Goal: Task Accomplishment & Management: Use online tool/utility

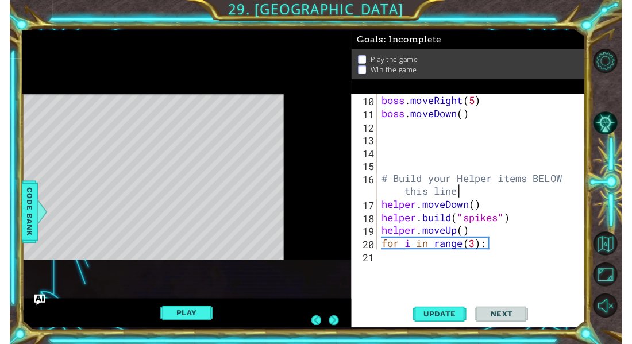
scroll to position [167, 0]
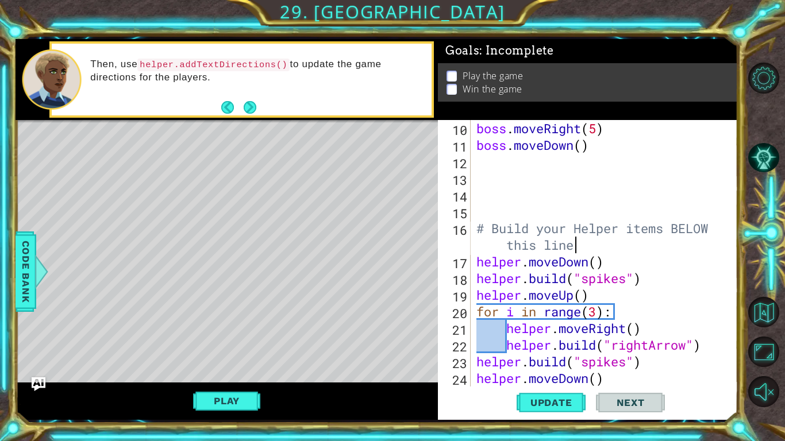
click at [361, 212] on div "Level Map" at bounding box center [281, 289] width 531 height 338
click at [539, 344] on span "Update" at bounding box center [551, 402] width 65 height 11
click at [252, 344] on button "Play" at bounding box center [226, 401] width 67 height 22
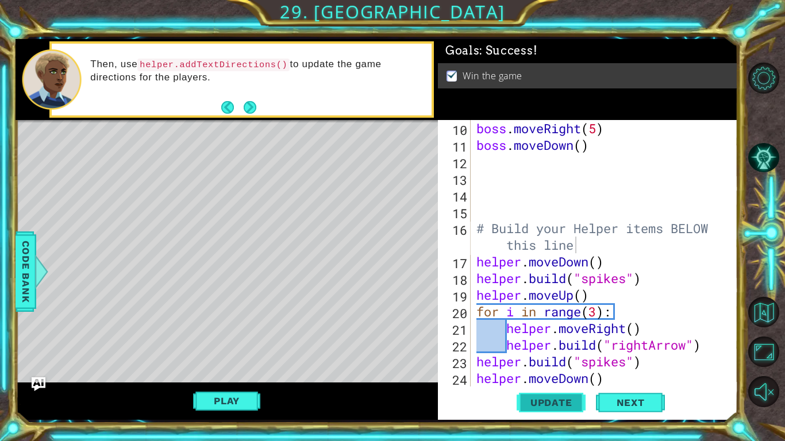
click at [568, 344] on span "Update" at bounding box center [551, 402] width 65 height 11
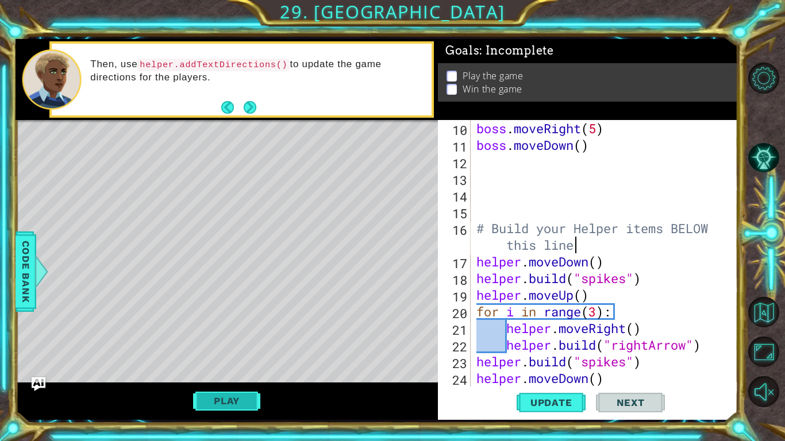
click at [233, 344] on button "Play" at bounding box center [226, 401] width 67 height 22
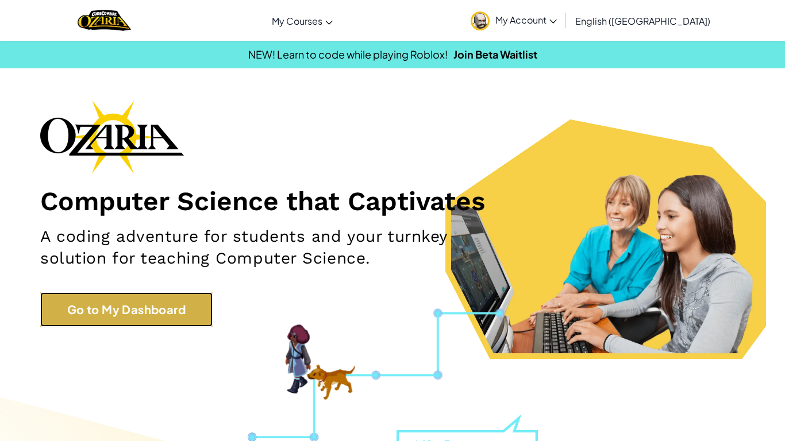
click at [117, 314] on link "Go to My Dashboard" at bounding box center [126, 309] width 172 height 34
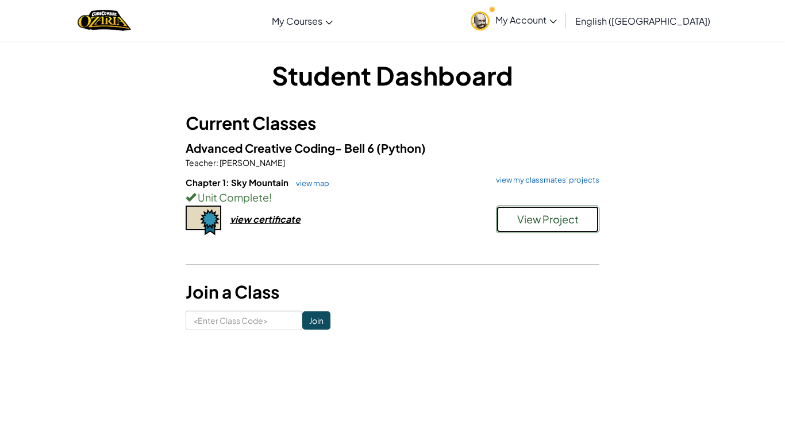
click at [508, 218] on button "View Project" at bounding box center [547, 220] width 103 height 28
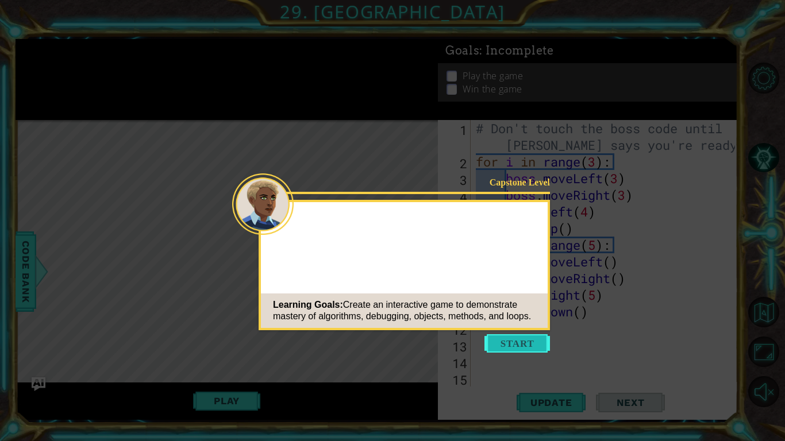
click at [522, 350] on button "Start" at bounding box center [516, 343] width 65 height 18
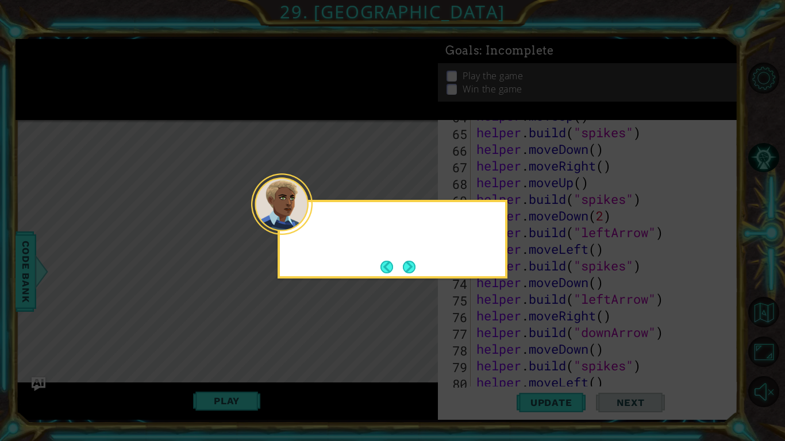
click at [310, 224] on div at bounding box center [281, 204] width 61 height 61
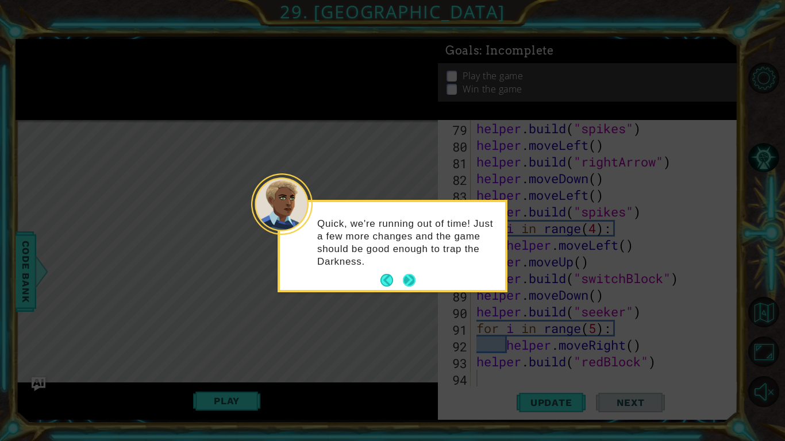
click at [415, 283] on button "Next" at bounding box center [409, 280] width 13 height 13
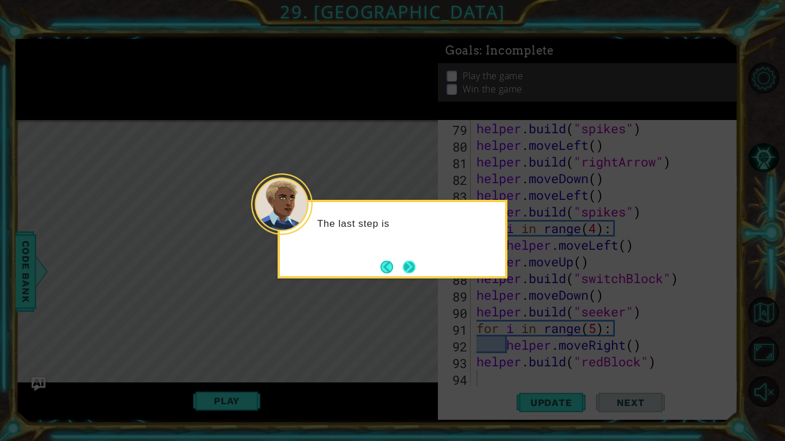
click at [406, 267] on button "Next" at bounding box center [409, 267] width 13 height 13
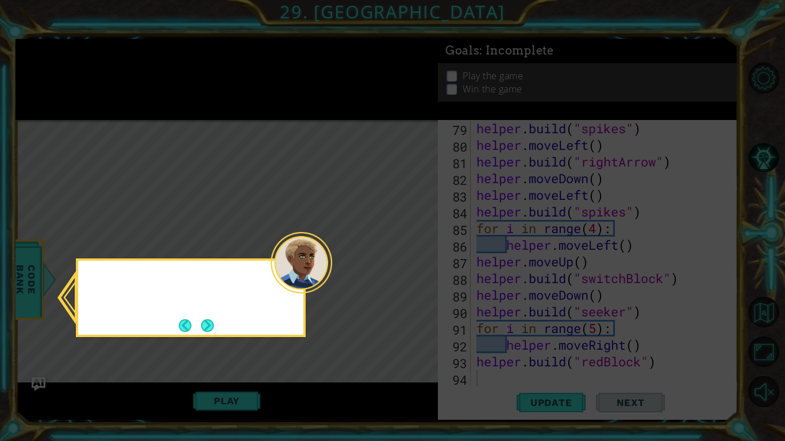
click at [406, 267] on icon at bounding box center [392, 220] width 785 height 441
click at [204, 330] on button "Next" at bounding box center [207, 325] width 13 height 13
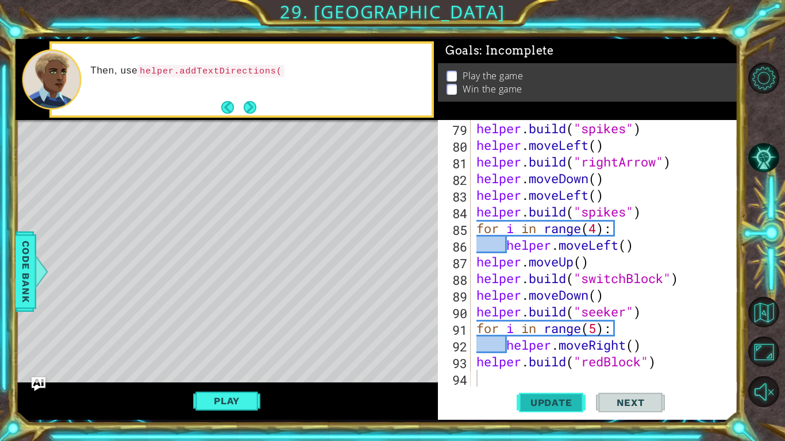
click at [540, 413] on button "Update" at bounding box center [550, 403] width 69 height 30
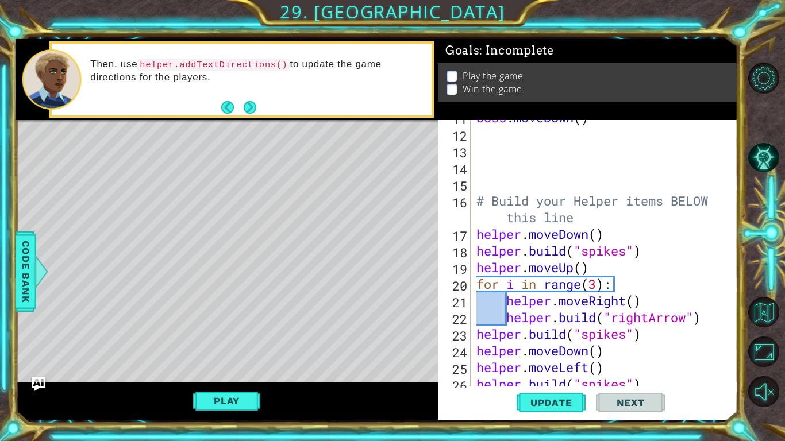
scroll to position [214, 0]
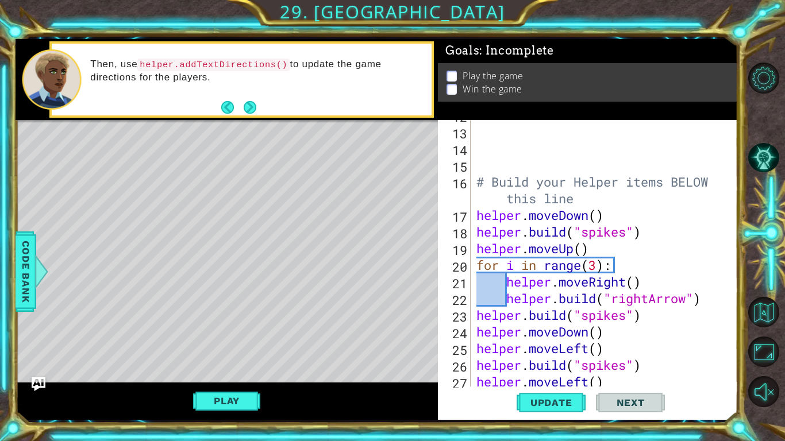
click at [625, 193] on div "# Build your Helper items BELOW this line helper . moveDown ( ) helper . build …" at bounding box center [607, 257] width 267 height 300
type textarea "# Build your Helper items BELOW this line"
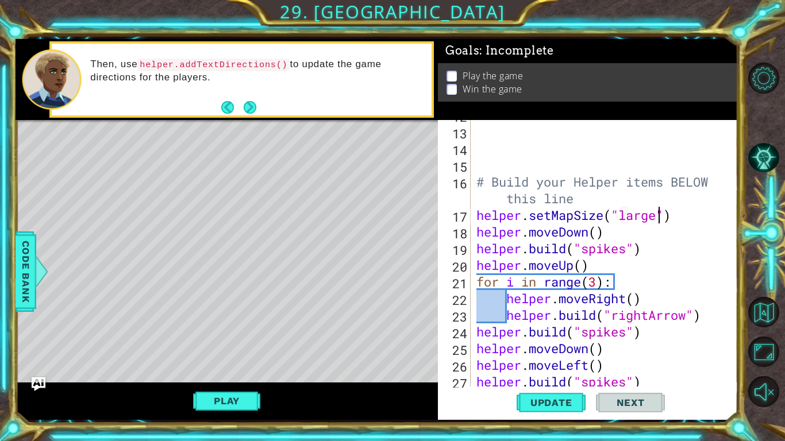
scroll to position [0, 8]
click at [559, 398] on span "Update" at bounding box center [551, 402] width 65 height 11
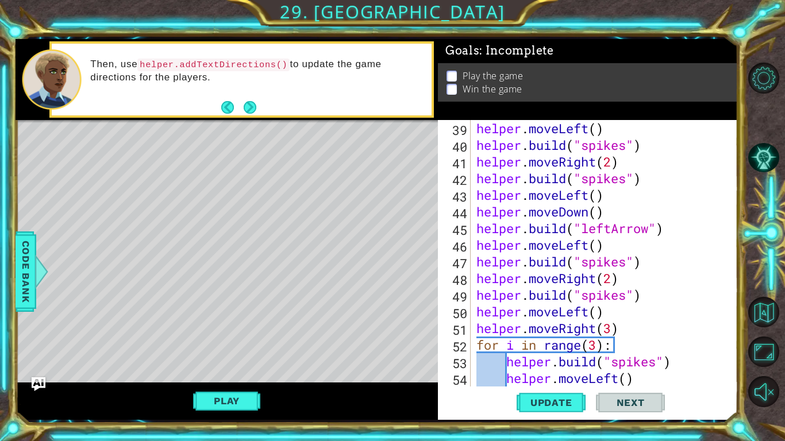
scroll to position [666, 0]
click at [249, 402] on button "Play" at bounding box center [226, 401] width 67 height 22
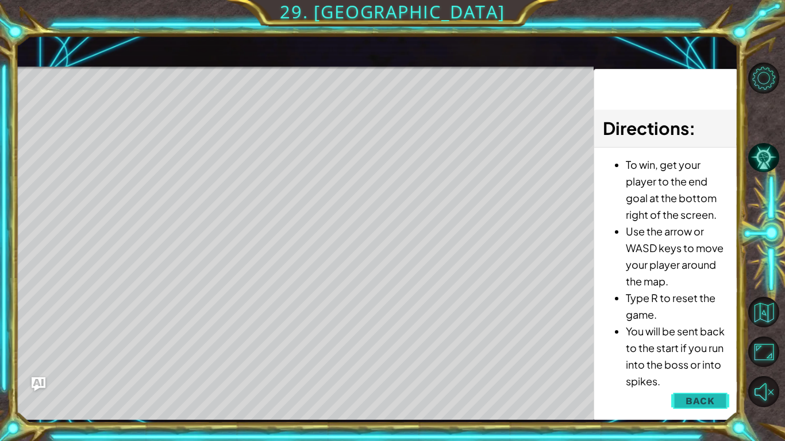
click at [697, 400] on span "Back" at bounding box center [699, 400] width 29 height 11
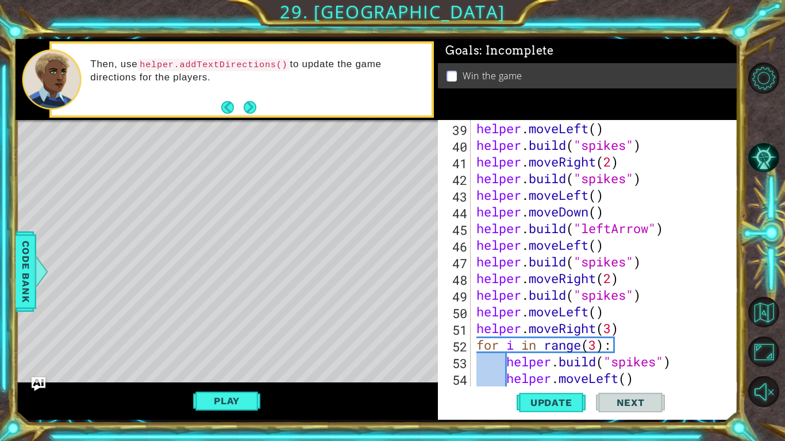
scroll to position [1145, 0]
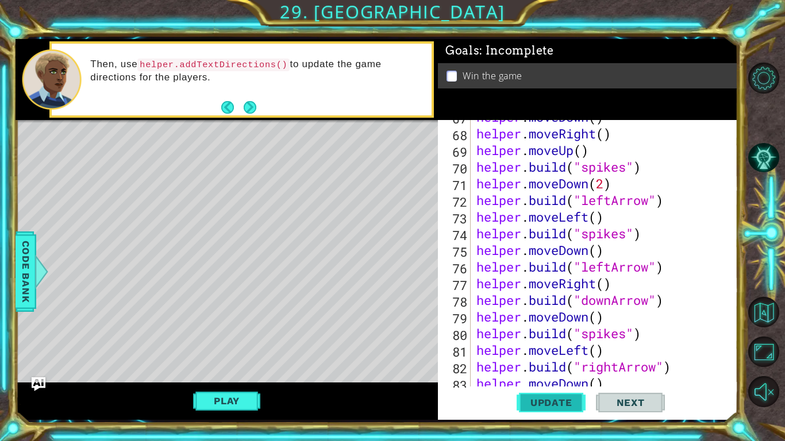
click at [555, 402] on span "Update" at bounding box center [551, 402] width 65 height 11
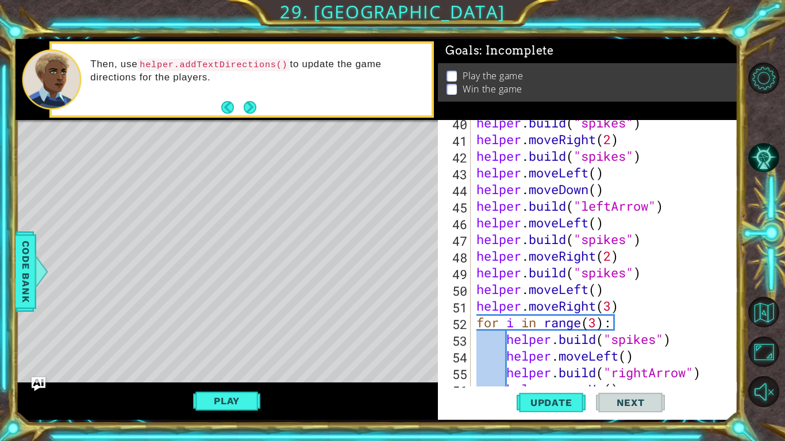
scroll to position [689, 0]
click at [608, 206] on div "helper . build ( "spikes" ) helper . moveRight ( 2 ) helper . build ( "spikes" …" at bounding box center [607, 264] width 267 height 300
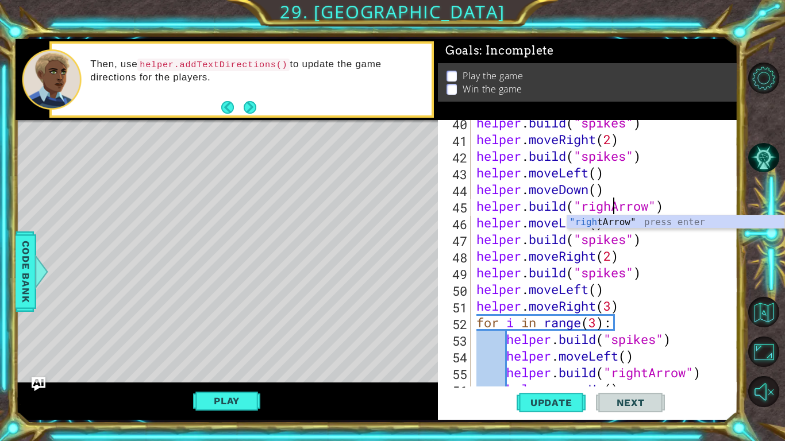
scroll to position [0, 6]
click at [538, 403] on span "Update" at bounding box center [551, 402] width 65 height 11
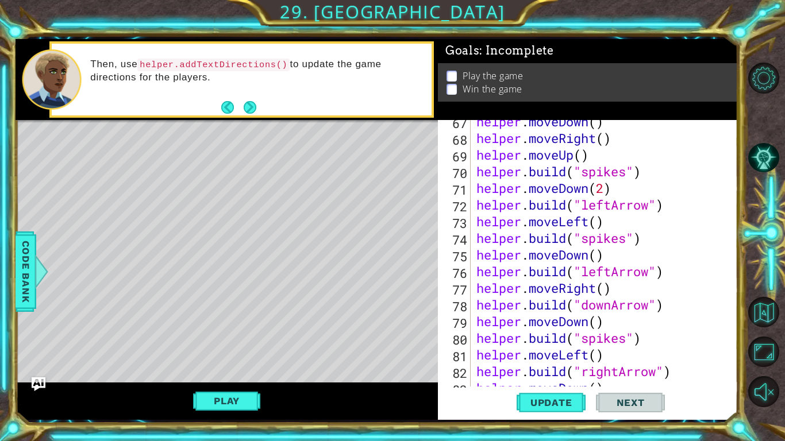
scroll to position [1350, 0]
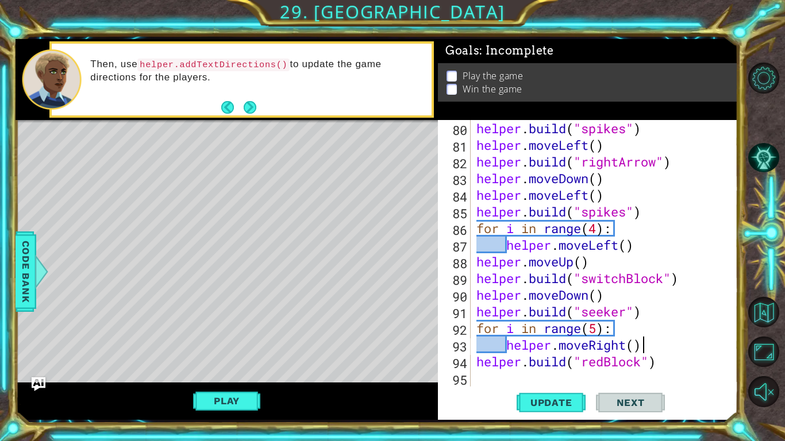
click at [693, 349] on div "helper . build ( "spikes" ) helper . moveLeft ( ) helper . build ( "rightArrow"…" at bounding box center [607, 270] width 267 height 300
click at [697, 357] on div "helper . build ( "spikes" ) helper . moveLeft ( ) helper . build ( "rightArrow"…" at bounding box center [607, 270] width 267 height 300
type textarea "helper.build("redBlock")"
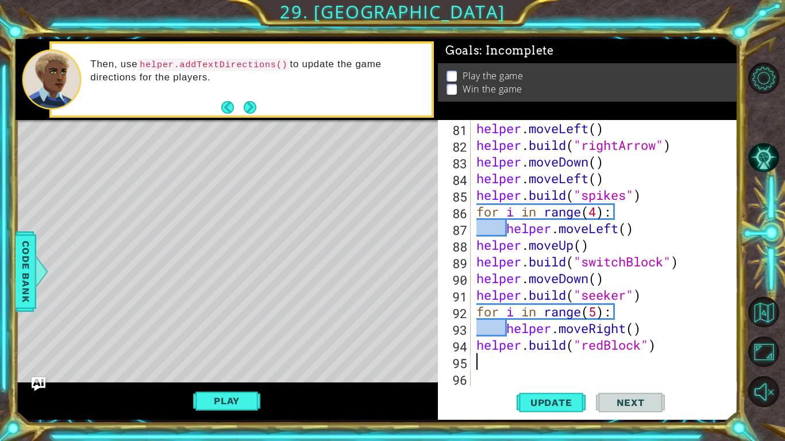
scroll to position [1366, 0]
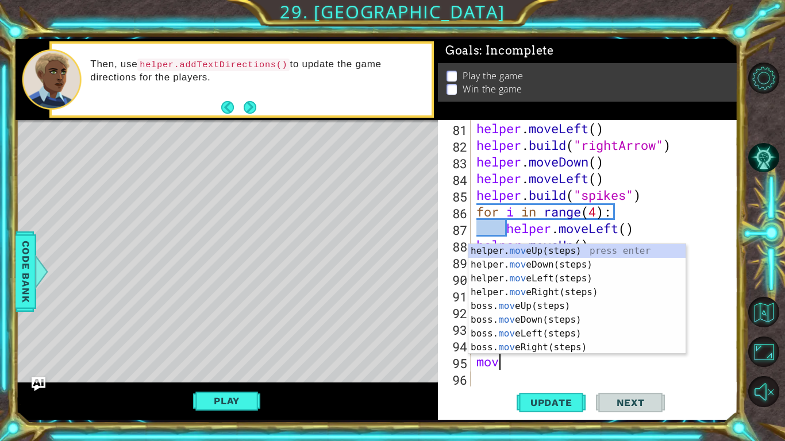
type textarea "move"
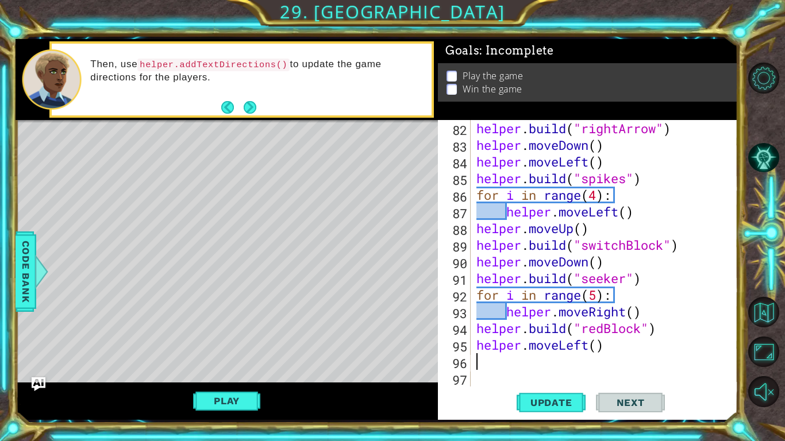
scroll to position [1383, 0]
click at [596, 350] on div "helper . build ( "rightArrow" ) helper . moveDown ( ) helper . moveLeft ( ) hel…" at bounding box center [607, 270] width 267 height 300
type textarea "helper.moveLeft(4)\"
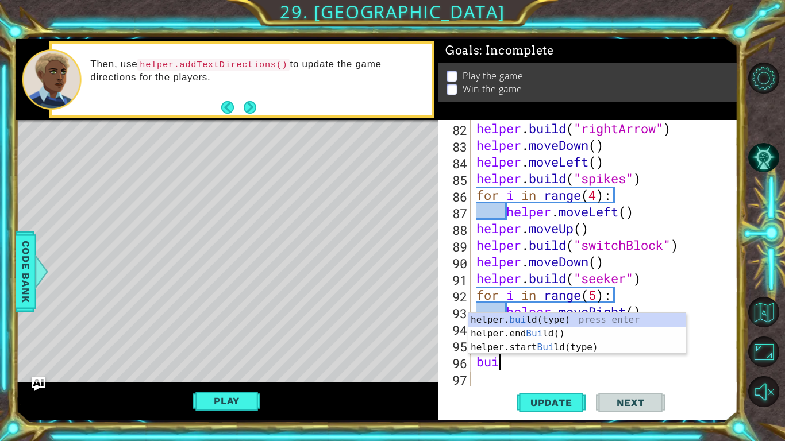
scroll to position [0, 1]
click at [542, 320] on div "helper. build (type) press enter helper.end Build () press enter helper.start B…" at bounding box center [576, 347] width 217 height 69
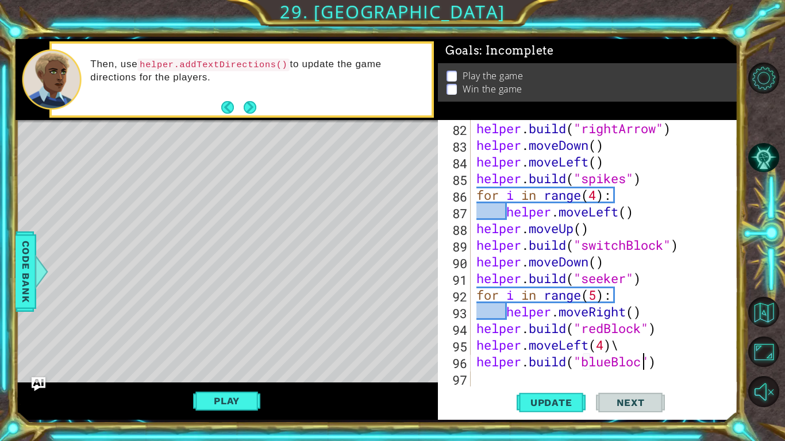
scroll to position [0, 7]
type textarea "helper.build("blueBlock")"
click at [546, 395] on button "Update" at bounding box center [550, 403] width 69 height 30
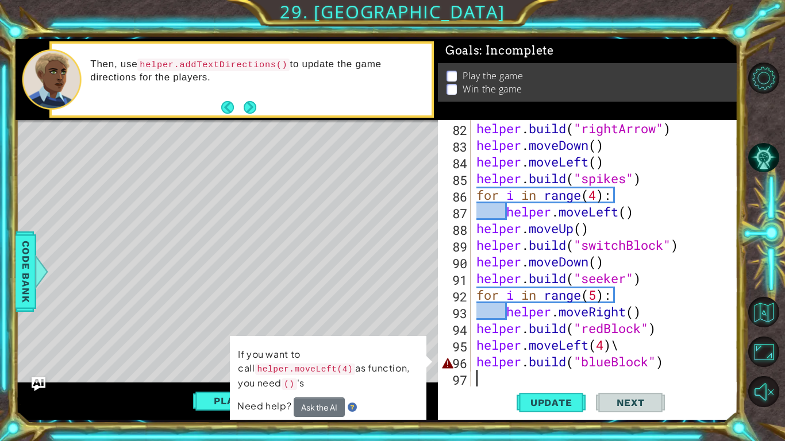
click at [657, 352] on div "helper . build ( "rightArrow" ) helper . moveDown ( ) helper . moveLeft ( ) hel…" at bounding box center [607, 270] width 267 height 300
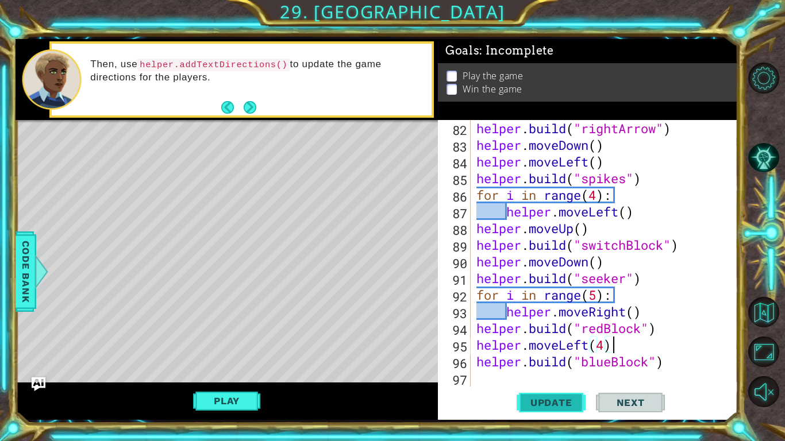
click at [552, 398] on span "Update" at bounding box center [551, 402] width 65 height 11
click at [231, 400] on button "Play" at bounding box center [226, 401] width 67 height 22
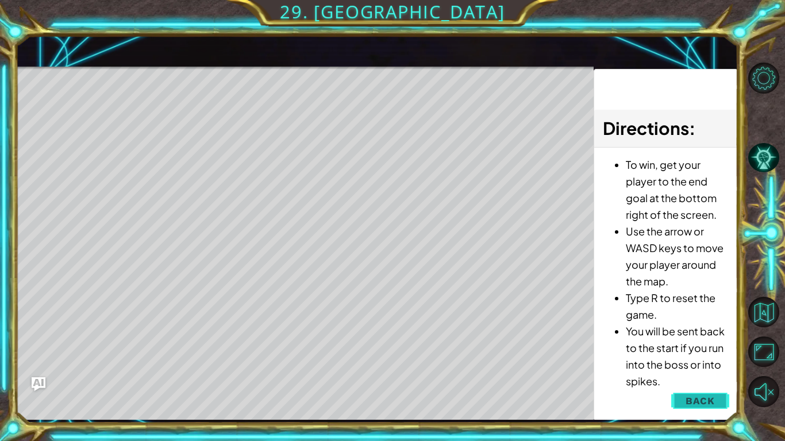
click at [693, 407] on span "Back" at bounding box center [699, 400] width 29 height 11
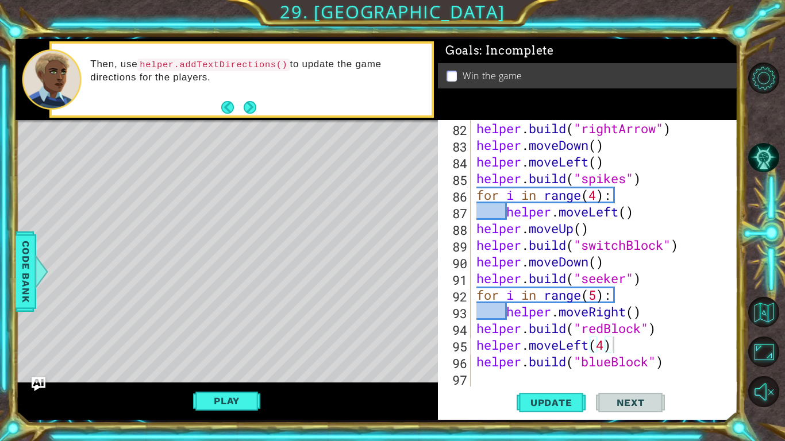
scroll to position [1416, 0]
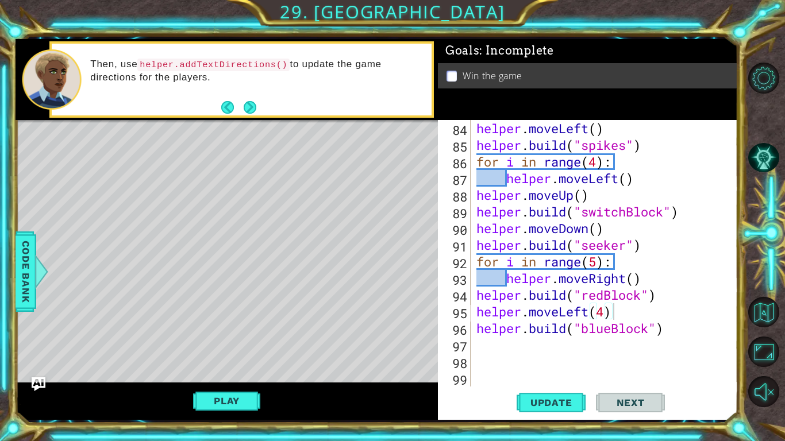
type textarea "helper.build("blueBlock")"
click at [692, 330] on div "helper . moveLeft ( ) helper . build ( "spikes" ) for i in range ( 4 ) : helper…" at bounding box center [607, 270] width 267 height 300
click at [539, 409] on button "Update" at bounding box center [550, 403] width 69 height 30
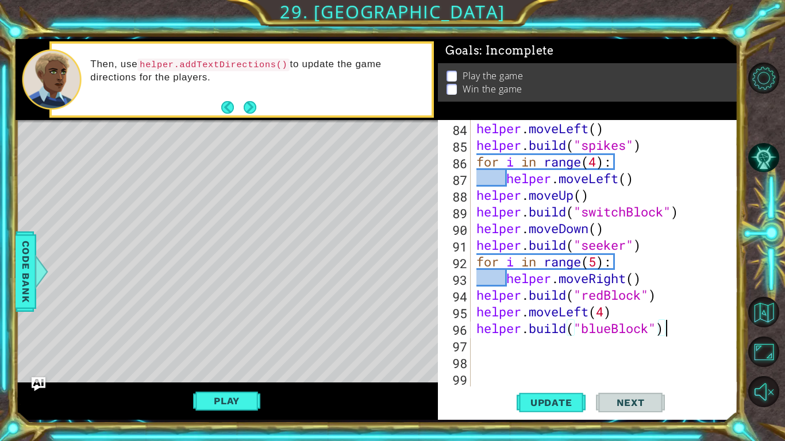
click at [591, 341] on div "helper . moveLeft ( ) helper . build ( "spikes" ) for i in range ( 4 ) : helper…" at bounding box center [607, 270] width 267 height 300
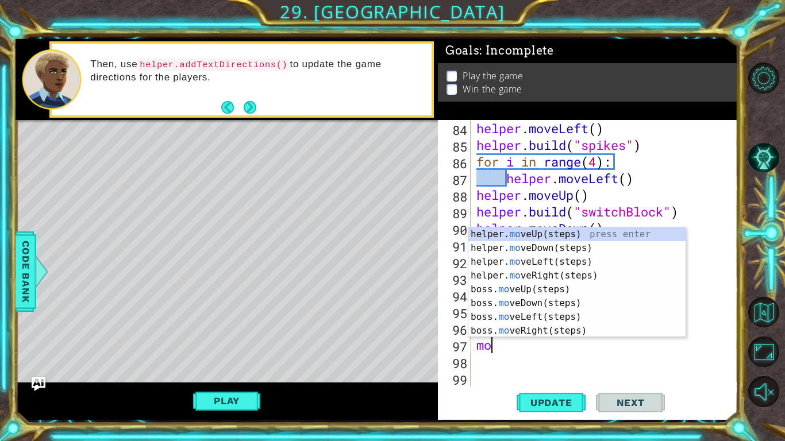
type textarea "move"
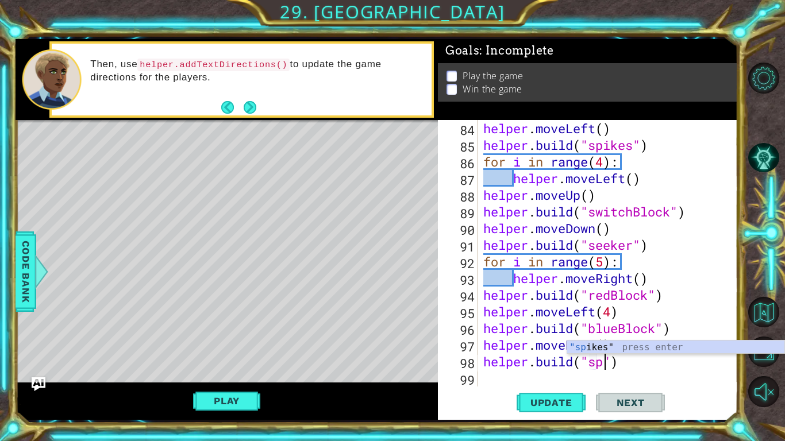
scroll to position [0, 6]
type textarea "helper.build("spikes"")"
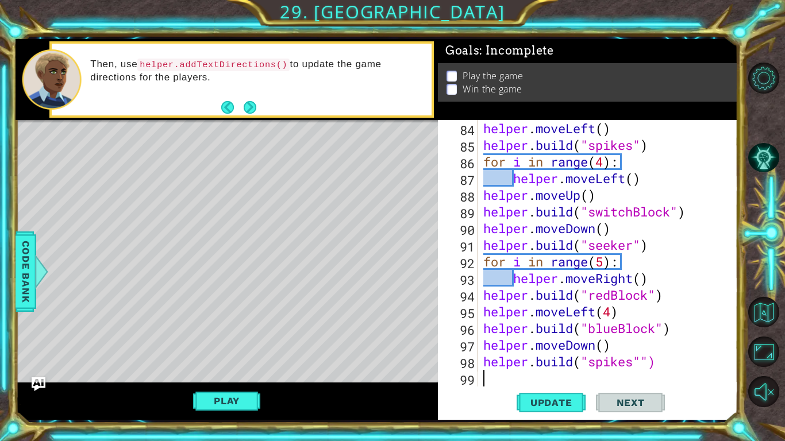
scroll to position [0, 0]
click at [642, 362] on div "helper . moveLeft ( ) helper . build ( "spikes" ) for i in range ( 4 ) : helper…" at bounding box center [610, 270] width 259 height 300
type textarea "helper.build("spikes")"
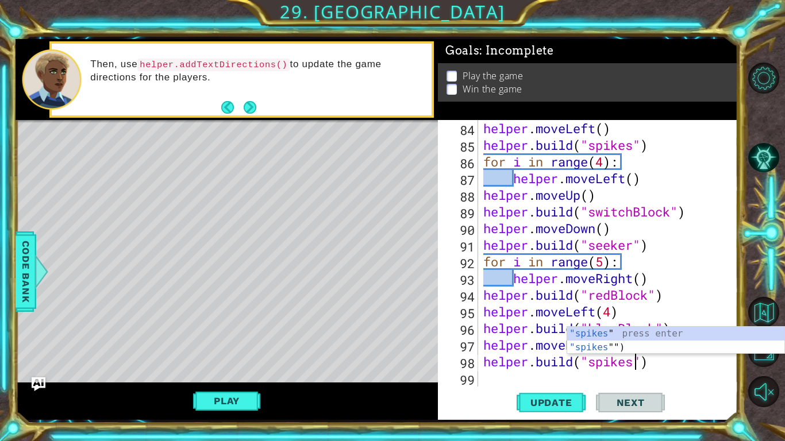
click at [659, 367] on div "helper . moveLeft ( ) helper . build ( "spikes" ) for i in range ( 4 ) : helper…" at bounding box center [610, 270] width 259 height 300
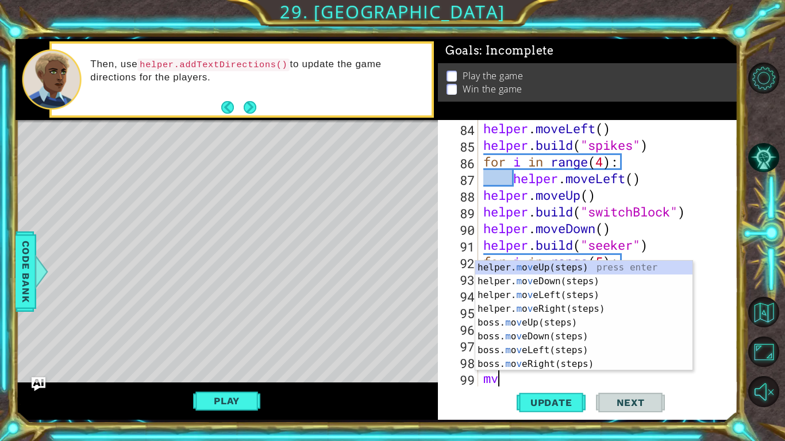
type textarea "m"
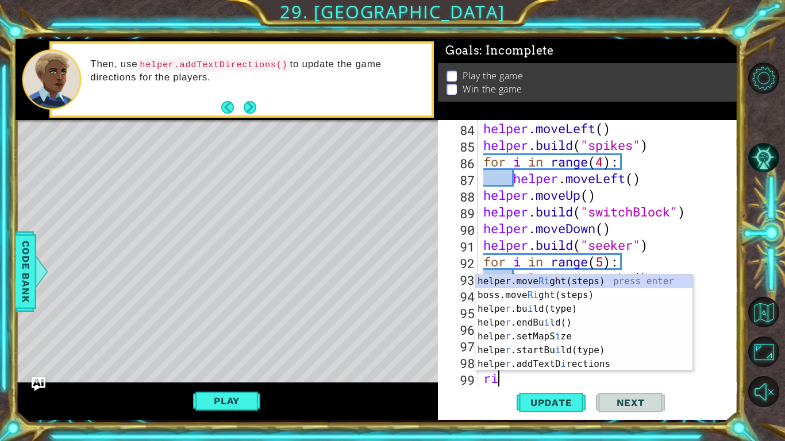
type textarea "righ"
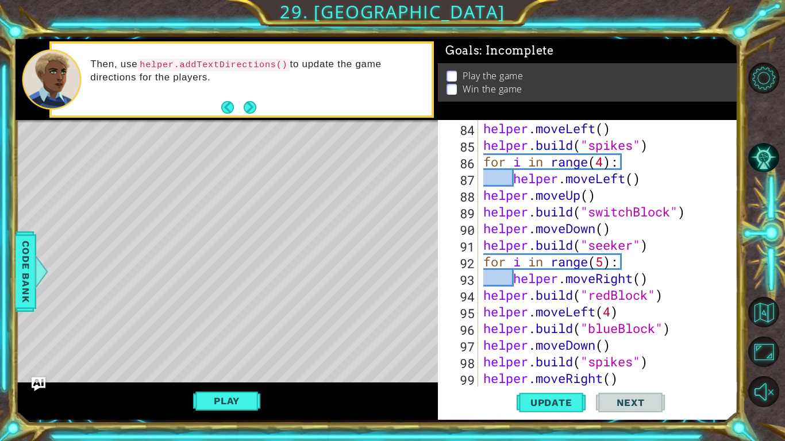
click at [608, 379] on div "helper . moveLeft ( ) helper . build ( "spikes" ) for i in range ( 4 ) : helper…" at bounding box center [610, 270] width 259 height 300
type textarea "helper.moveLeft()"
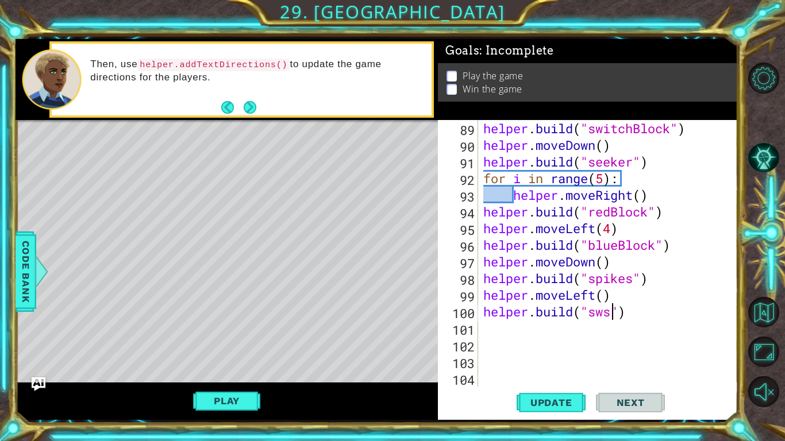
scroll to position [0, 6]
type textarea "helper.build("switchBlock")"
click at [566, 401] on span "Update" at bounding box center [551, 402] width 65 height 11
click at [691, 316] on div "helper . build ( "switchBlock" ) helper . moveDown ( ) helper . build ( "seeker…" at bounding box center [610, 270] width 259 height 300
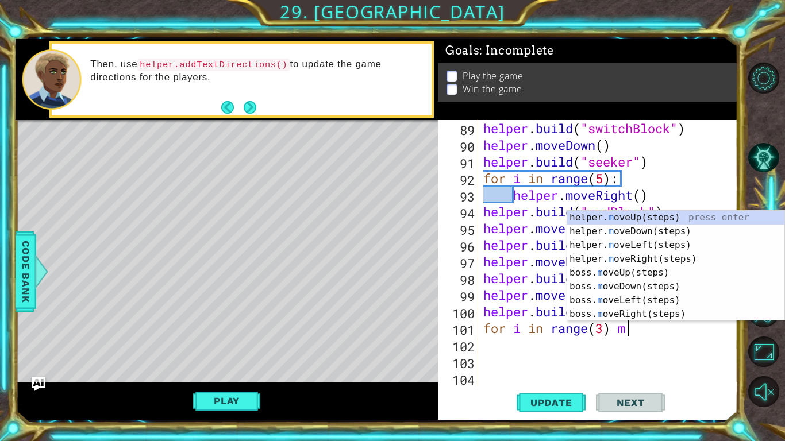
type textarea "for i in range(3)"
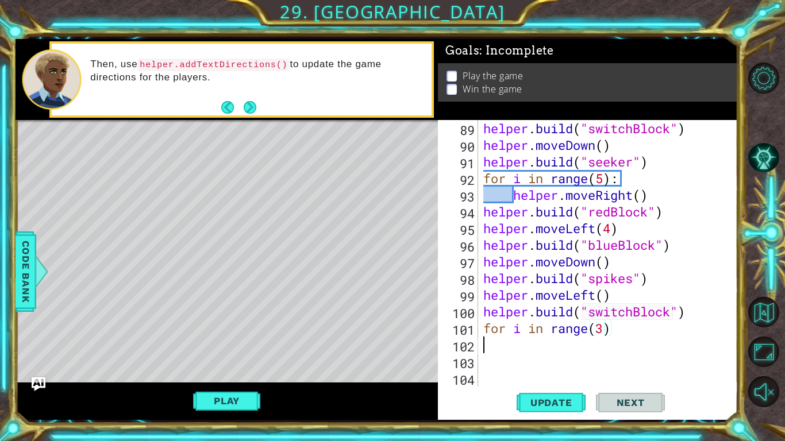
scroll to position [0, 0]
type textarea "for i in range(3):"
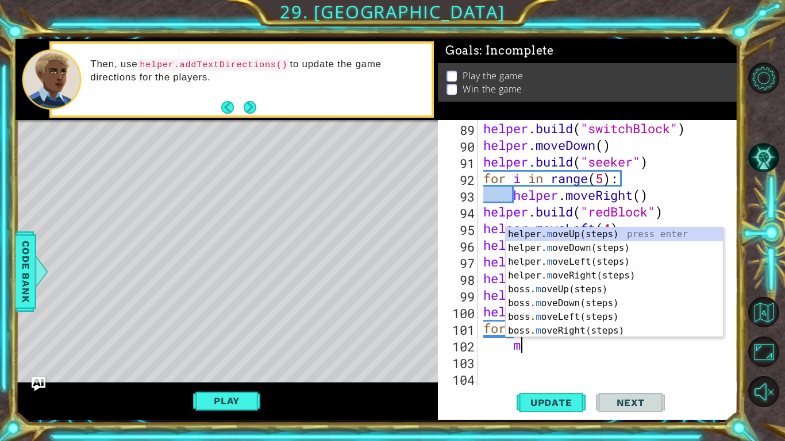
type textarea "mo"
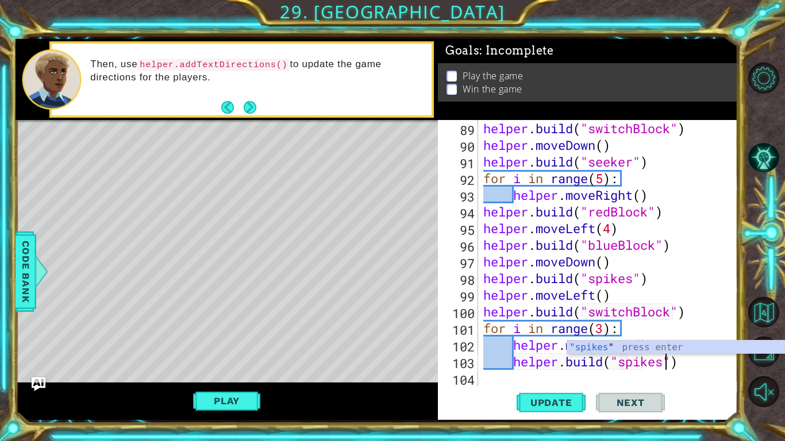
scroll to position [0, 8]
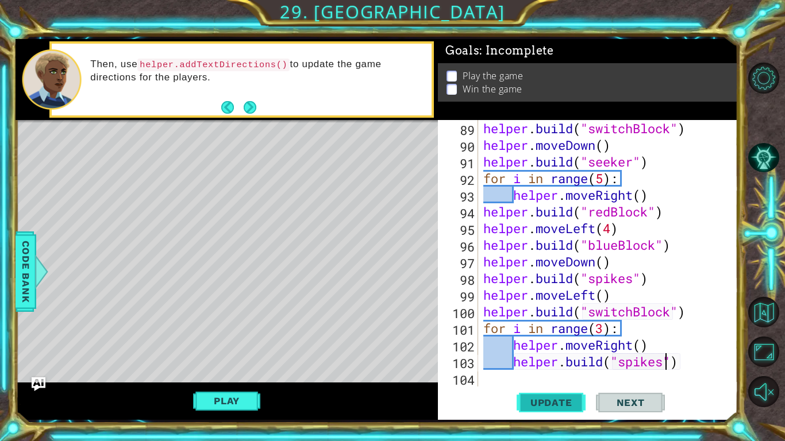
type textarea "helper.build("spikes")"
click at [564, 404] on span "Update" at bounding box center [551, 402] width 65 height 11
click at [701, 360] on div "helper . build ( "switchBlock" ) helper . moveDown ( ) helper . build ( "seeker…" at bounding box center [610, 270] width 259 height 300
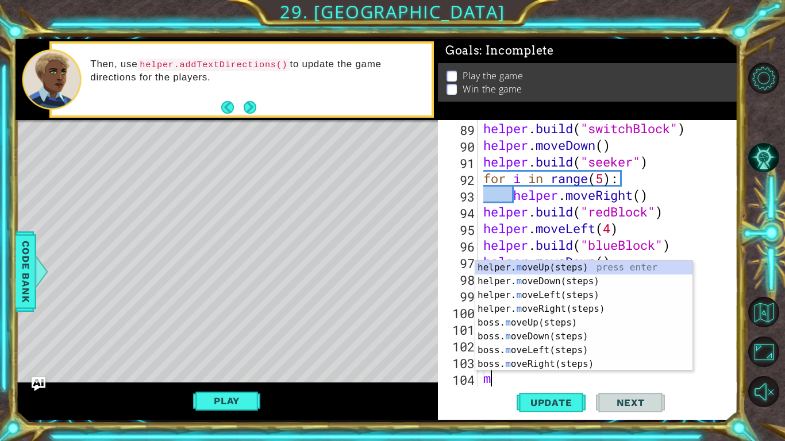
type textarea "move"
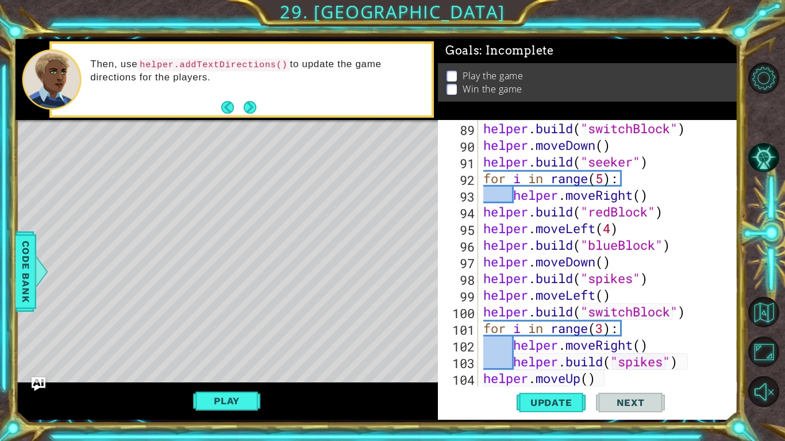
click at [630, 384] on div "helper . build ( "switchBlock" ) helper . moveDown ( ) helper . build ( "seeker…" at bounding box center [610, 270] width 259 height 300
type textarea "helper.moveUp(3)"
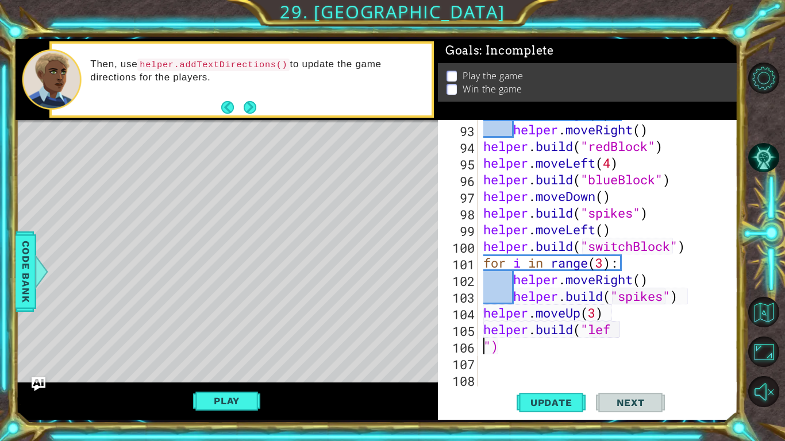
scroll to position [1565, 0]
click at [646, 348] on div "for i in range ( 5 ) : helper . moveRight ( ) helper . build ( "redBlock" ) hel…" at bounding box center [610, 255] width 259 height 300
type textarea """
click at [534, 401] on span "Update" at bounding box center [551, 402] width 65 height 11
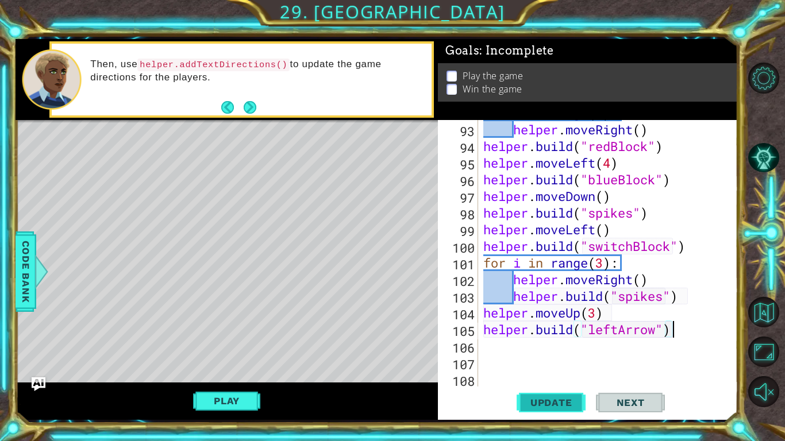
click at [558, 401] on span "Update" at bounding box center [551, 402] width 65 height 11
click at [227, 398] on button "Play" at bounding box center [226, 401] width 67 height 22
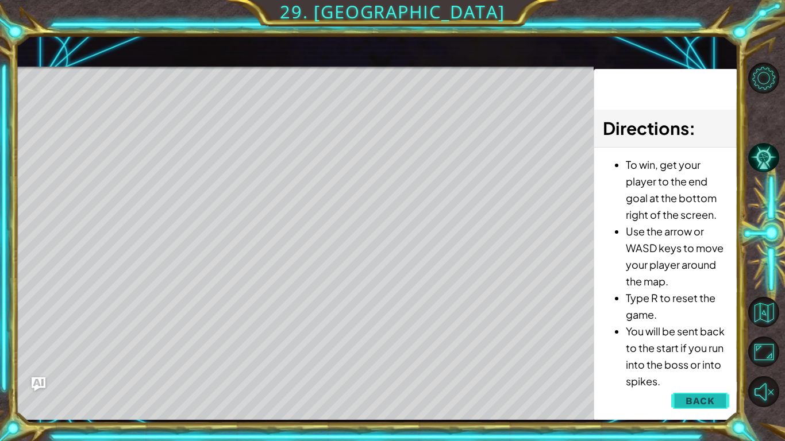
click at [701, 400] on span "Back" at bounding box center [699, 400] width 29 height 11
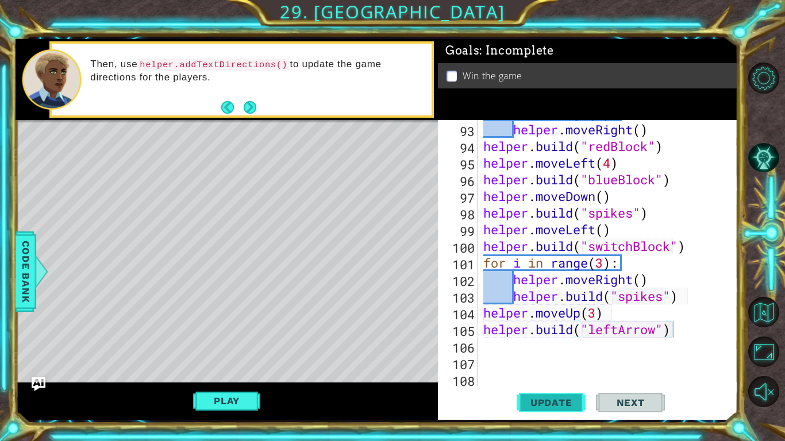
click at [548, 406] on span "Update" at bounding box center [551, 402] width 65 height 11
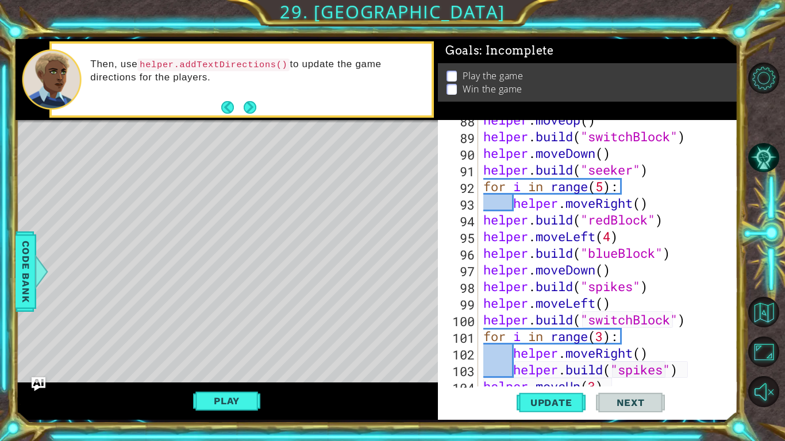
scroll to position [1491, 0]
click at [613, 215] on div "helper . moveUp ( ) helper . build ( "switchBlock" ) helper . moveDown ( ) help…" at bounding box center [610, 261] width 259 height 300
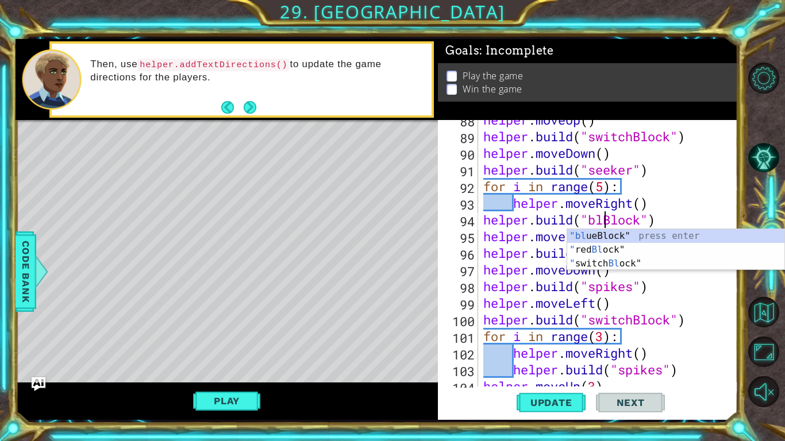
scroll to position [0, 6]
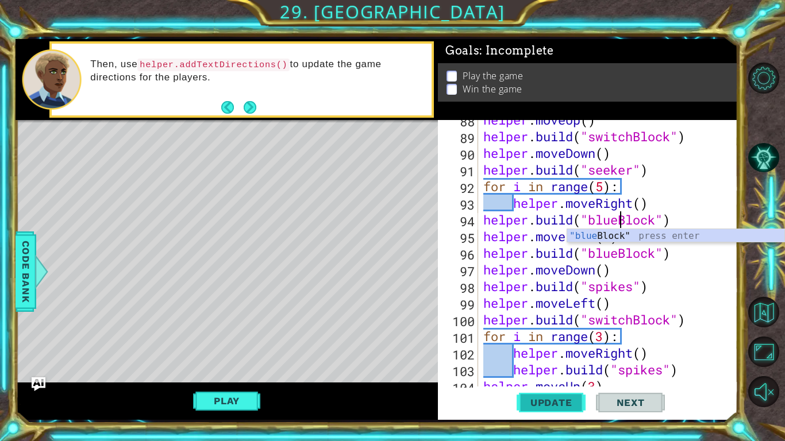
click at [548, 398] on span "Update" at bounding box center [551, 402] width 65 height 11
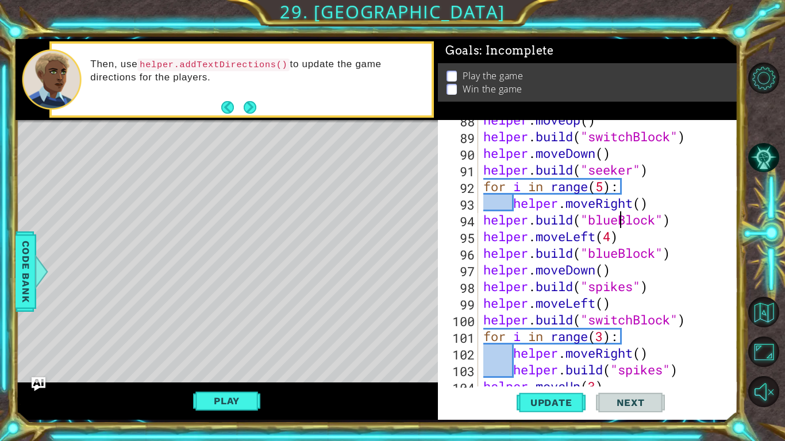
scroll to position [1599, 0]
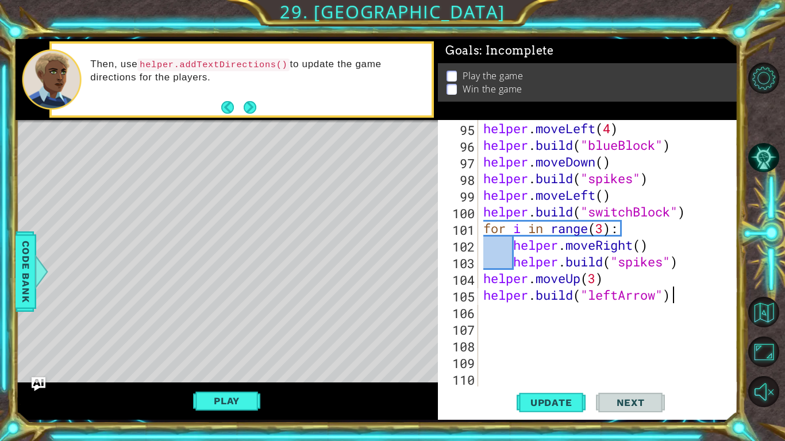
click at [680, 299] on div "helper . moveLeft ( 4 ) helper . build ( "blueBlock" ) helper . moveDown ( ) he…" at bounding box center [610, 270] width 259 height 300
type textarea "helper.build("leftArrow")"
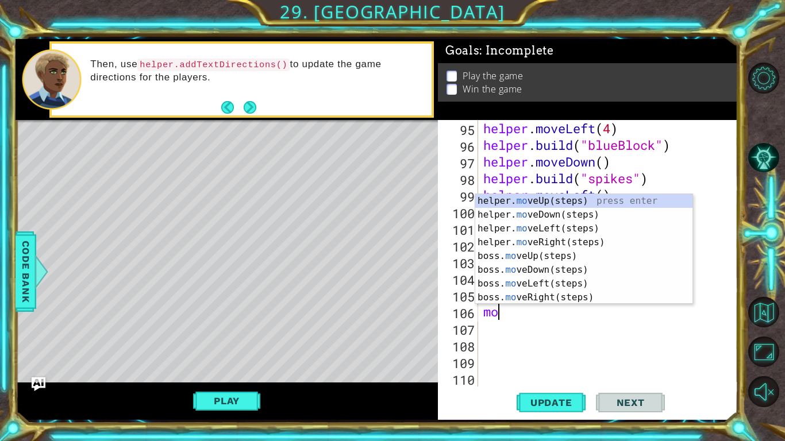
scroll to position [0, 0]
type textarea "m"
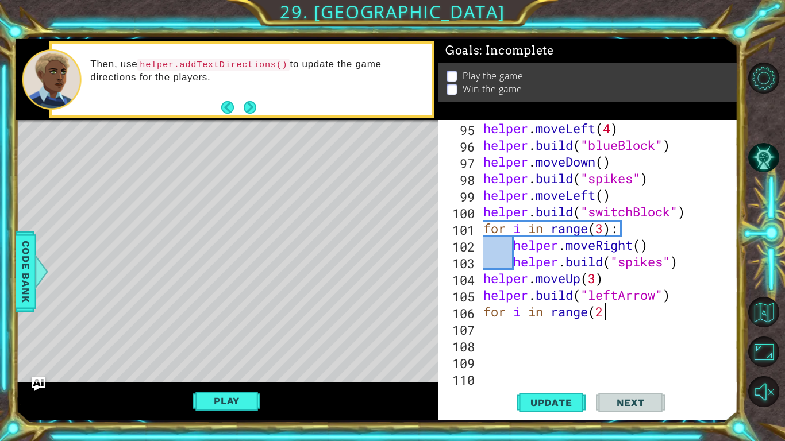
scroll to position [0, 5]
type textarea "for i in range(2)L"
type textarea "for i in range(2)L:"
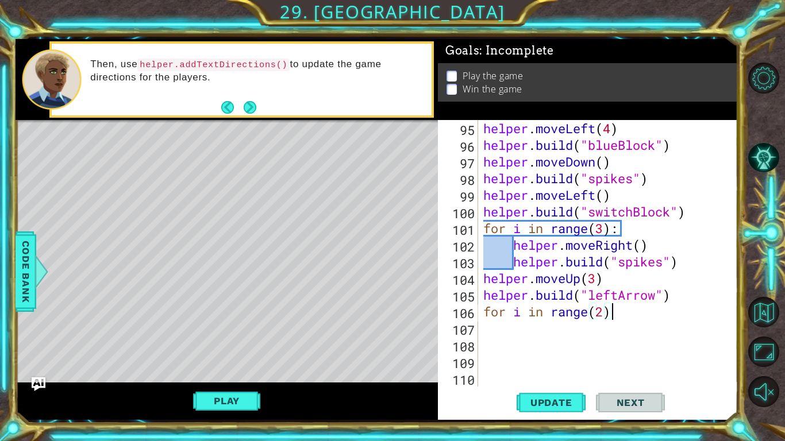
type textarea "for i in range(2):"
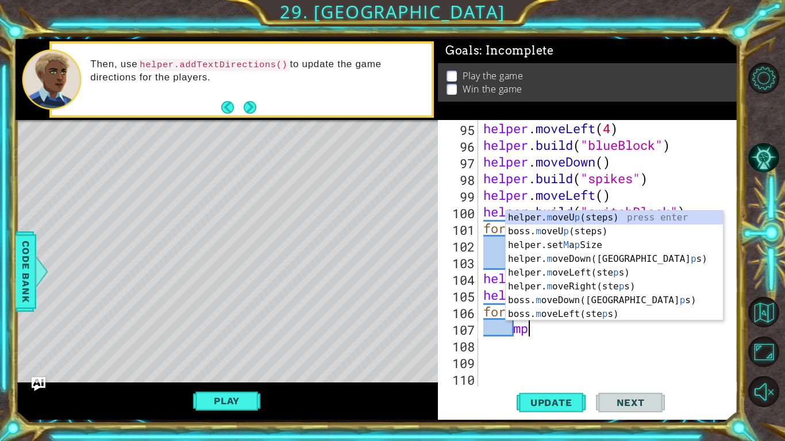
type textarea "m"
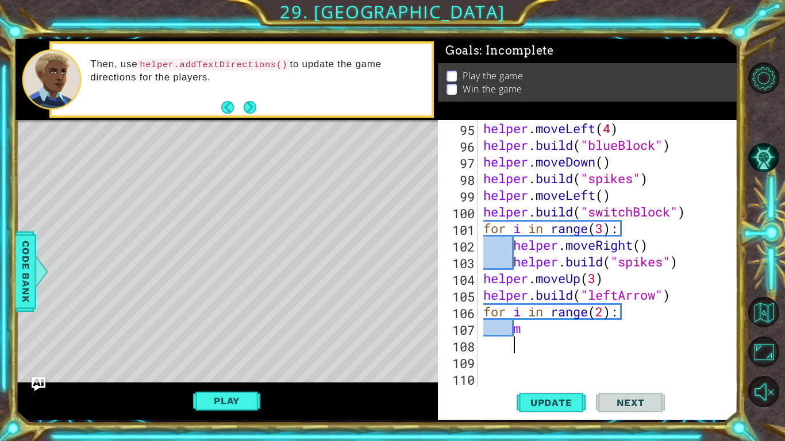
scroll to position [0, 0]
type textarea "m"
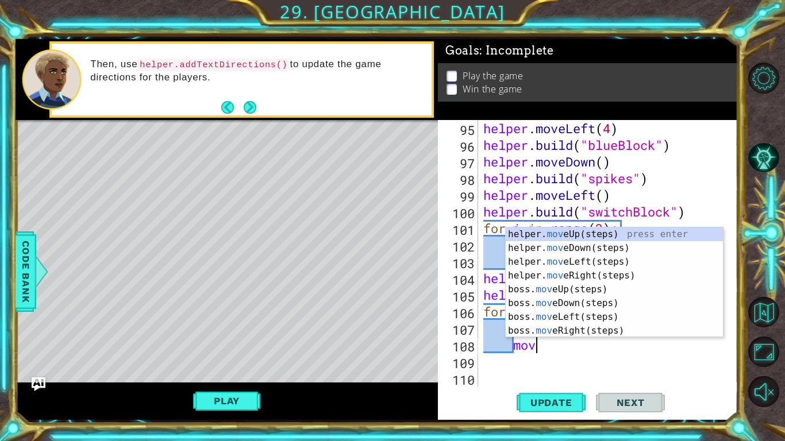
scroll to position [0, 2]
type textarea "move"
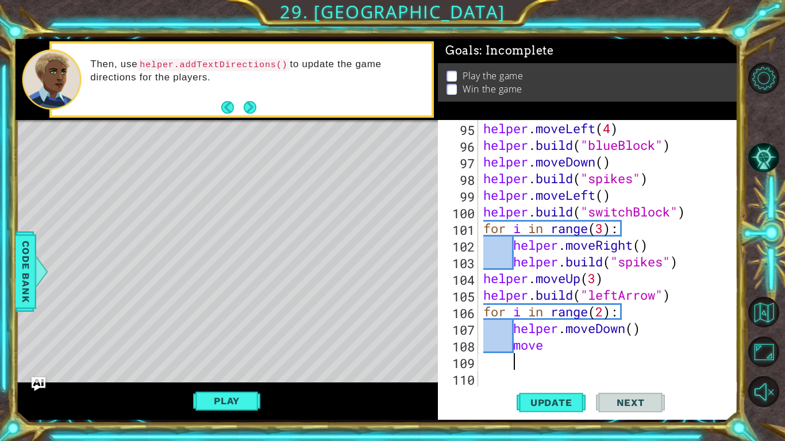
scroll to position [0, 0]
type textarea "move"
click at [533, 398] on span "Update" at bounding box center [551, 402] width 65 height 11
type textarea "helper.moveRight()"
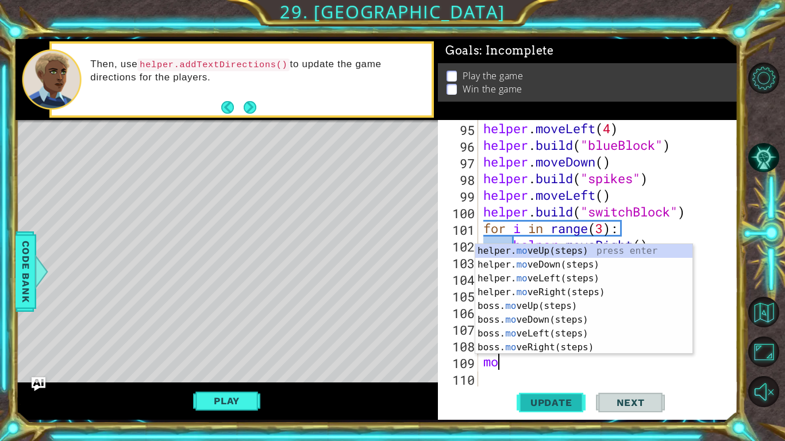
type textarea "move"
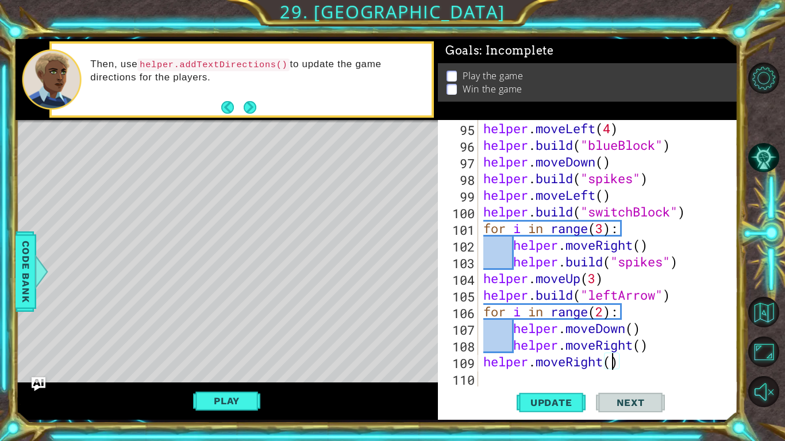
click at [613, 362] on div "helper . moveLeft ( 4 ) helper . build ( "blueBlock" ) helper . moveDown ( ) he…" at bounding box center [610, 270] width 259 height 300
type textarea "helper.moveRight(2)"
click at [647, 360] on div "helper . moveLeft ( 4 ) helper . build ( "blueBlock" ) helper . moveDown ( ) he…" at bounding box center [610, 270] width 259 height 300
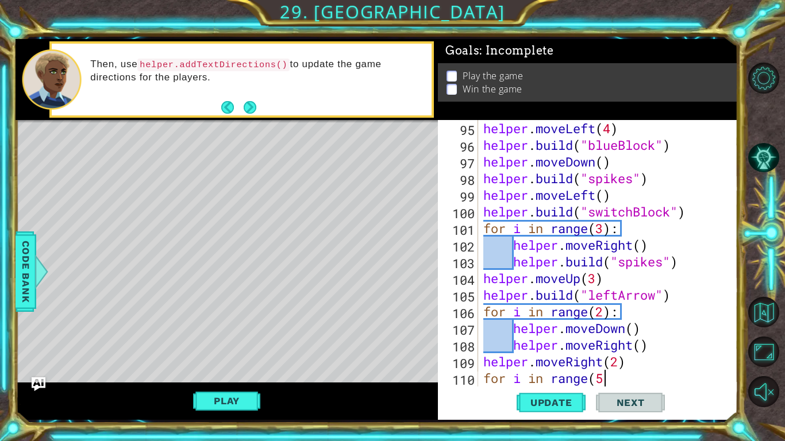
type textarea "for i in range(5:"
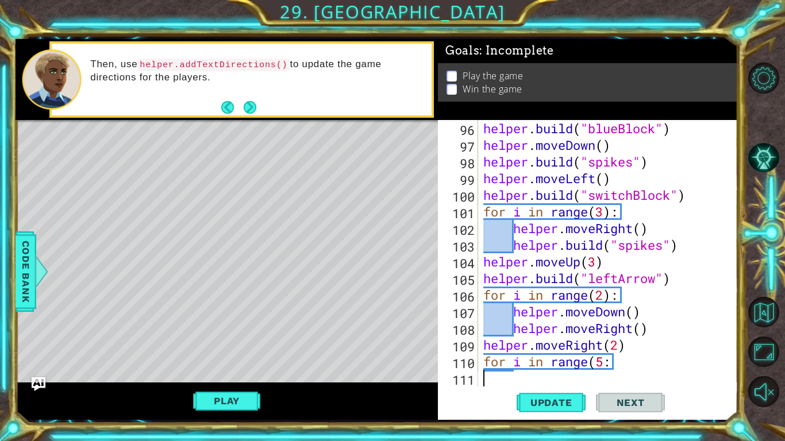
scroll to position [0, 0]
type textarea "for i in range(5):"
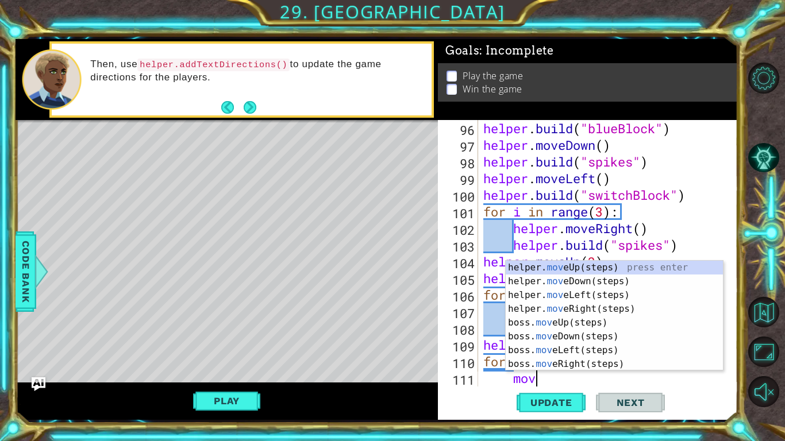
type textarea "move"
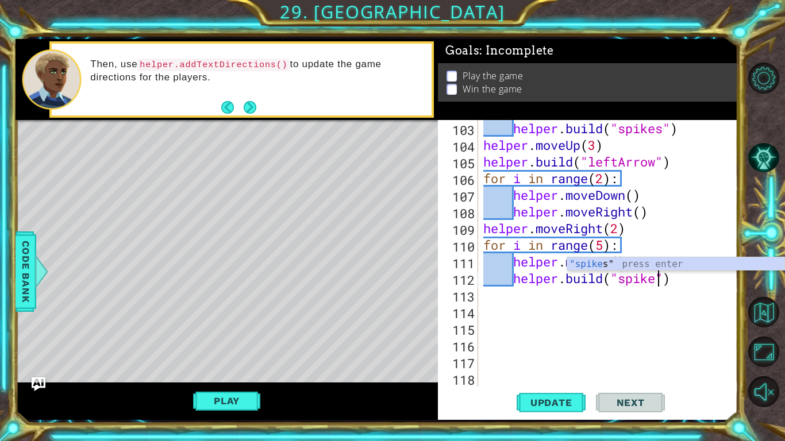
scroll to position [0, 8]
type textarea "helper.build("spikes")"
click at [571, 403] on span "Update" at bounding box center [551, 402] width 65 height 11
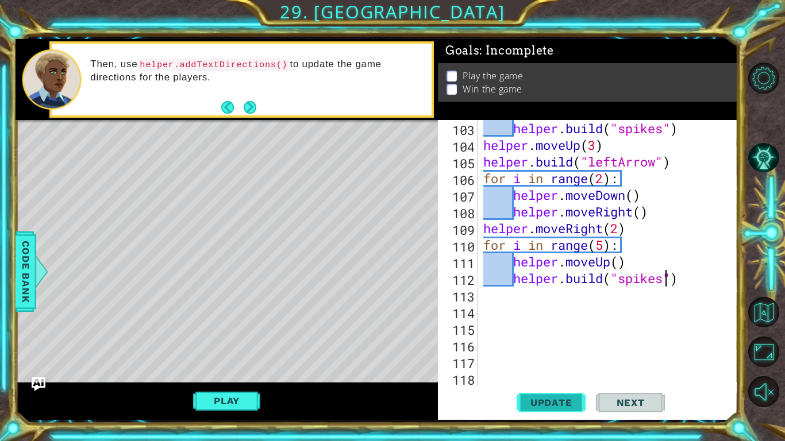
click at [560, 402] on span "Update" at bounding box center [551, 402] width 65 height 11
click at [238, 402] on button "Play" at bounding box center [226, 401] width 67 height 22
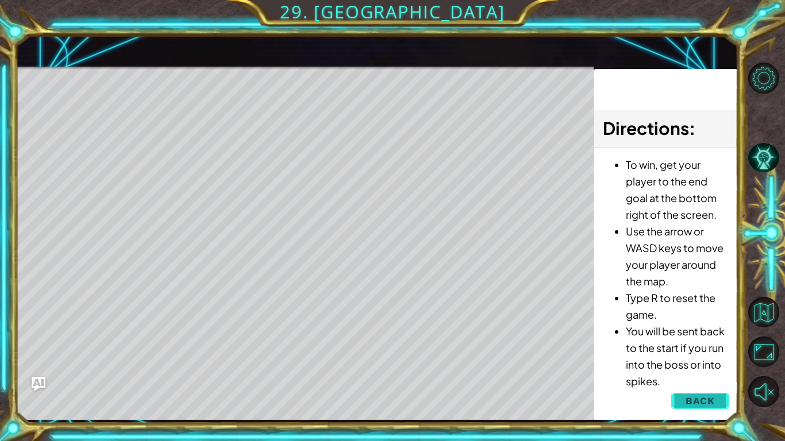
click at [689, 398] on span "Back" at bounding box center [699, 400] width 29 height 11
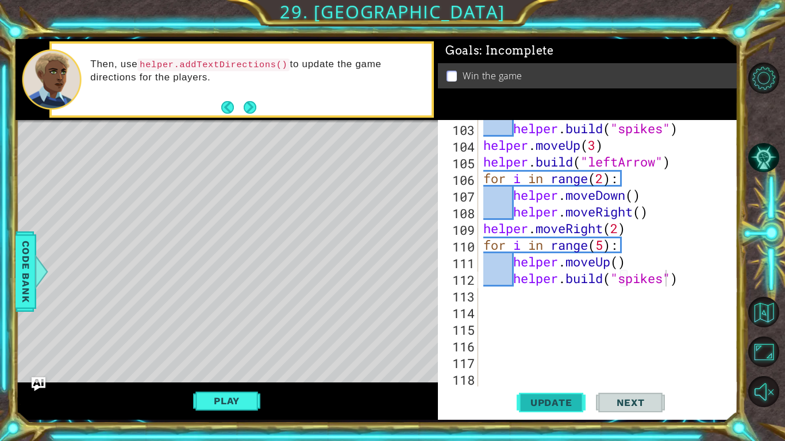
click at [562, 404] on span "Update" at bounding box center [551, 402] width 65 height 11
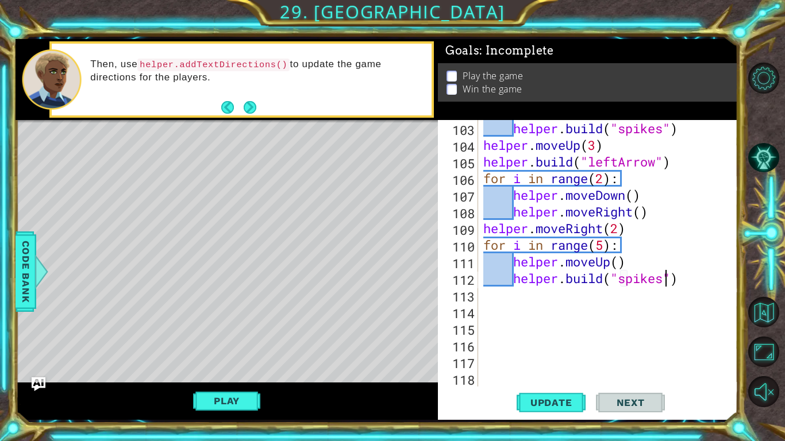
click at [707, 288] on div "helper . build ( "spikes" ) helper . moveUp ( 3 ) helper . build ( "leftArrow" …" at bounding box center [610, 270] width 259 height 300
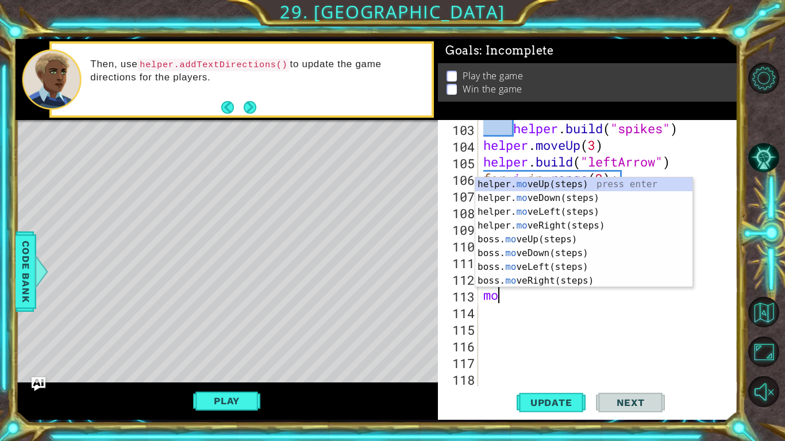
type textarea "move"
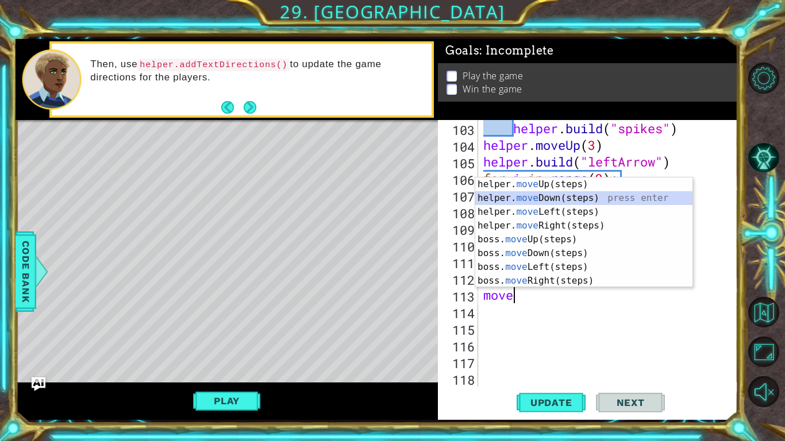
click at [605, 197] on div "helper. move Up(steps) press enter helper. move Down(steps) press enter helper.…" at bounding box center [583, 247] width 217 height 138
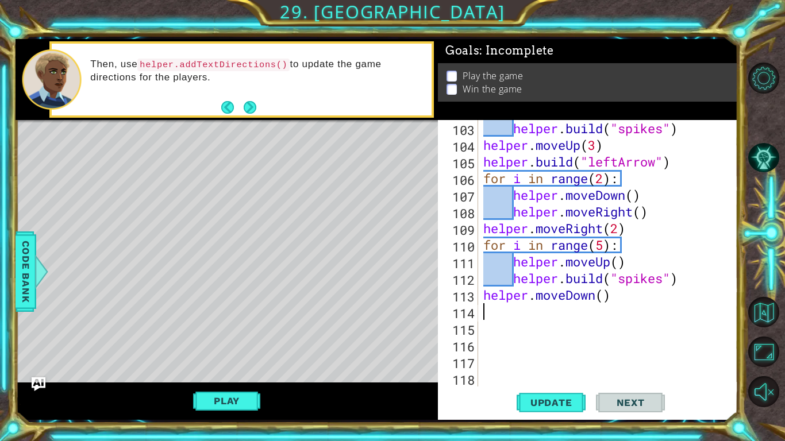
click at [604, 296] on div "helper . build ( "spikes" ) helper . moveUp ( 3 ) helper . build ( "leftArrow" …" at bounding box center [610, 270] width 259 height 300
type textarea "helper.moveDown(5)"
click at [645, 298] on div "helper . build ( "spikes" ) helper . moveUp ( 3 ) helper . build ( "leftArrow" …" at bounding box center [610, 270] width 259 height 300
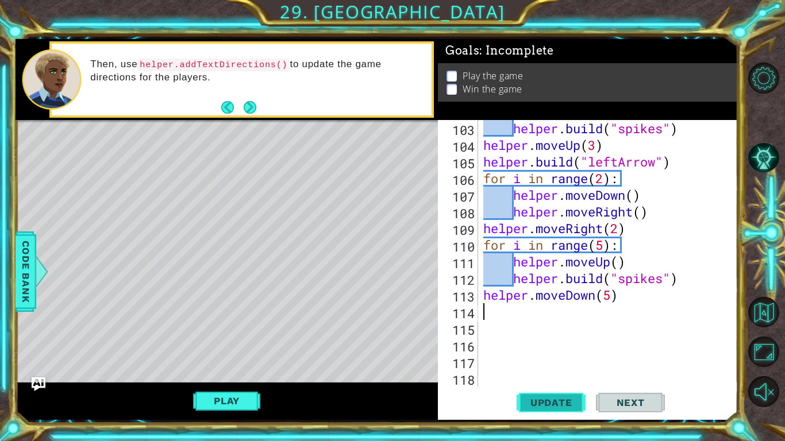
click at [573, 406] on span "Update" at bounding box center [551, 402] width 65 height 11
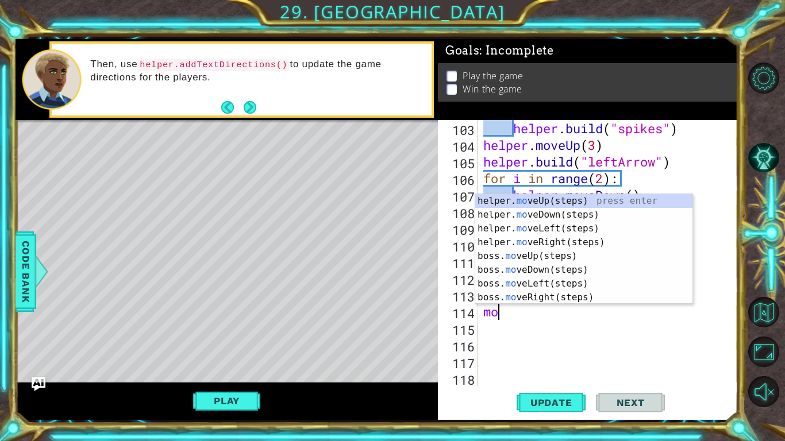
type textarea "move"
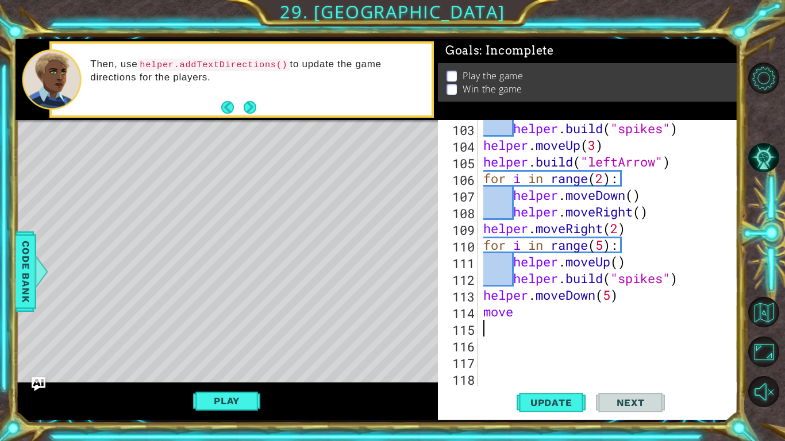
type textarea "move"
click at [564, 404] on span "Update" at bounding box center [551, 402] width 65 height 11
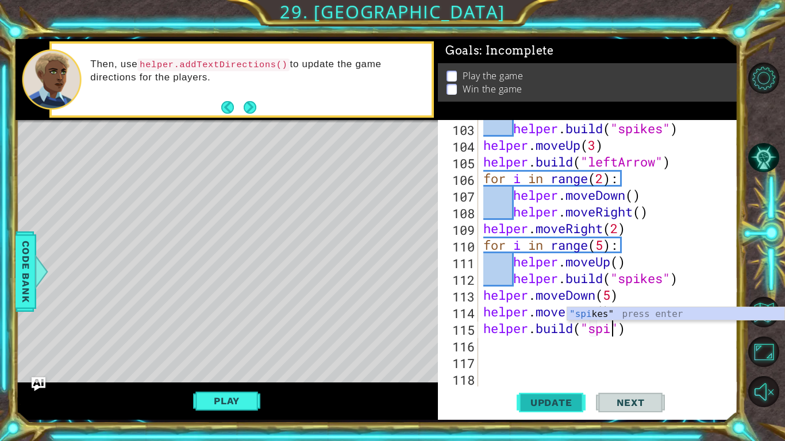
scroll to position [0, 6]
type textarea "helper.build("spikes")"
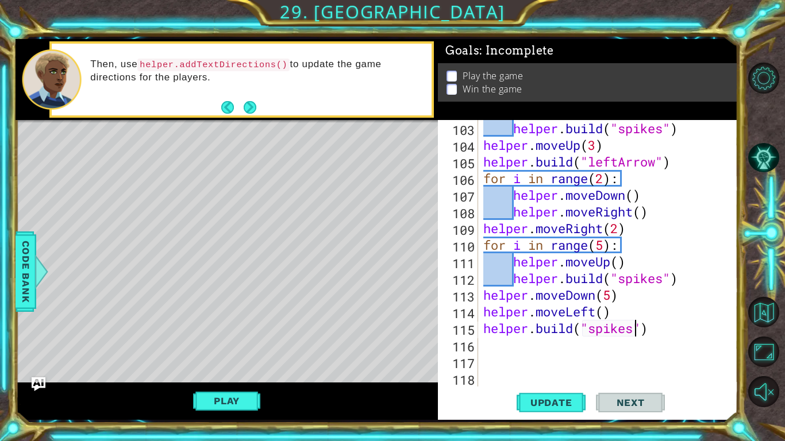
click at [665, 331] on div "helper . build ( "spikes" ) helper . moveUp ( 3 ) helper . build ( "leftArrow" …" at bounding box center [610, 270] width 259 height 300
click at [557, 398] on span "Update" at bounding box center [551, 402] width 65 height 11
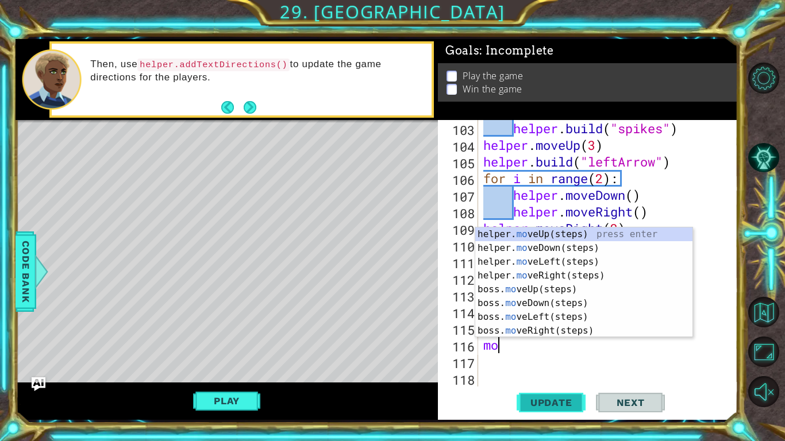
type textarea "move"
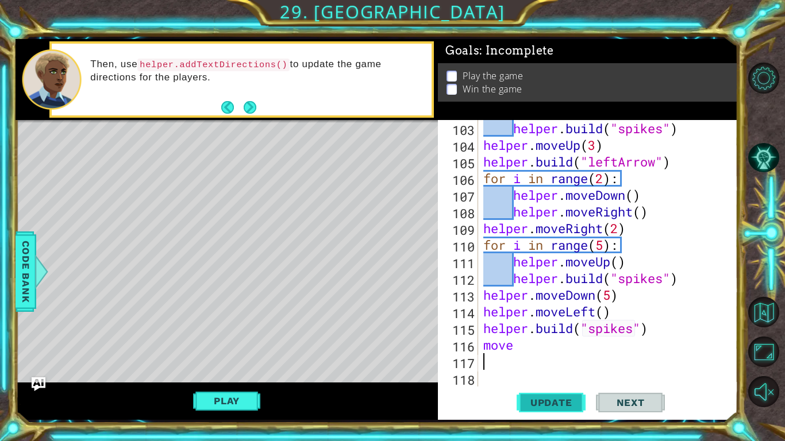
type textarea "move"
click at [605, 344] on div "helper . build ( "spikes" ) helper . moveUp ( 3 ) helper . build ( "leftArrow" …" at bounding box center [610, 270] width 259 height 300
type textarea "helper.moveLeft(9)"
click at [546, 403] on span "Update" at bounding box center [551, 402] width 65 height 11
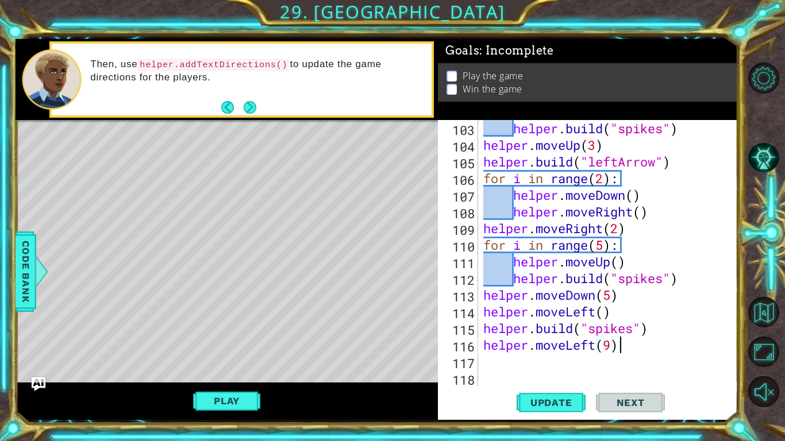
click at [634, 342] on div "helper . build ( "spikes" ) helper . moveUp ( 3 ) helper . build ( "leftArrow" …" at bounding box center [610, 270] width 259 height 300
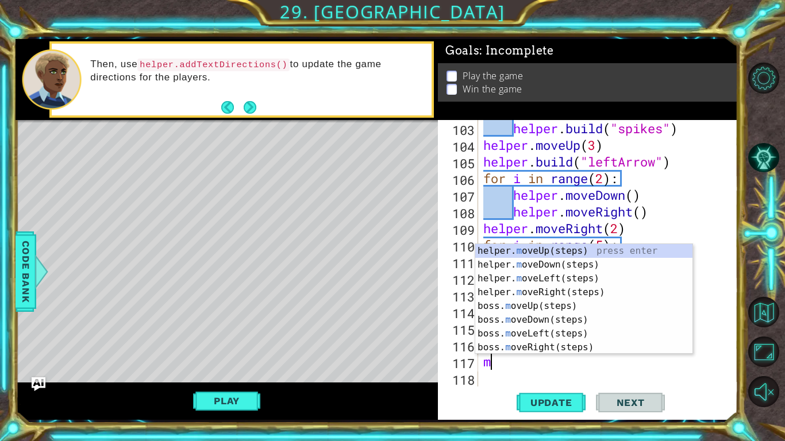
type textarea "move"
click at [603, 259] on div "helper. move Up(steps) press enter helper. move Down(steps) press enter helper.…" at bounding box center [583, 313] width 217 height 138
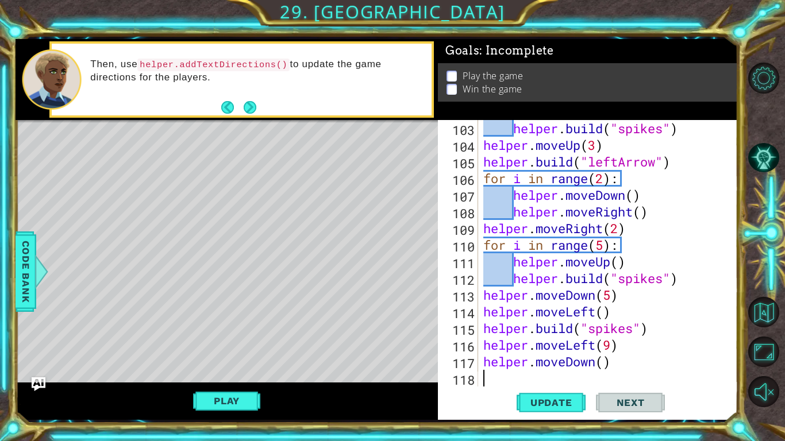
click at [606, 366] on div "helper . build ( "spikes" ) helper . moveUp ( 3 ) helper . build ( "leftArrow" …" at bounding box center [610, 270] width 259 height 300
click at [651, 368] on div "helper . build ( "spikes" ) helper . moveUp ( 3 ) helper . build ( "leftArrow" …" at bounding box center [610, 270] width 259 height 300
type textarea "helper.moveDown(2)"
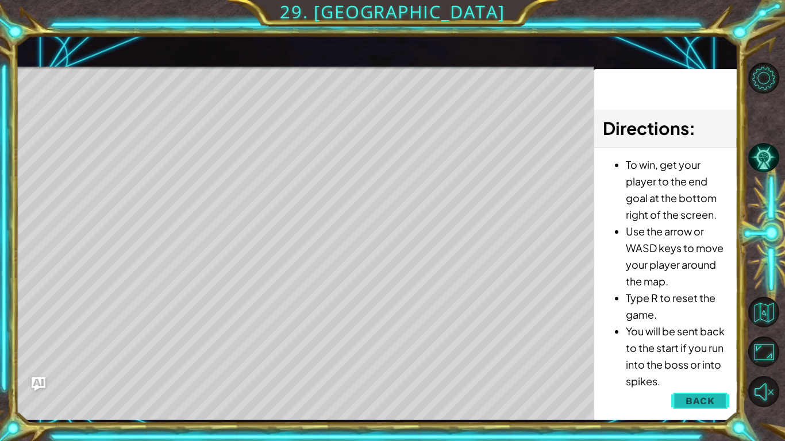
click at [687, 394] on button "Back" at bounding box center [700, 401] width 58 height 23
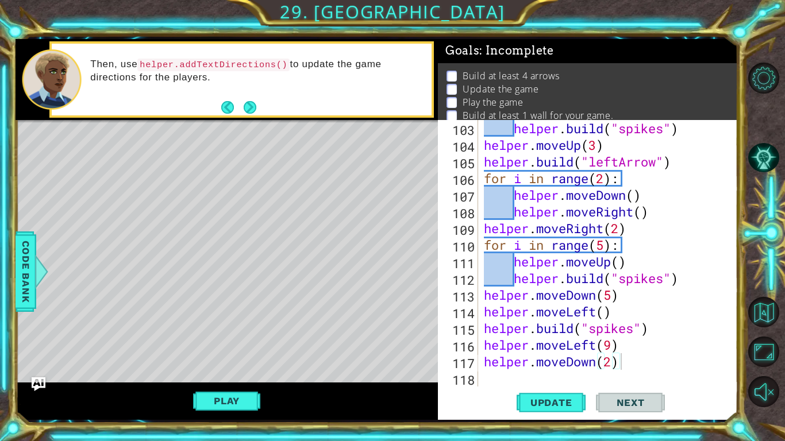
click at [629, 364] on div "helper . build ( "spikes" ) helper . moveUp ( 3 ) helper . build ( "leftArrow" …" at bounding box center [610, 270] width 259 height 300
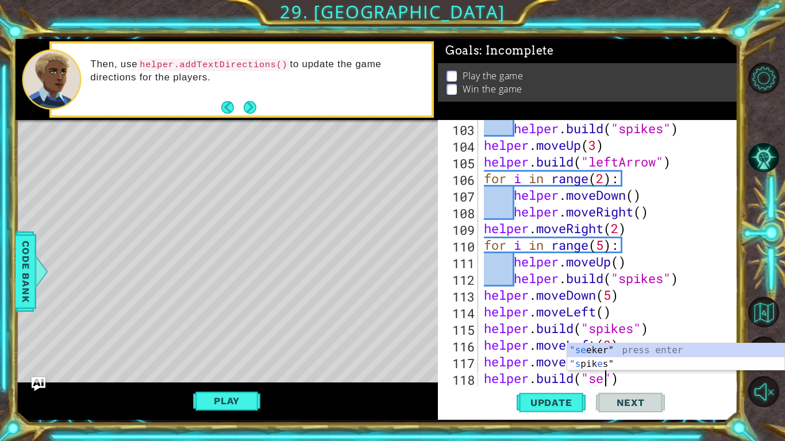
scroll to position [0, 6]
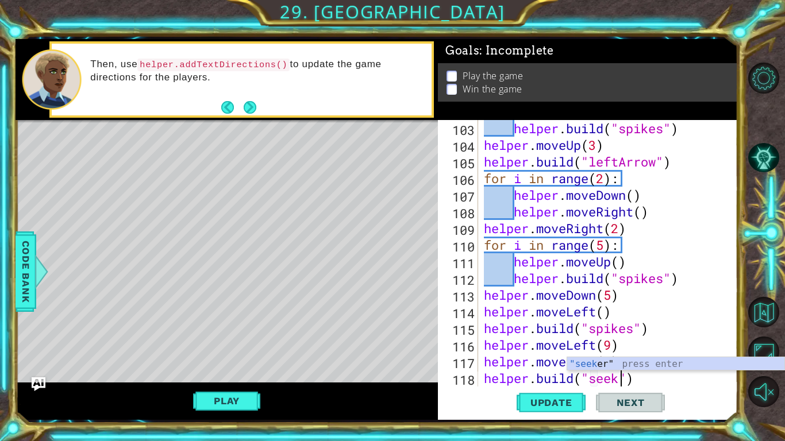
type textarea "helper.build("seeker")"
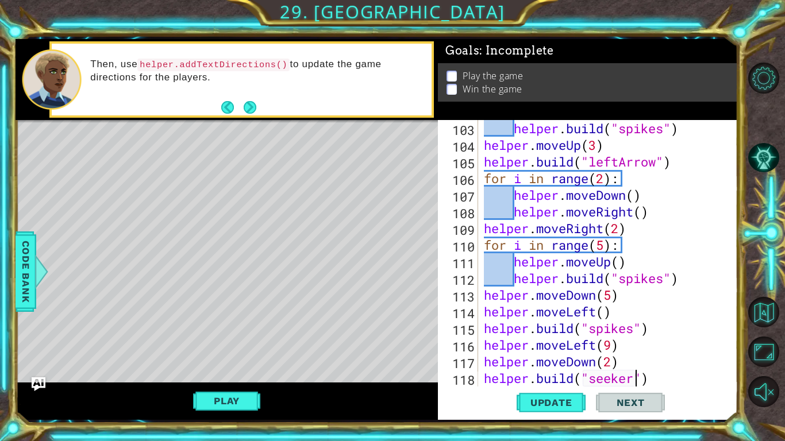
click at [680, 376] on div "helper . build ( "spikes" ) helper . moveUp ( 3 ) helper . build ( "leftArrow" …" at bounding box center [610, 270] width 259 height 300
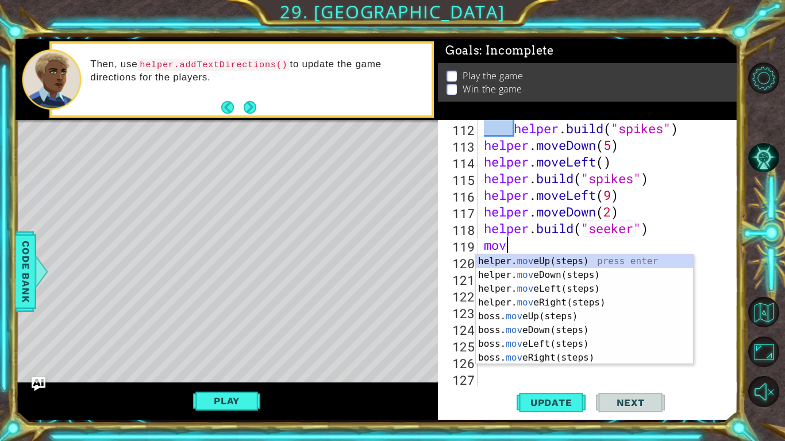
type textarea "move"
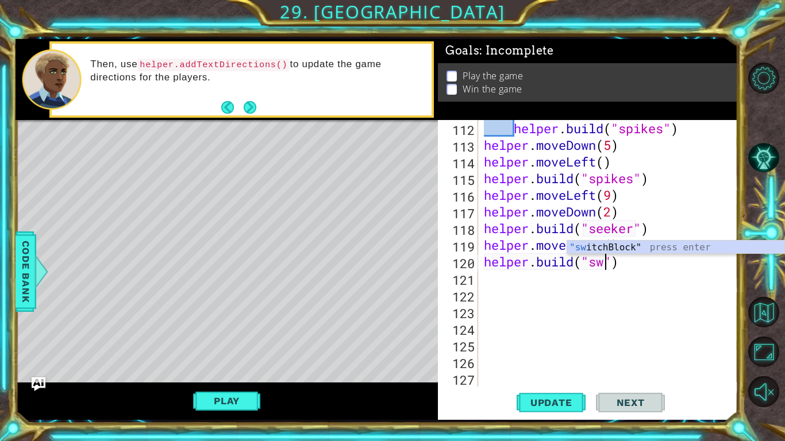
scroll to position [0, 6]
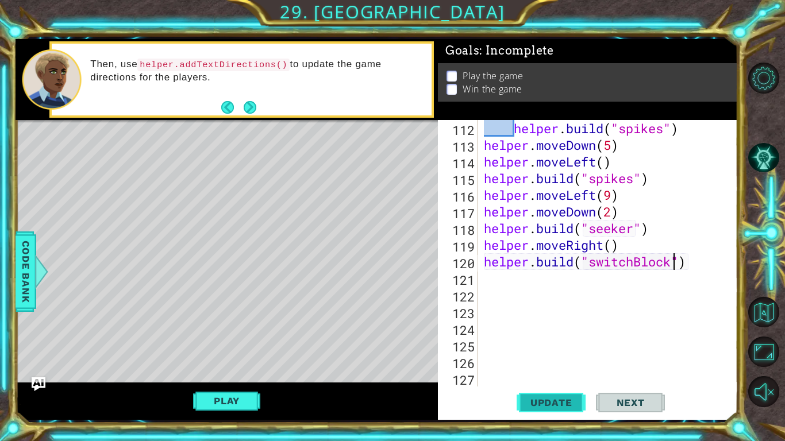
click at [573, 399] on span "Update" at bounding box center [551, 402] width 65 height 11
click at [225, 403] on button "Play" at bounding box center [226, 401] width 67 height 22
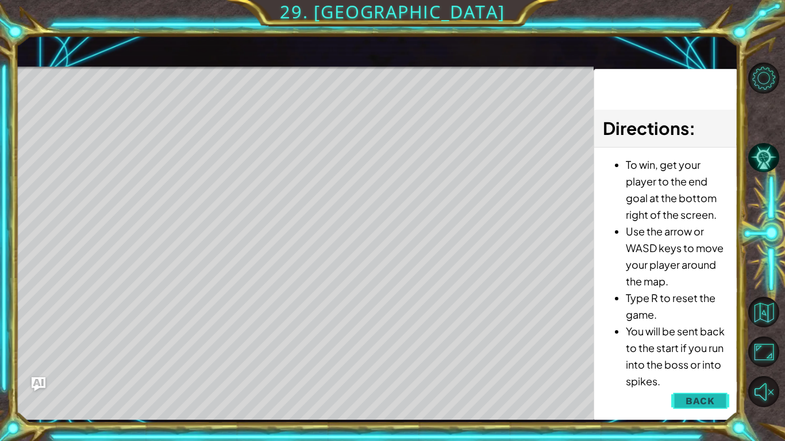
click at [710, 401] on span "Back" at bounding box center [699, 400] width 29 height 11
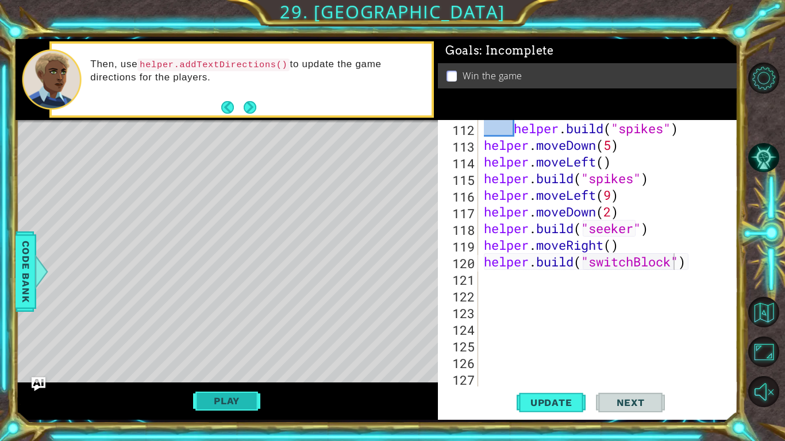
click at [226, 404] on button "Play" at bounding box center [226, 401] width 67 height 22
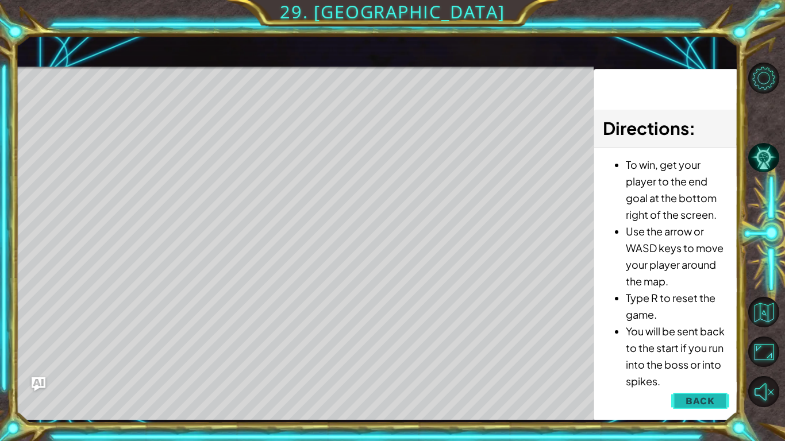
click at [704, 400] on span "Back" at bounding box center [699, 400] width 29 height 11
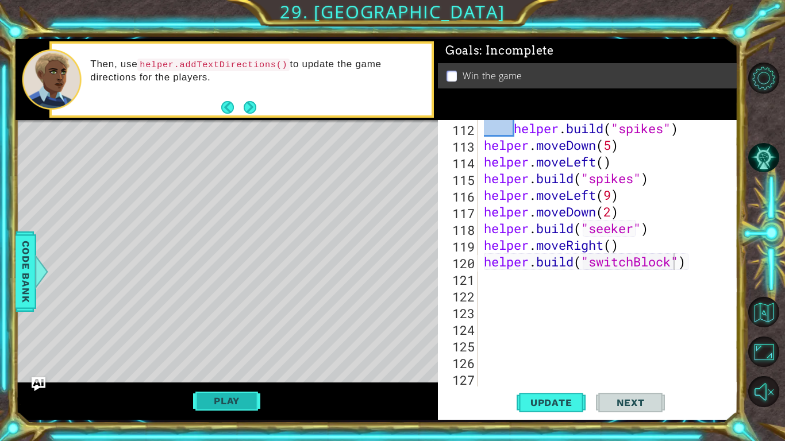
click at [236, 391] on button "Play" at bounding box center [226, 401] width 67 height 22
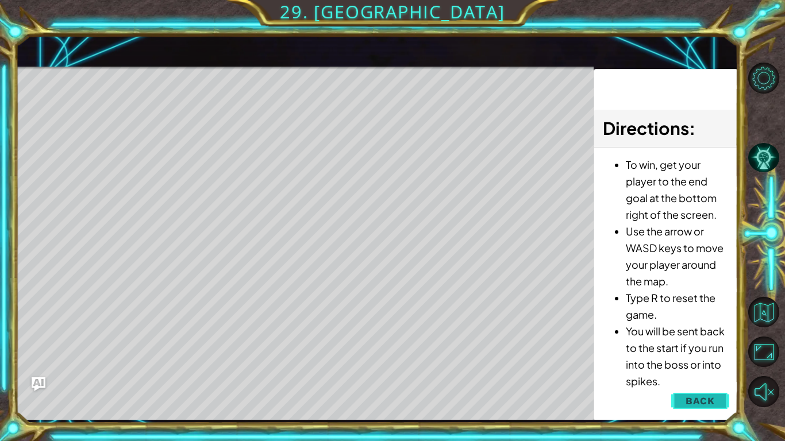
click at [679, 404] on button "Back" at bounding box center [700, 401] width 58 height 23
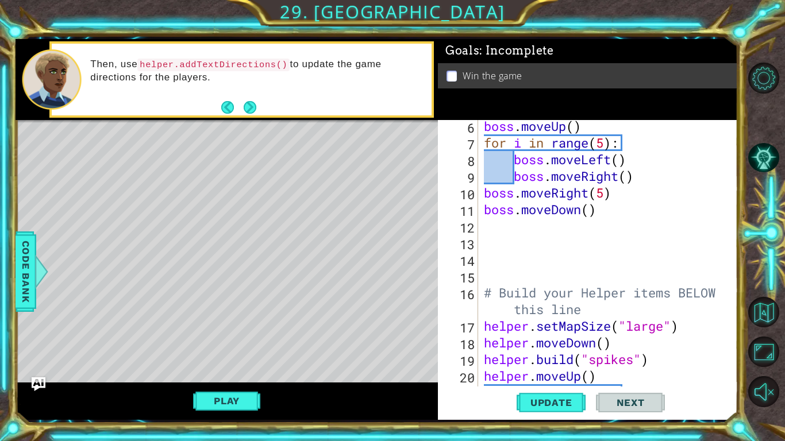
scroll to position [0, 0]
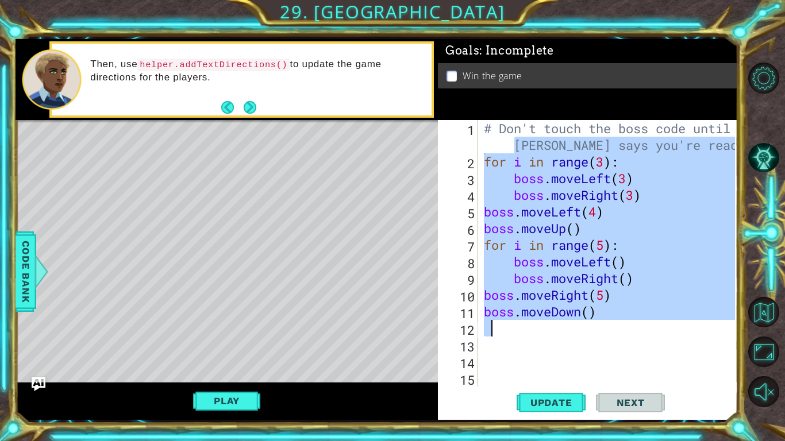
drag, startPoint x: 484, startPoint y: 150, endPoint x: 623, endPoint y: 325, distance: 223.3
click at [623, 325] on div "# Don't touch the boss code until Vega says you're ready! for i in range ( 3 ) …" at bounding box center [610, 286] width 259 height 333
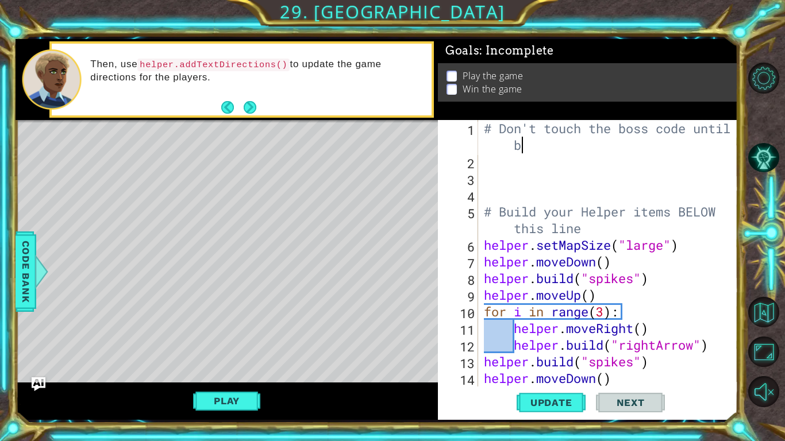
scroll to position [0, 11]
type textarea "# Don't touch the boss code until"
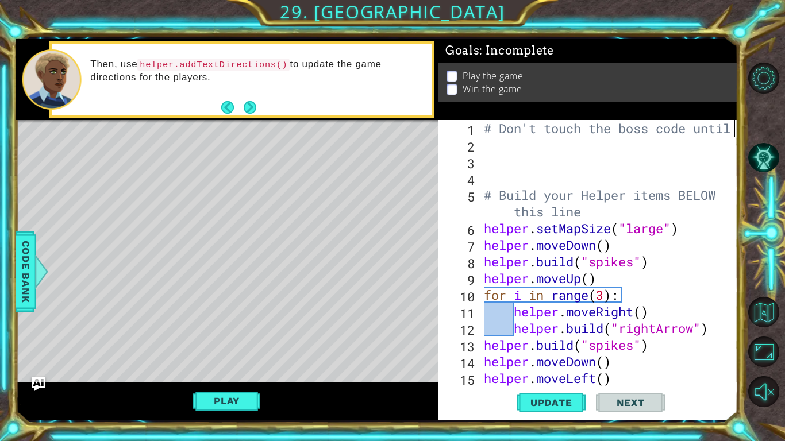
scroll to position [0, 0]
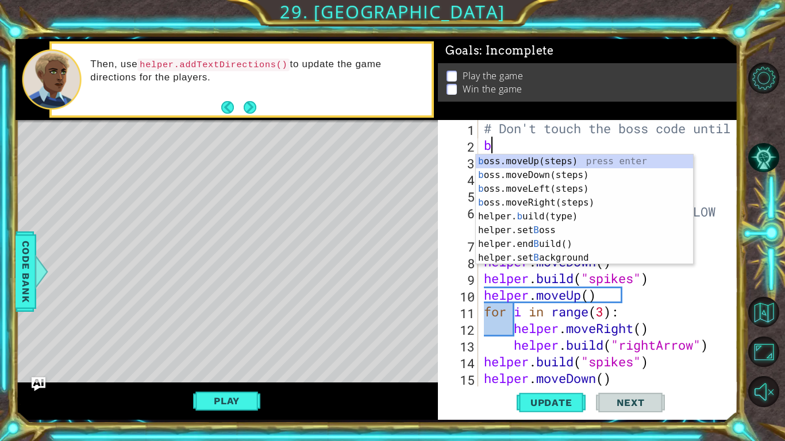
type textarea "b"
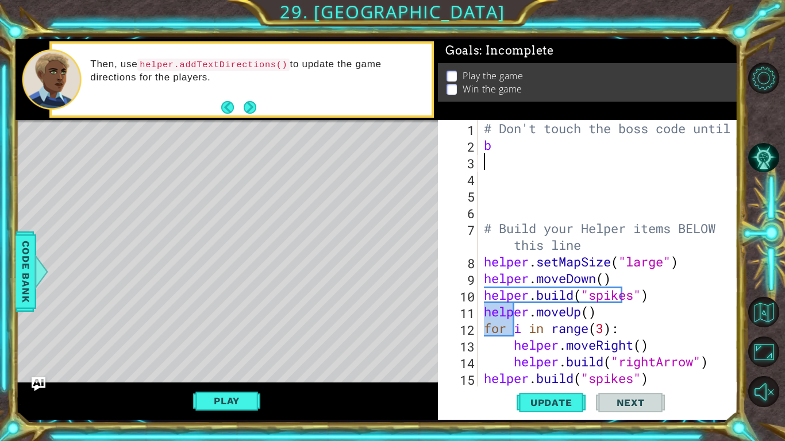
type textarea "b"
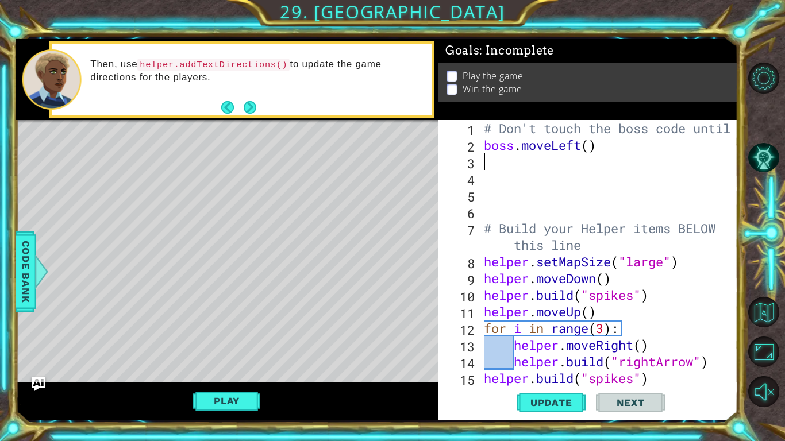
click at [590, 145] on div "# Don't touch the boss code until boss . moveLeft ( ) # Build your Helper items…" at bounding box center [610, 270] width 259 height 300
click at [572, 404] on span "Update" at bounding box center [551, 402] width 65 height 11
click at [217, 398] on button "Play" at bounding box center [226, 401] width 67 height 22
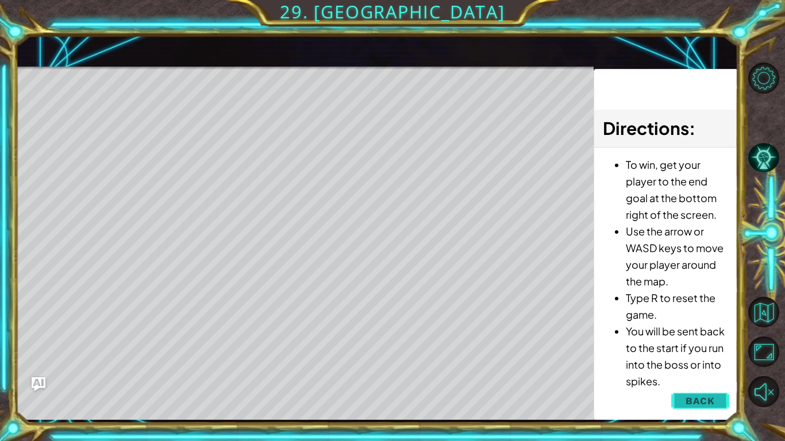
click at [689, 403] on span "Back" at bounding box center [699, 400] width 29 height 11
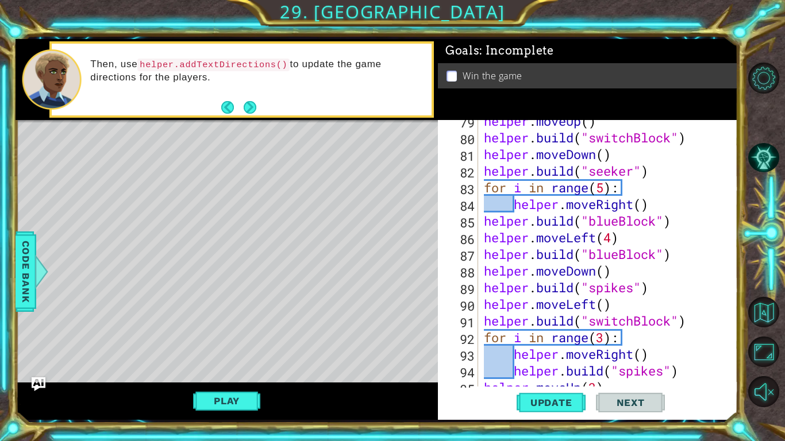
scroll to position [1345, 0]
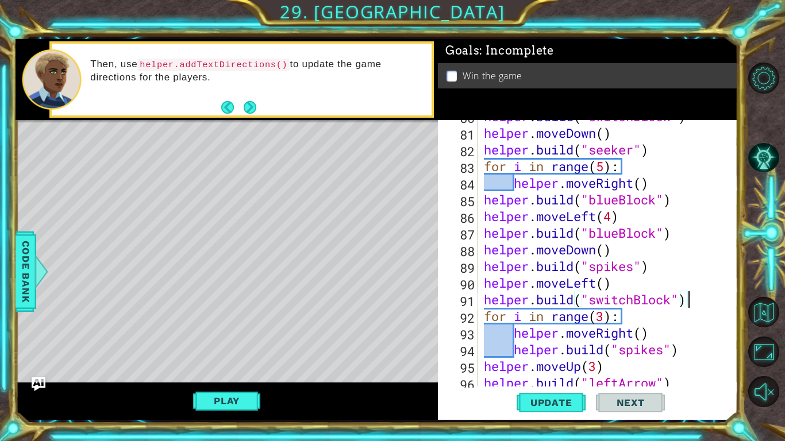
click at [696, 301] on div "helper . build ( "switchBlock" ) helper . moveDown ( ) helper . build ( "seeker…" at bounding box center [610, 258] width 259 height 300
click at [672, 299] on div "helper . build ( "switchBlock" ) helper . moveDown ( ) helper . build ( "seeker…" at bounding box center [610, 258] width 259 height 300
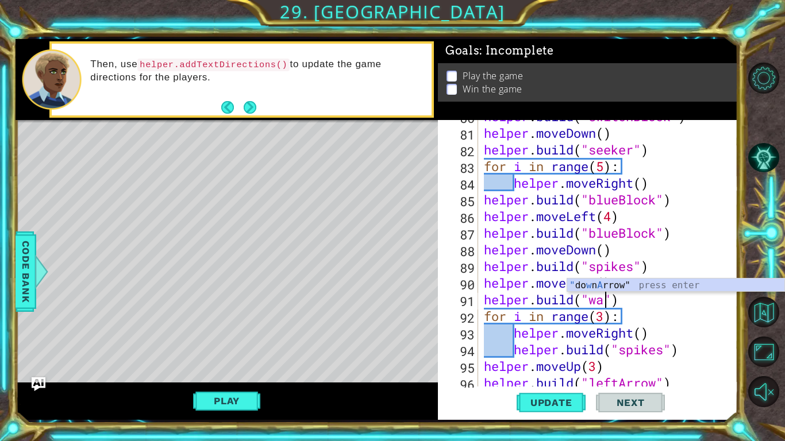
scroll to position [0, 6]
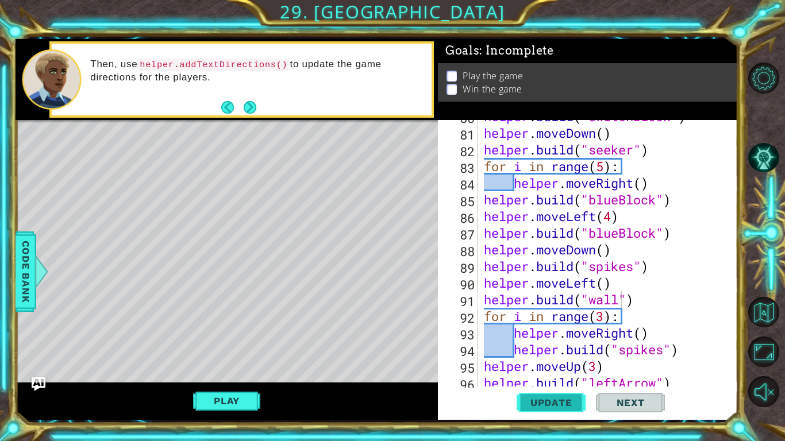
click at [569, 407] on span "Update" at bounding box center [551, 402] width 65 height 11
click at [228, 404] on button "Play" at bounding box center [226, 401] width 67 height 22
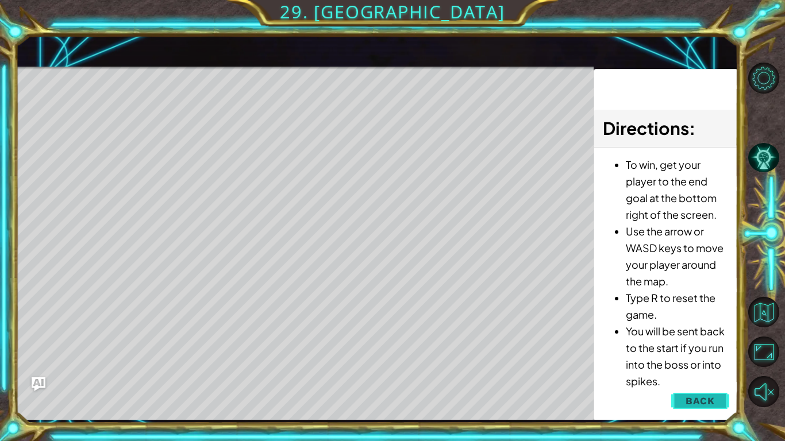
click at [698, 408] on button "Back" at bounding box center [700, 401] width 58 height 23
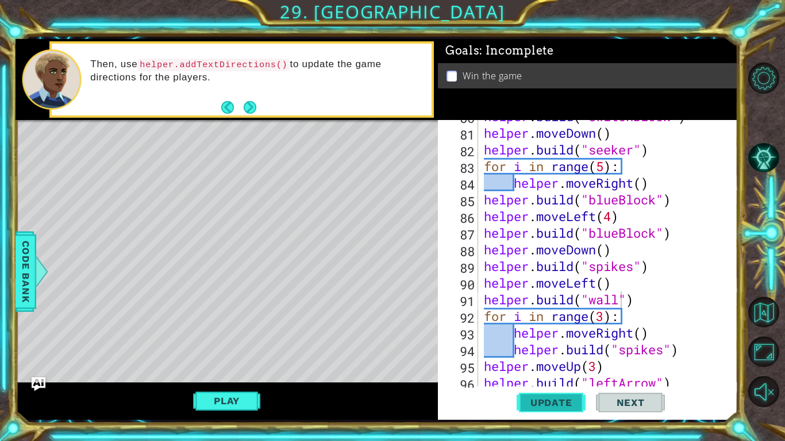
click at [567, 403] on span "Update" at bounding box center [551, 402] width 65 height 11
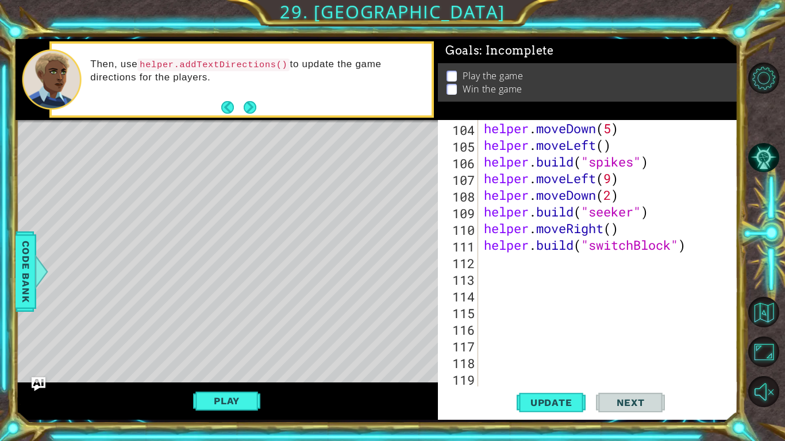
scroll to position [1733, 0]
click at [701, 249] on div "helper . moveDown ( 5 ) helper . moveLeft ( ) helper . build ( "spikes" ) helpe…" at bounding box center [610, 270] width 259 height 300
type textarea "helper.build("switchBlock")"
type textarea "h"
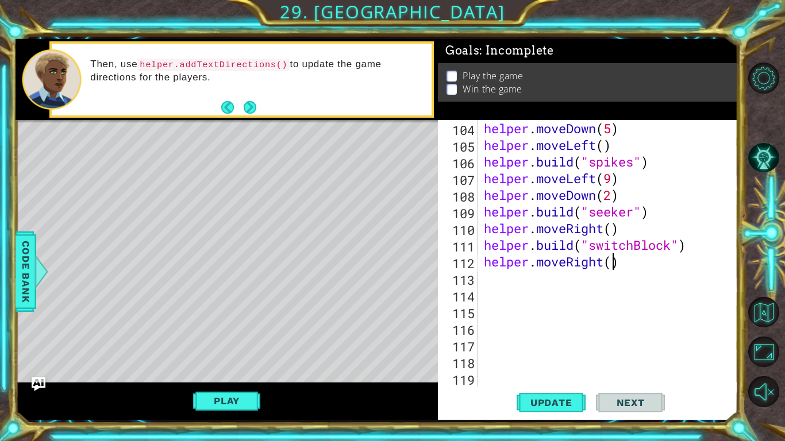
click at [610, 260] on div "helper . moveDown ( 5 ) helper . moveLeft ( ) helper . build ( "spikes" ) helpe…" at bounding box center [610, 270] width 259 height 300
type textarea "helper.moveRight(3)"
click at [642, 266] on div "helper . moveDown ( 5 ) helper . moveLeft ( ) helper . build ( "spikes" ) helpe…" at bounding box center [610, 270] width 259 height 300
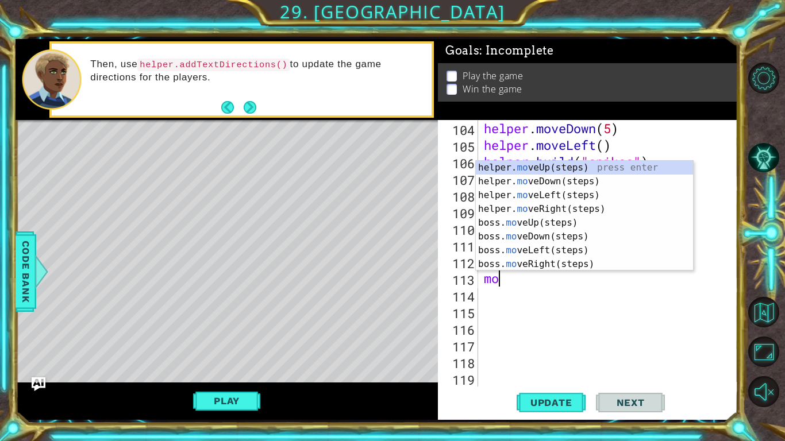
type textarea "move"
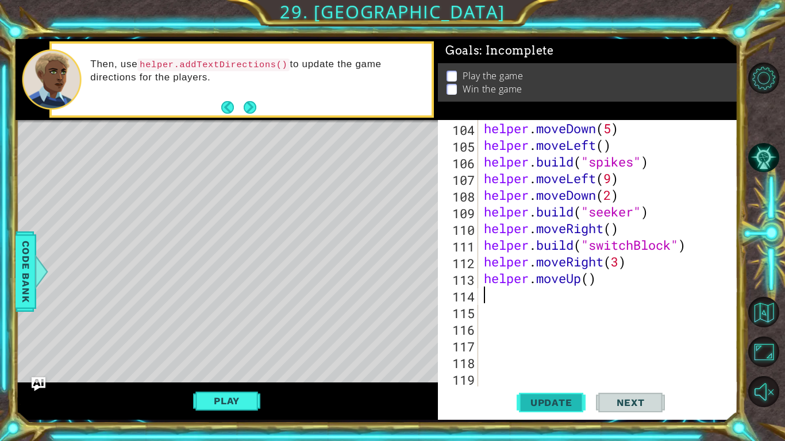
click at [557, 400] on span "Update" at bounding box center [551, 402] width 65 height 11
click at [553, 399] on span "Update" at bounding box center [551, 402] width 65 height 11
click at [513, 296] on div "helper . moveDown ( 5 ) helper . moveLeft ( ) helper . build ( "spikes" ) helpe…" at bounding box center [610, 270] width 259 height 300
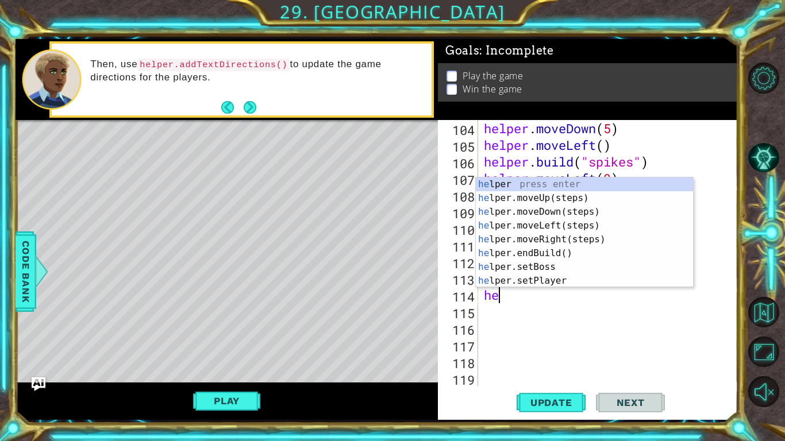
type textarea "h"
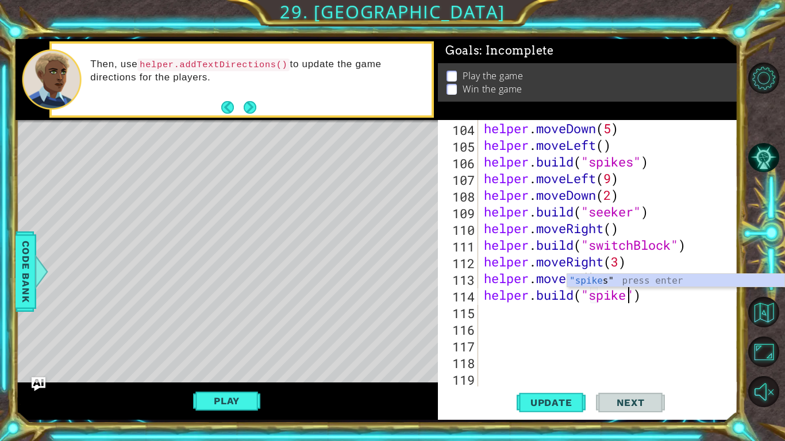
scroll to position [0, 7]
type textarea "helper.build("spikes\")"
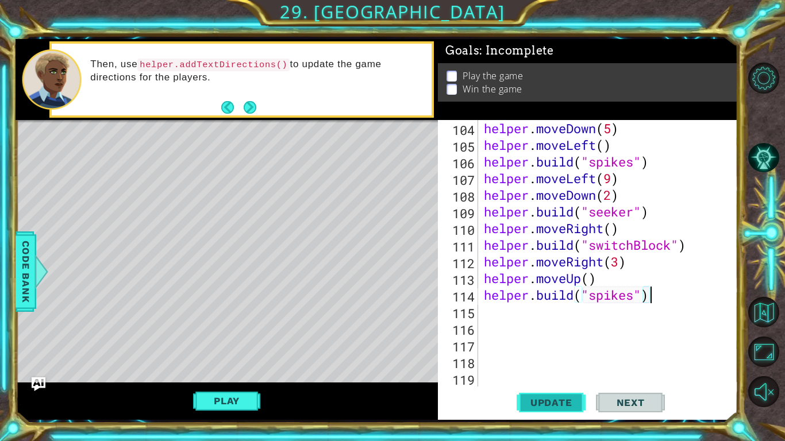
type textarea "helper.build("spikes")"
click at [550, 405] on span "Update" at bounding box center [551, 402] width 65 height 11
click at [595, 313] on div "helper . moveDown ( 5 ) helper . moveLeft ( ) helper . build ( "spikes" ) helpe…" at bounding box center [610, 270] width 259 height 300
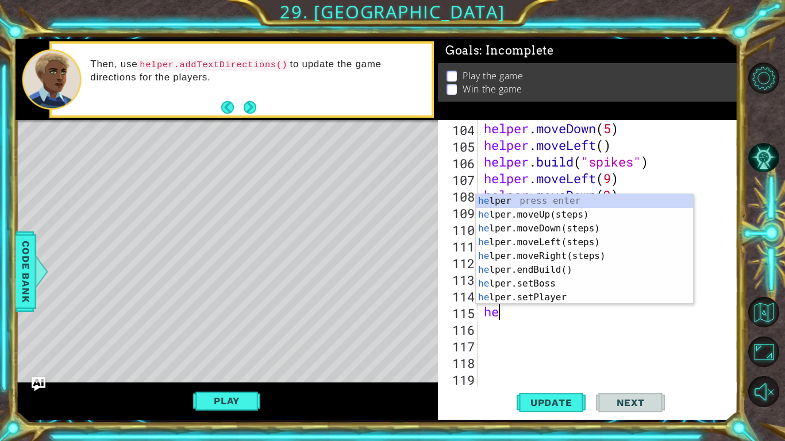
type textarea "help"
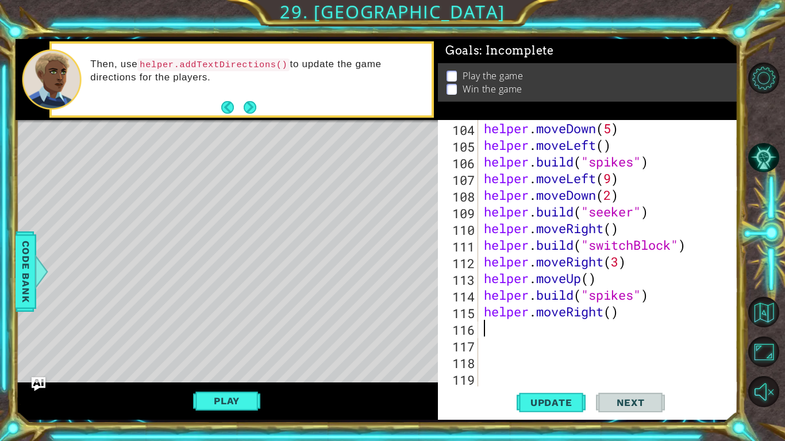
click at [612, 316] on div "helper . moveDown ( 5 ) helper . moveLeft ( ) helper . build ( "spikes" ) helpe…" at bounding box center [610, 270] width 259 height 300
type textarea "helper.moveRight(2)"
click at [564, 318] on div "helper . moveDown ( 5 ) helper . moveLeft ( ) helper . build ( "spikes" ) helpe…" at bounding box center [610, 270] width 259 height 300
type textarea "\"
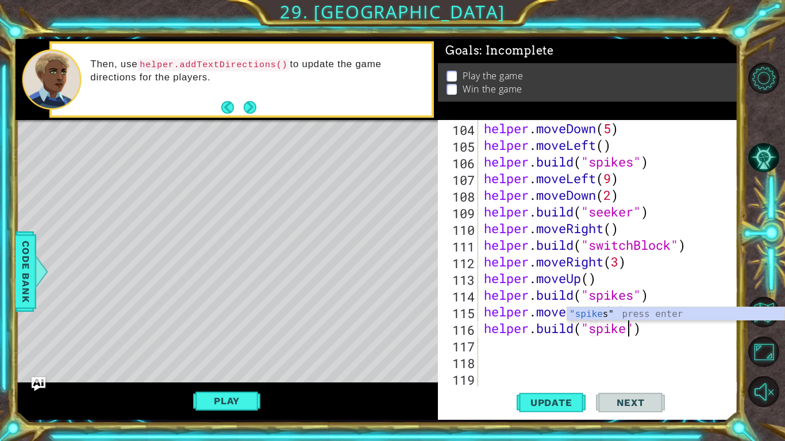
scroll to position [0, 7]
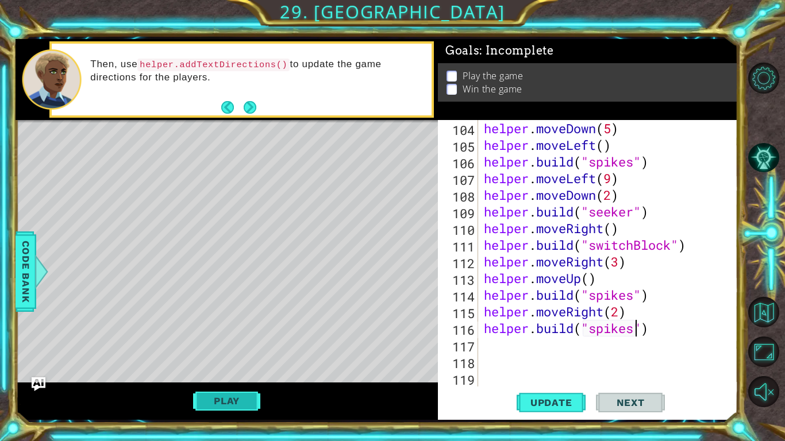
type textarea "helper.build("spikes")"
click at [226, 399] on button "Play" at bounding box center [226, 401] width 67 height 22
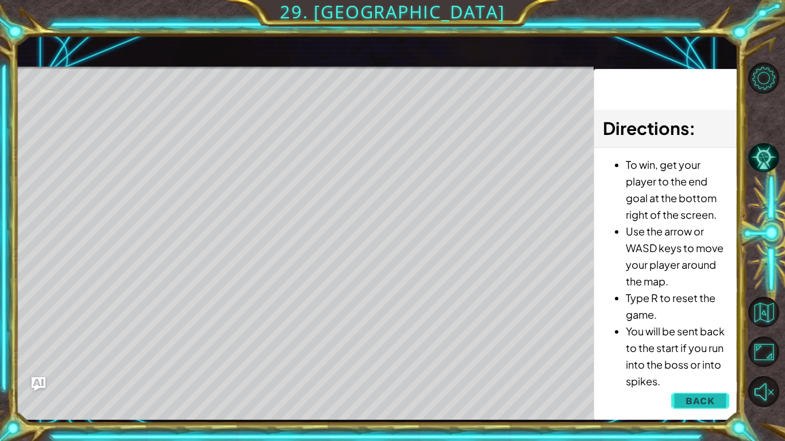
click at [705, 403] on span "Back" at bounding box center [699, 400] width 29 height 11
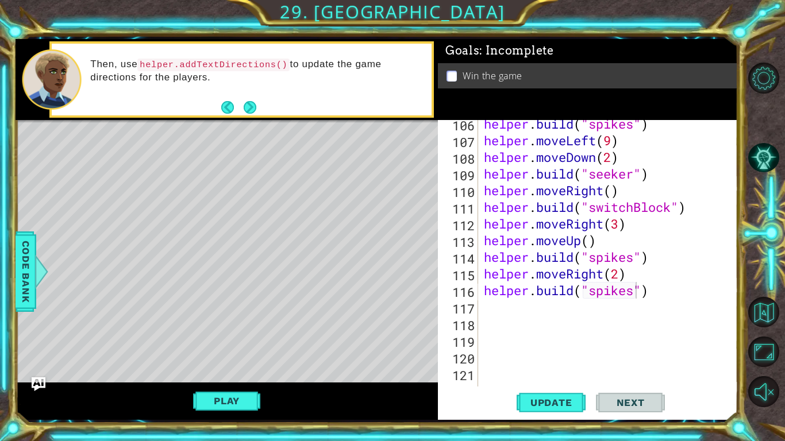
scroll to position [1819, 0]
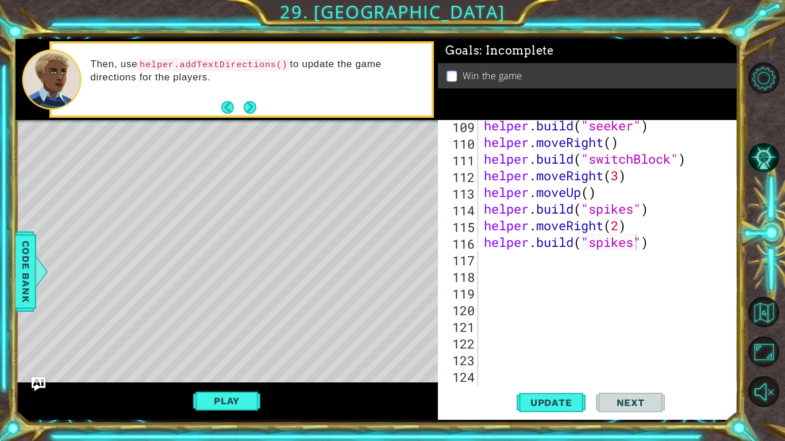
click at [665, 249] on div "helper . build ( "seeker" ) helper . moveRight ( ) helper . build ( "switchBloc…" at bounding box center [610, 267] width 259 height 300
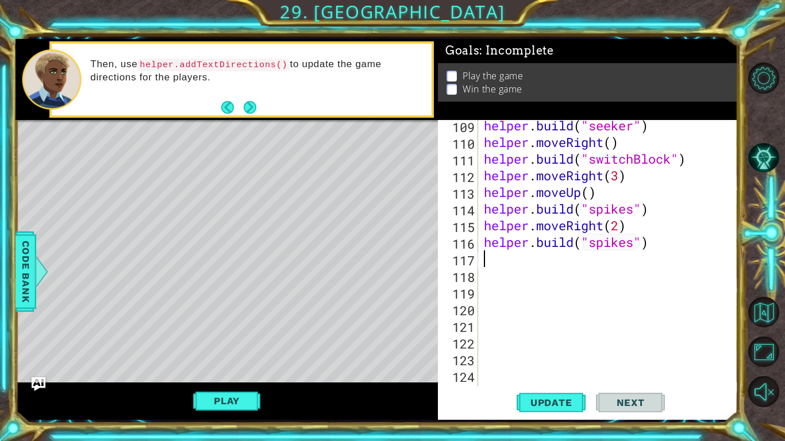
scroll to position [0, 0]
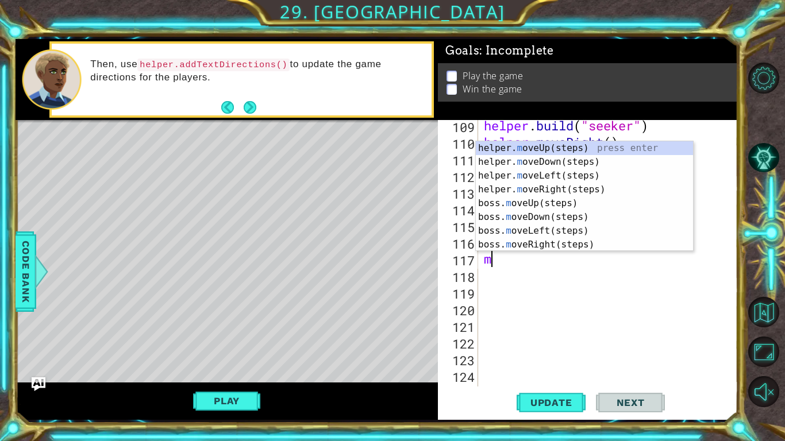
type textarea "mv"
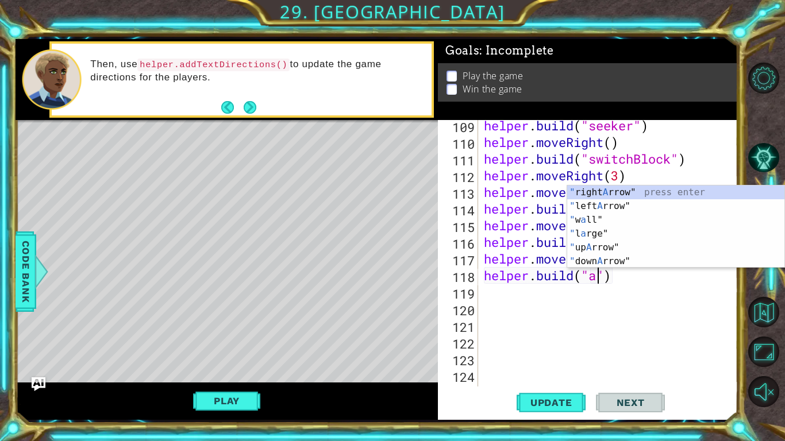
scroll to position [0, 5]
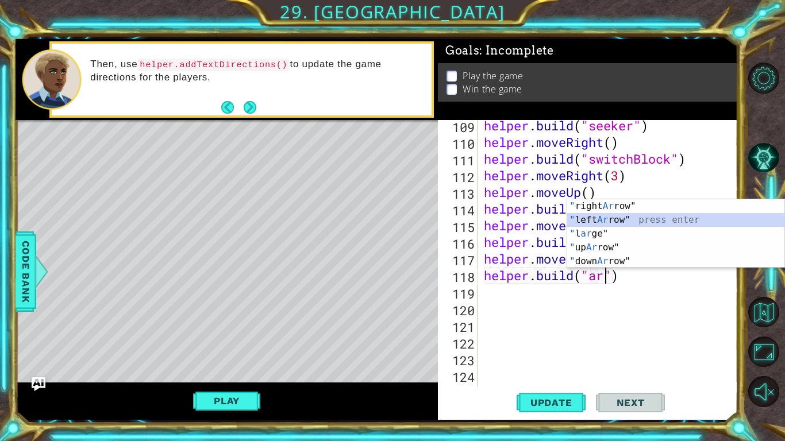
type textarea "helper.build("leftArrow"")"
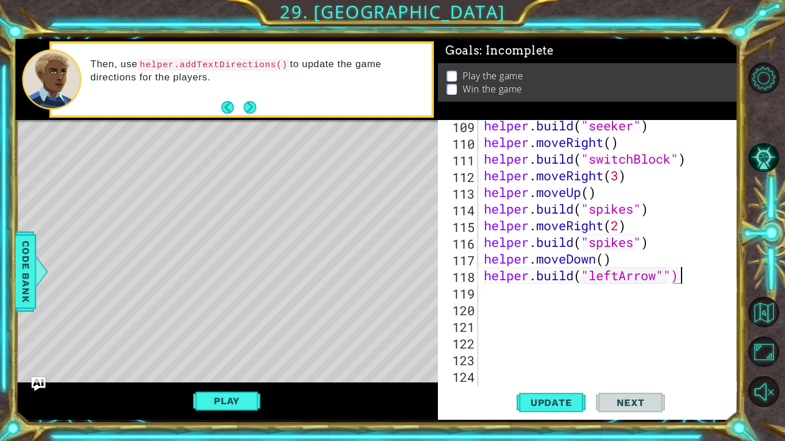
scroll to position [0, 0]
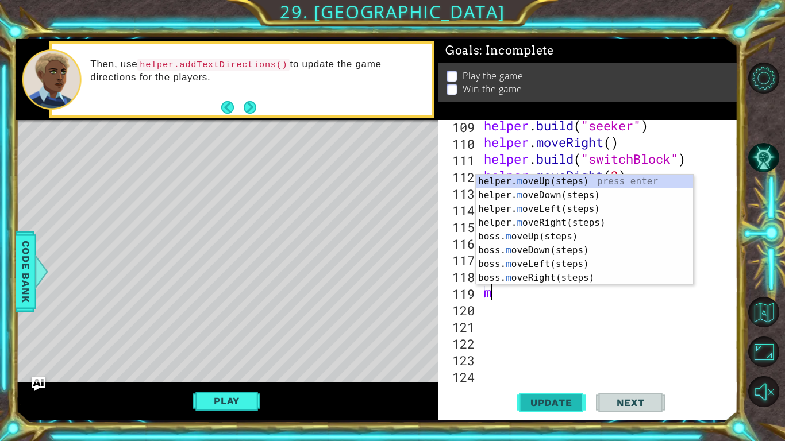
type textarea "m"
click at [561, 400] on span "Update" at bounding box center [551, 402] width 65 height 11
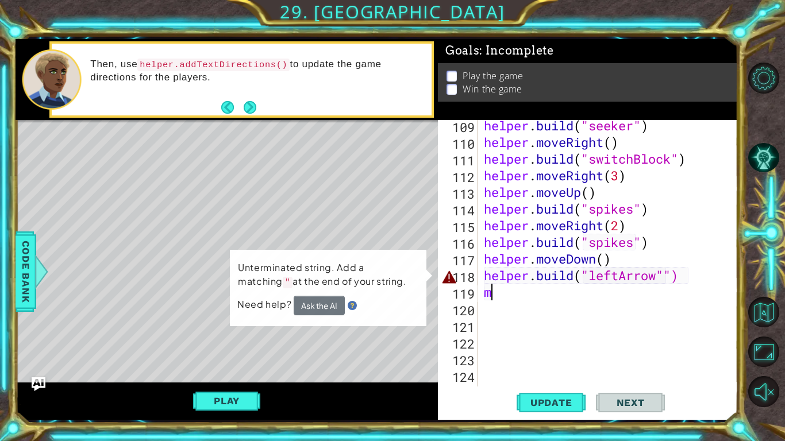
click at [535, 296] on div "helper . build ( "seeker" ) helper . moveRight ( ) helper . build ( "switchBloc…" at bounding box center [610, 267] width 259 height 300
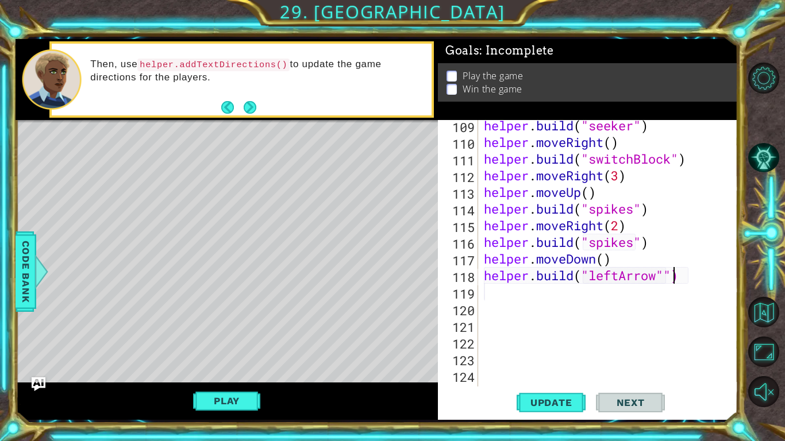
click at [677, 277] on div "helper . build ( "seeker" ) helper . moveRight ( ) helper . build ( "switchBloc…" at bounding box center [610, 267] width 259 height 300
type textarea "helper.build("leftArrow")"
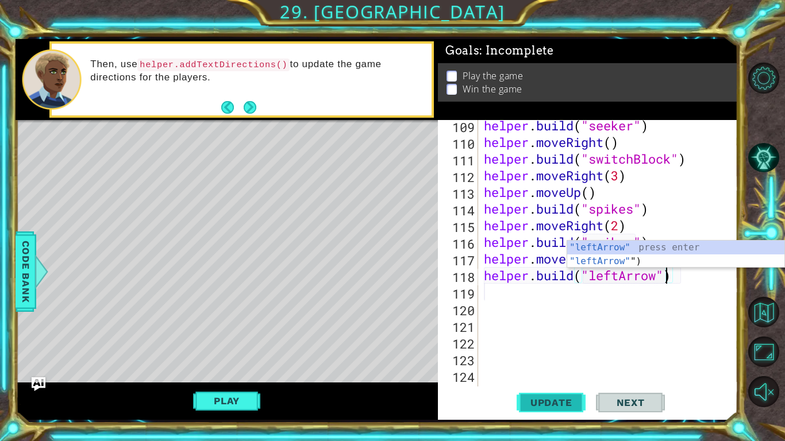
click at [543, 400] on span "Update" at bounding box center [551, 402] width 65 height 11
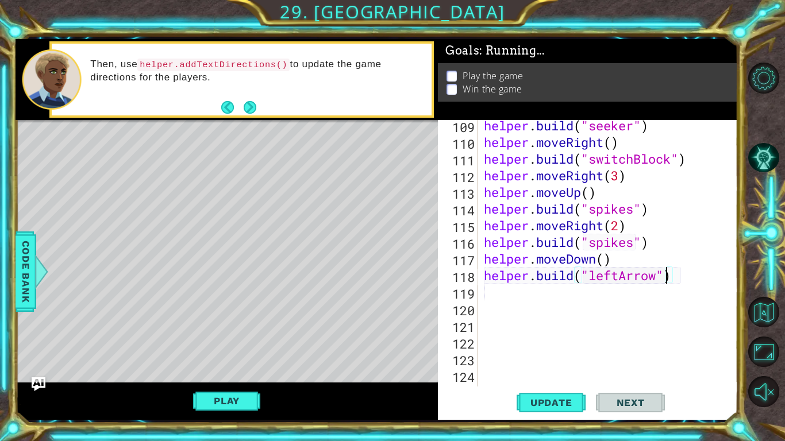
click at [551, 292] on div "helper . build ( "seeker" ) helper . moveRight ( ) helper . build ( "switchBloc…" at bounding box center [610, 267] width 259 height 300
click at [618, 263] on div "helper . build ( "seeker" ) helper . moveRight ( ) helper . build ( "switchBloc…" at bounding box center [610, 267] width 259 height 300
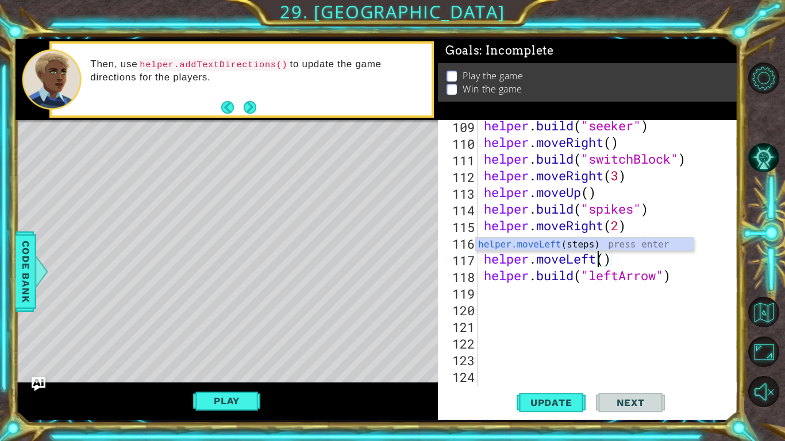
scroll to position [0, 5]
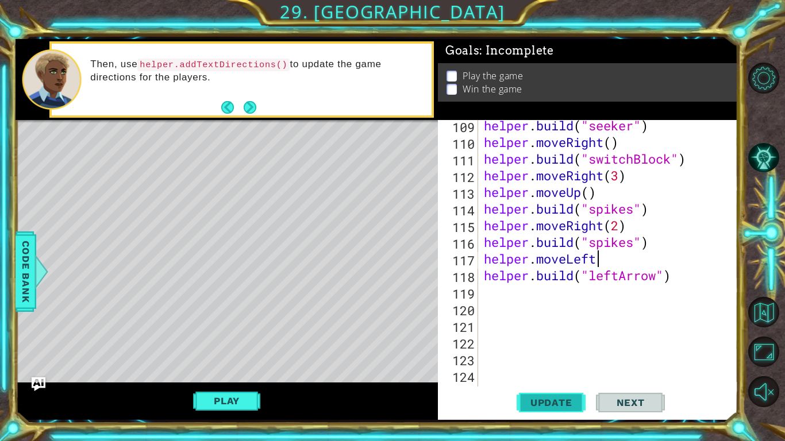
click at [549, 400] on span "Update" at bounding box center [551, 402] width 65 height 11
click at [548, 404] on span "Update" at bounding box center [551, 402] width 65 height 11
type textarea "helper.moveLeft()"
click at [556, 412] on button "Update" at bounding box center [550, 403] width 69 height 30
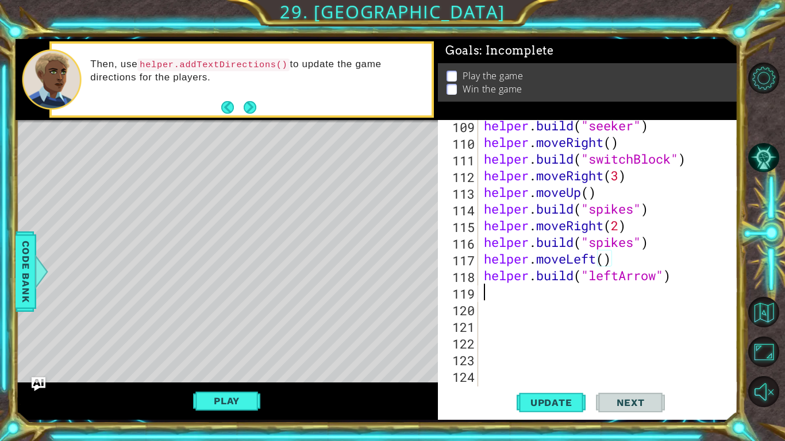
click at [547, 292] on div "helper . build ( "seeker" ) helper . moveRight ( ) helper . build ( "switchBloc…" at bounding box center [610, 267] width 259 height 300
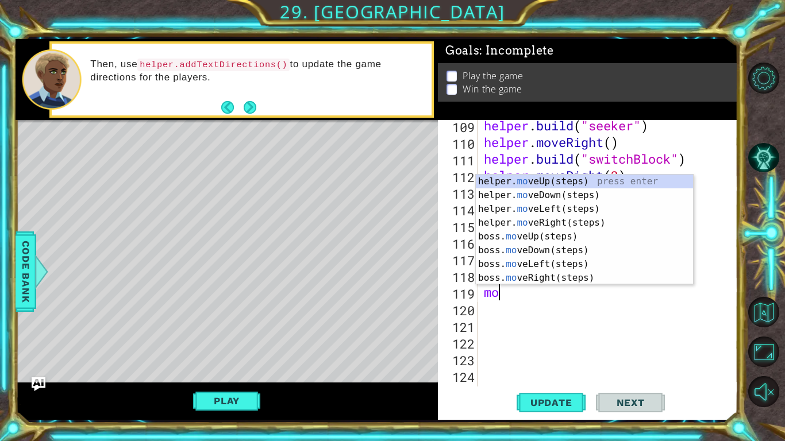
type textarea "move"
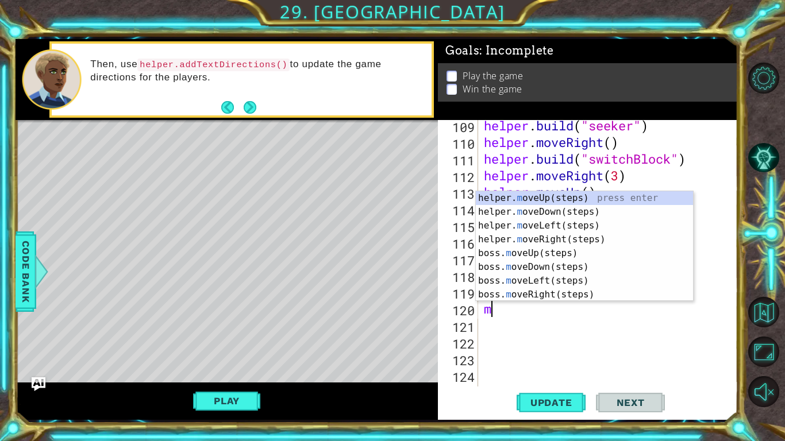
type textarea "move"
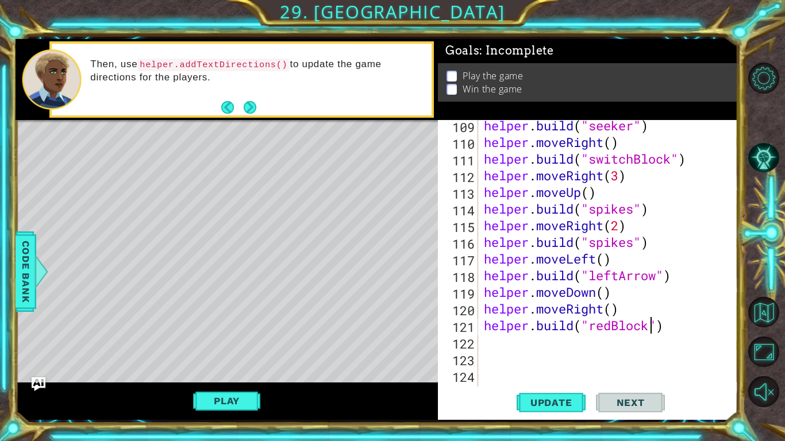
scroll to position [0, 7]
type textarea "helper.build("redBlock")"
click at [543, 403] on span "Update" at bounding box center [551, 402] width 65 height 11
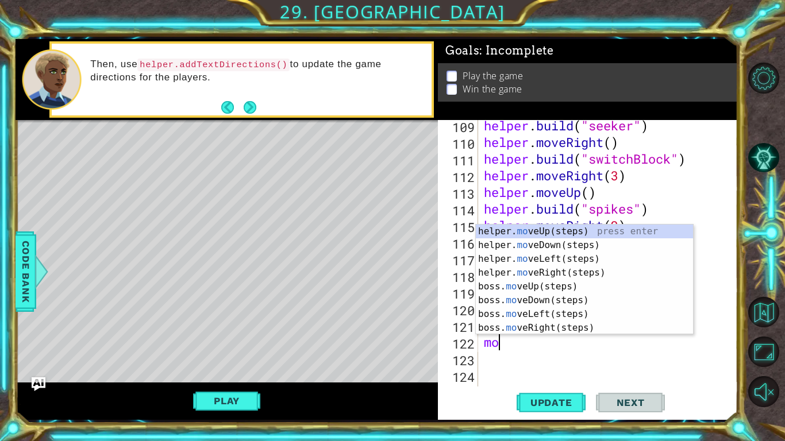
type textarea "move"
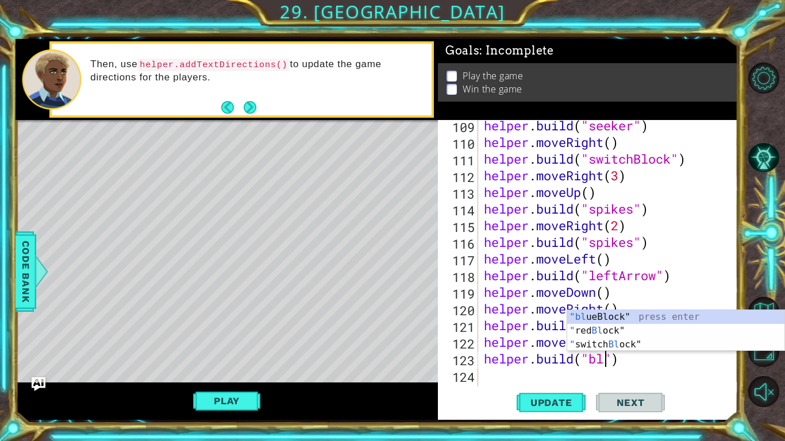
scroll to position [0, 6]
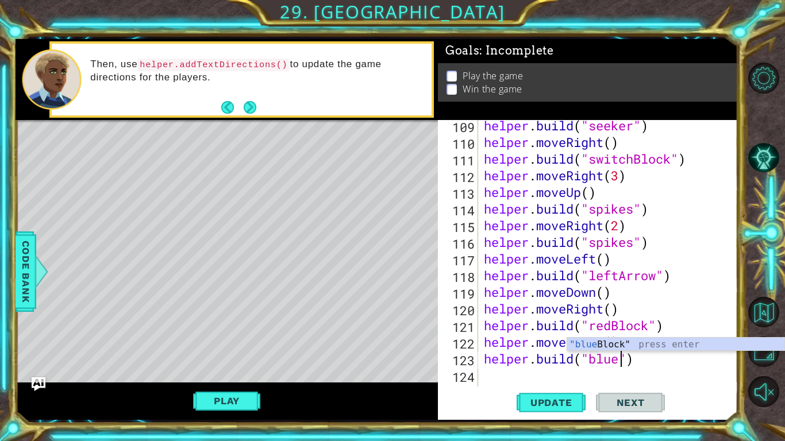
type textarea "helper.build("blueBlock")"
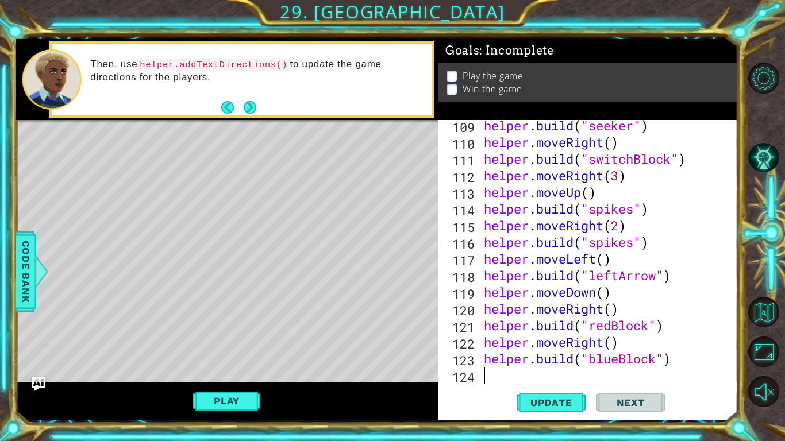
scroll to position [0, 0]
type textarea "move"
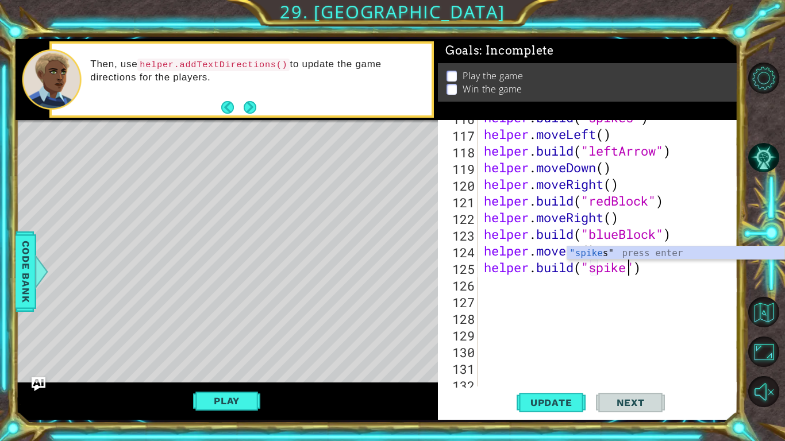
scroll to position [0, 7]
type textarea "helper.build("spikes")\"
type textarea "helper.build("spikes")"
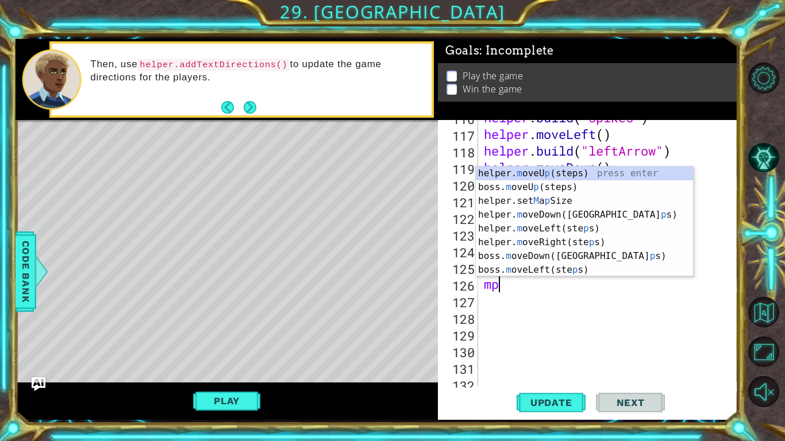
type textarea "m"
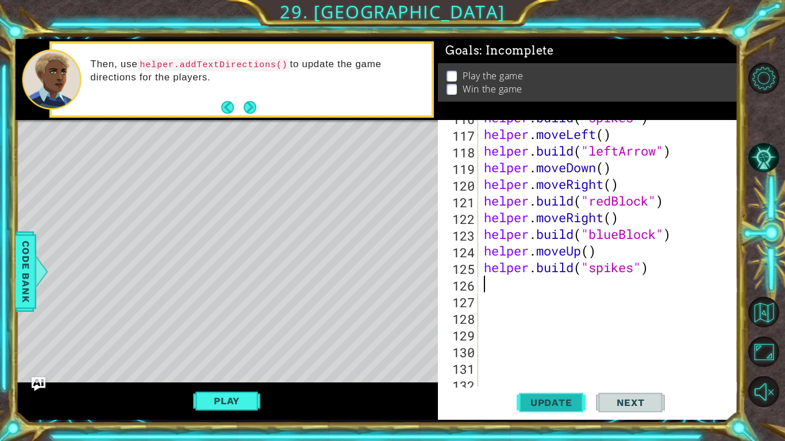
click at [573, 394] on button "Update" at bounding box center [550, 403] width 69 height 30
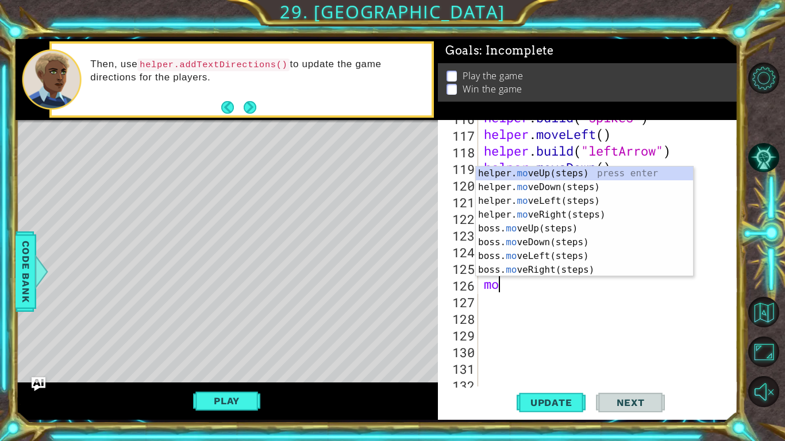
type textarea "move"
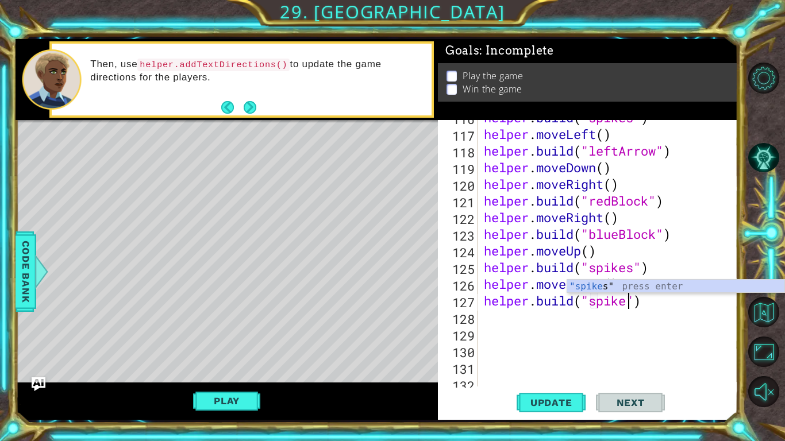
scroll to position [0, 7]
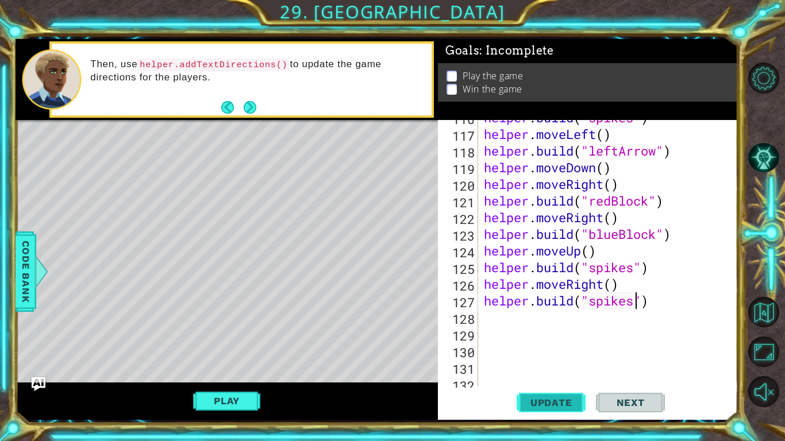
click at [567, 403] on span "Update" at bounding box center [551, 402] width 65 height 11
click at [223, 403] on button "Play" at bounding box center [226, 401] width 67 height 22
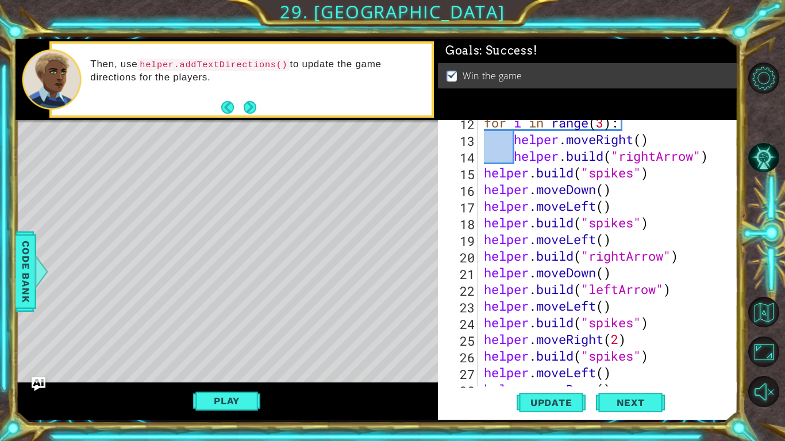
scroll to position [0, 0]
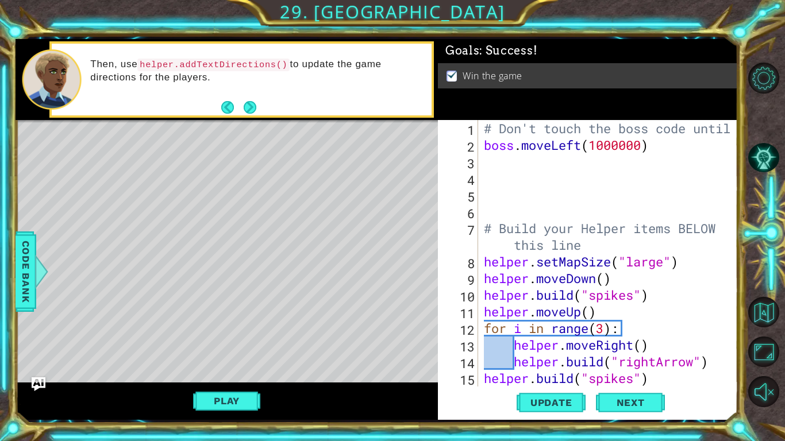
click at [644, 146] on div "# Don't touch the boss code until boss . moveLeft ( 1000000 ) # Build your Help…" at bounding box center [610, 270] width 259 height 300
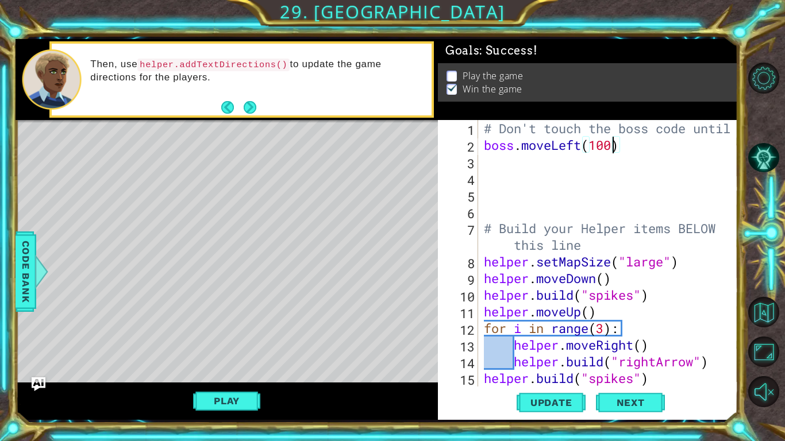
type textarea "boss.moveLeft(10)"
click at [648, 151] on div "# Don't touch the boss code until boss . moveLeft ( 10 ) # Build your Helper it…" at bounding box center [610, 270] width 259 height 300
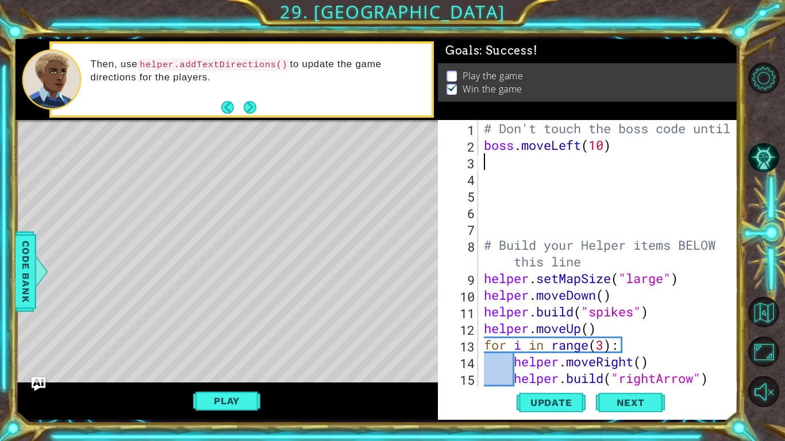
type textarea "v"
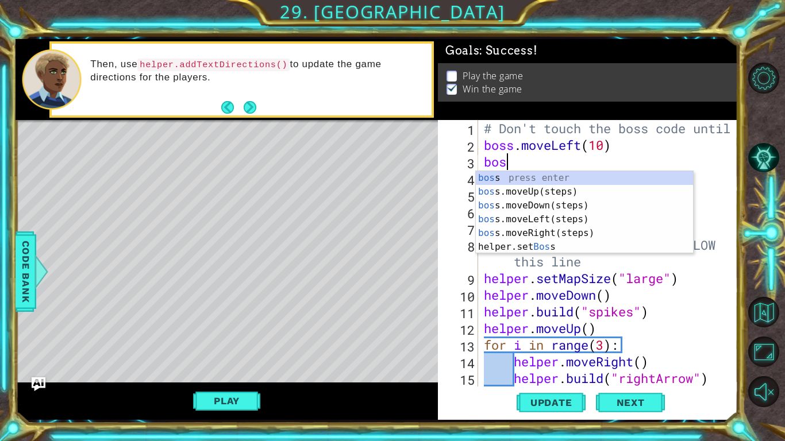
type textarea "boss"
click at [573, 220] on div "boss press enter boss .moveUp(steps) press enter boss .moveDown(steps) press en…" at bounding box center [584, 226] width 217 height 110
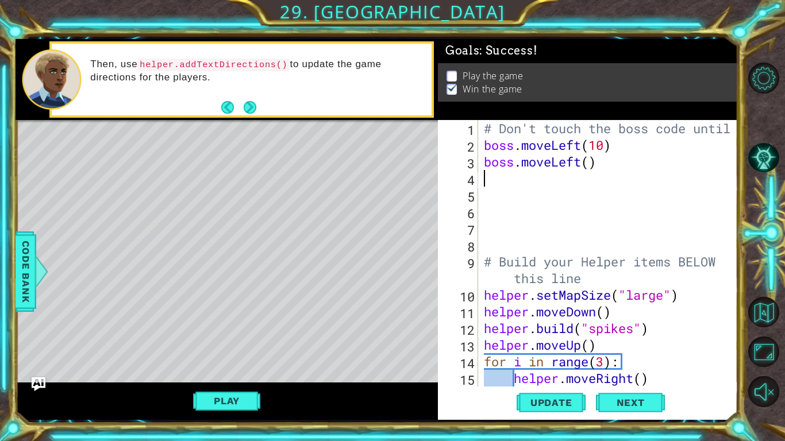
click at [630, 153] on div "# Don't touch the boss code until boss . moveLeft ( 10 ) boss . moveLeft ( ) # …" at bounding box center [610, 270] width 259 height 300
type textarea "boss.moveLeft(10)"
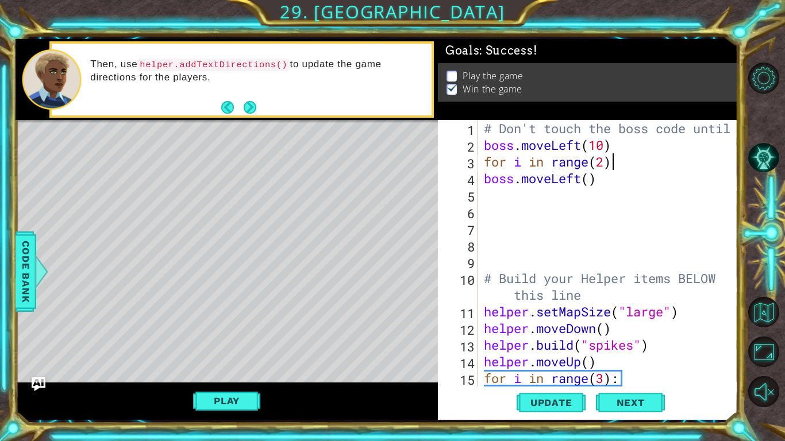
scroll to position [0, 5]
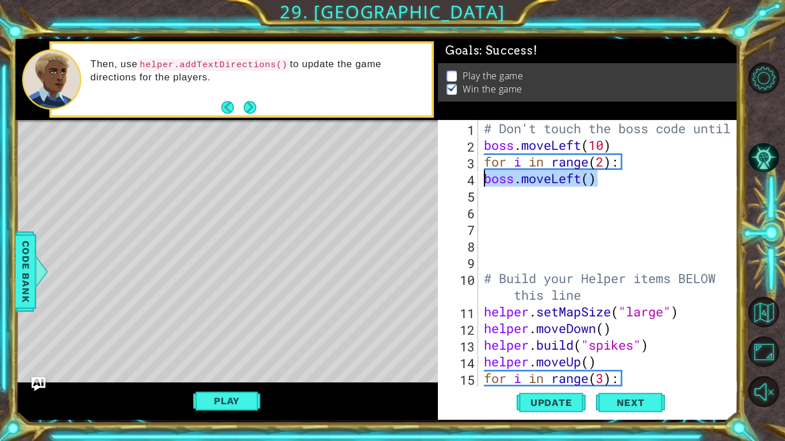
drag, startPoint x: 614, startPoint y: 182, endPoint x: 471, endPoint y: 183, distance: 142.5
click at [471, 183] on div "for i in range(2): 1 2 3 4 5 6 7 8 9 10 11 12 13 14 15 16 # Don't touch the bos…" at bounding box center [586, 253] width 297 height 267
type textarea "boss.moveLeft()"
click at [658, 155] on div "# Don't touch the boss code until boss . moveLeft ( 10 ) for i in range ( 2 ) :…" at bounding box center [610, 270] width 259 height 300
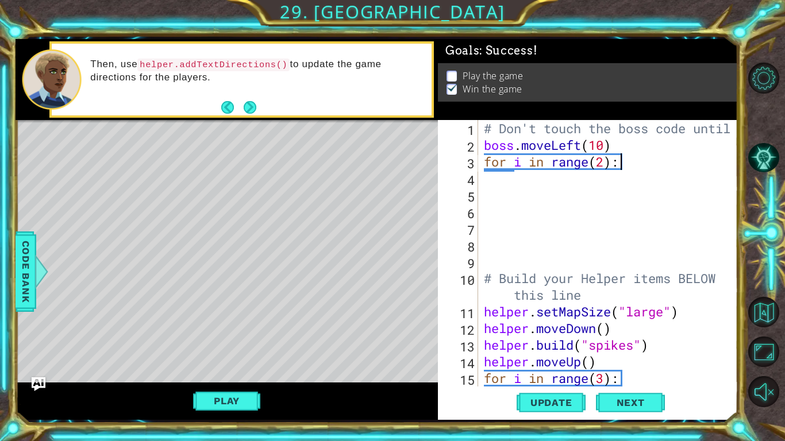
type textarea "for i in range(2):"
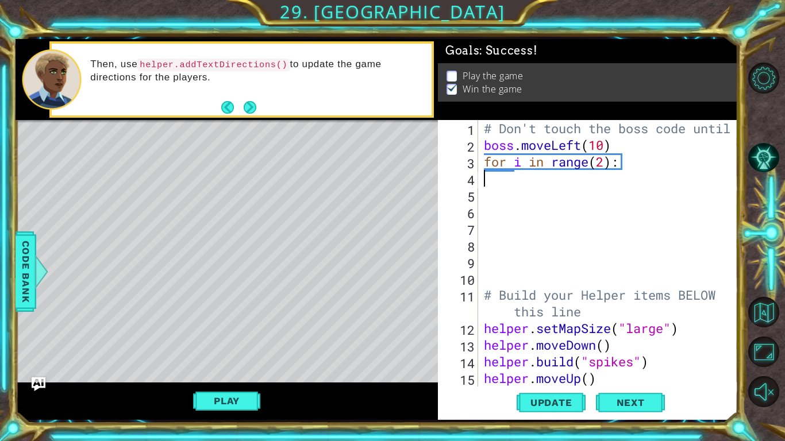
type textarea "for i in range(2):"
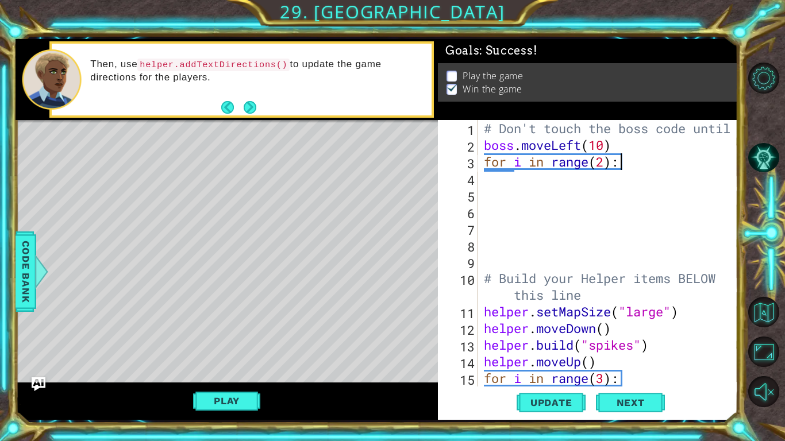
click at [647, 160] on div "# Don't touch the boss code until boss . moveLeft ( 10 ) for i in range ( 2 ) :…" at bounding box center [610, 270] width 259 height 300
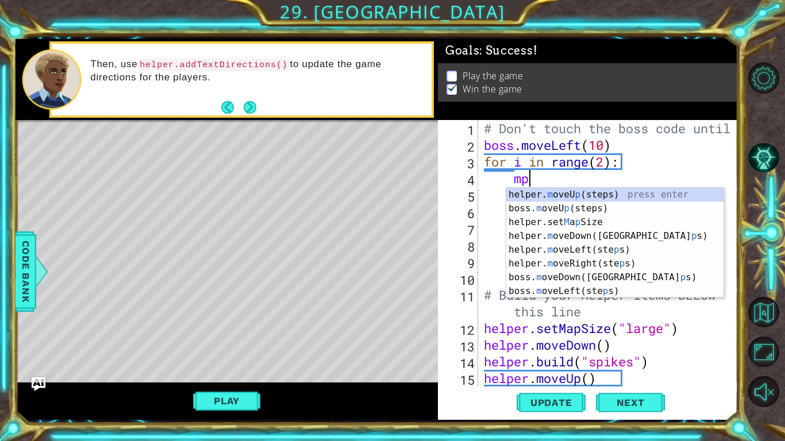
scroll to position [0, 2]
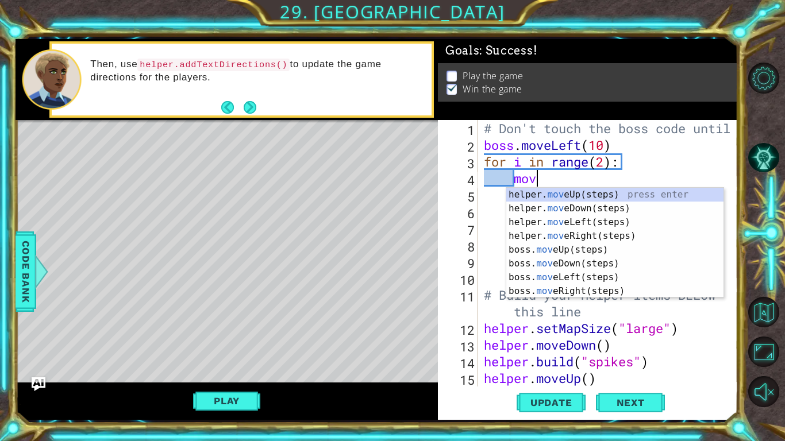
type textarea "move"
click at [603, 225] on div "helper. move Up(steps) press enter helper. move Down(steps) press enter helper.…" at bounding box center [614, 257] width 217 height 138
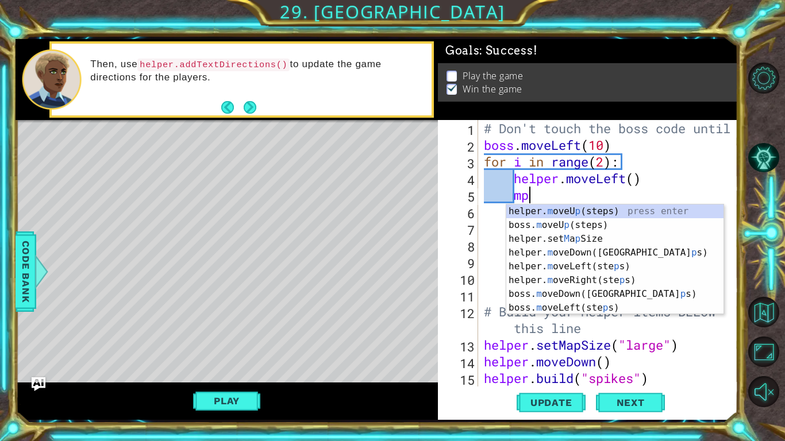
type textarea "m"
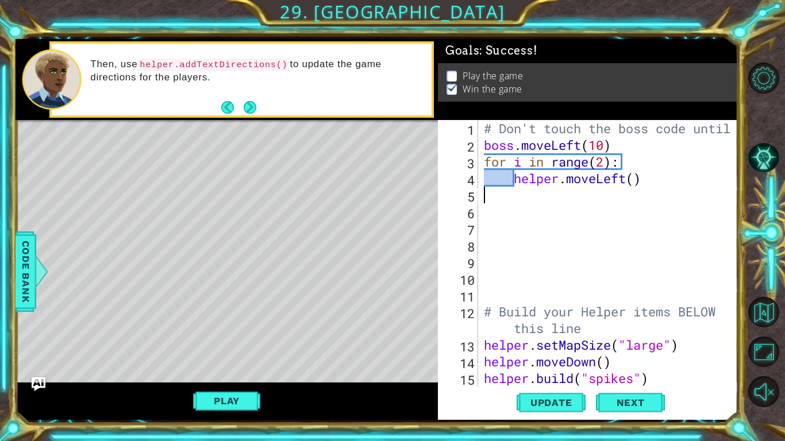
scroll to position [0, 0]
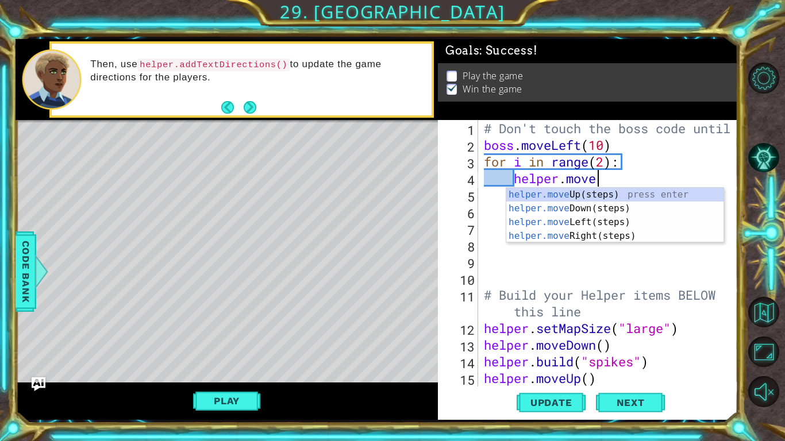
type textarea "helper.mover"
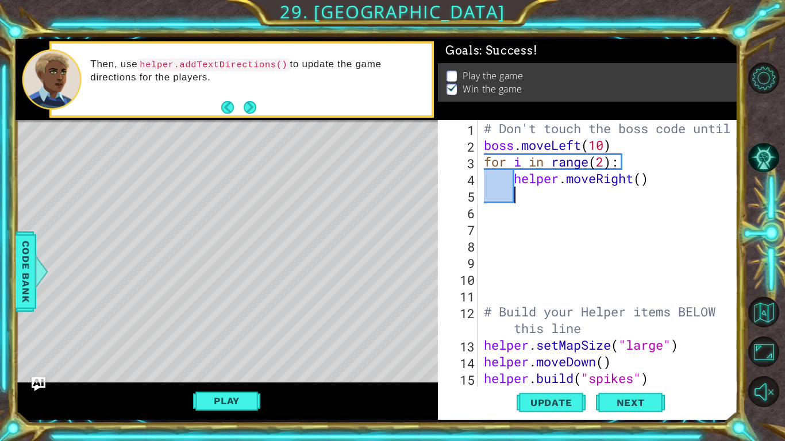
scroll to position [0, 1]
type textarea "m"
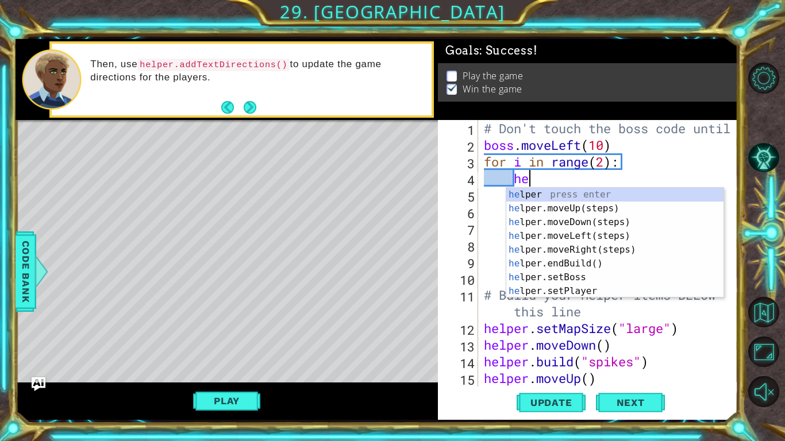
type textarea "h"
type textarea "bos"
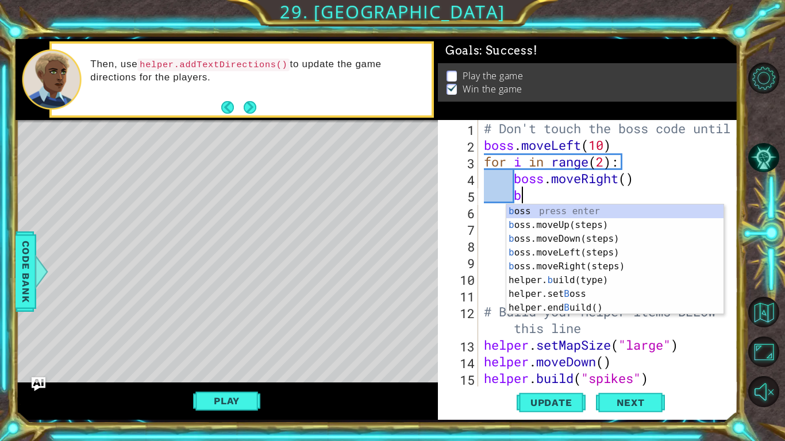
scroll to position [0, 1]
type textarea "bo"
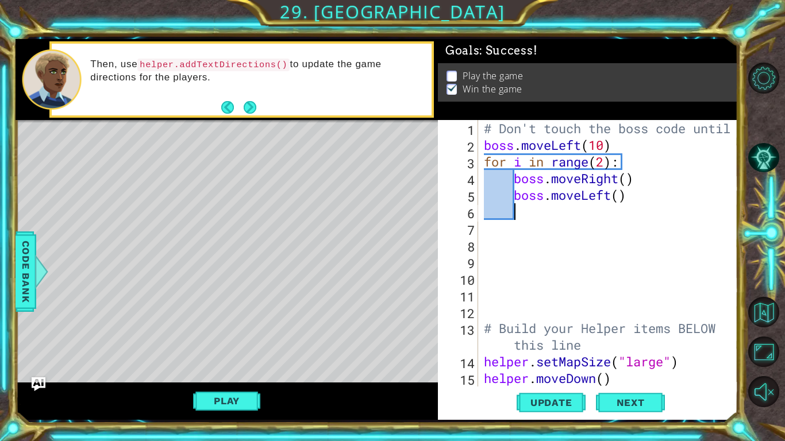
scroll to position [0, 0]
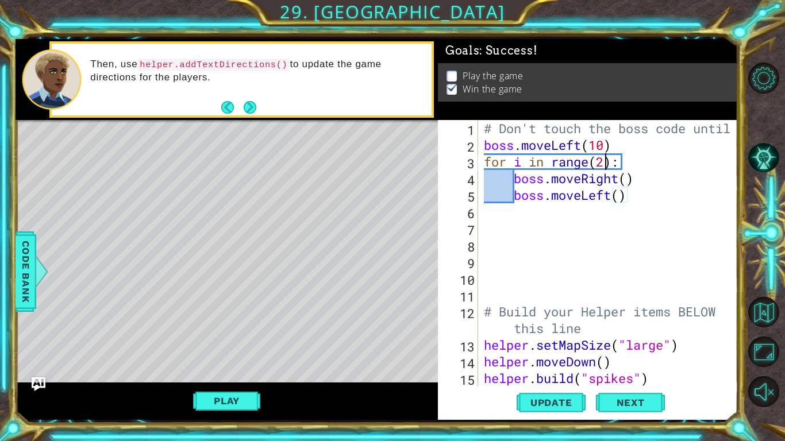
click at [602, 155] on div "# Don't touch the boss code until boss . moveLeft ( 10 ) for i in range ( 2 ) :…" at bounding box center [610, 270] width 259 height 300
click at [645, 199] on div "# Don't touch the boss code until boss . moveLeft ( 10 ) for i in range ( 3 ) :…" at bounding box center [610, 270] width 259 height 300
type textarea "boss.moveLeft()"
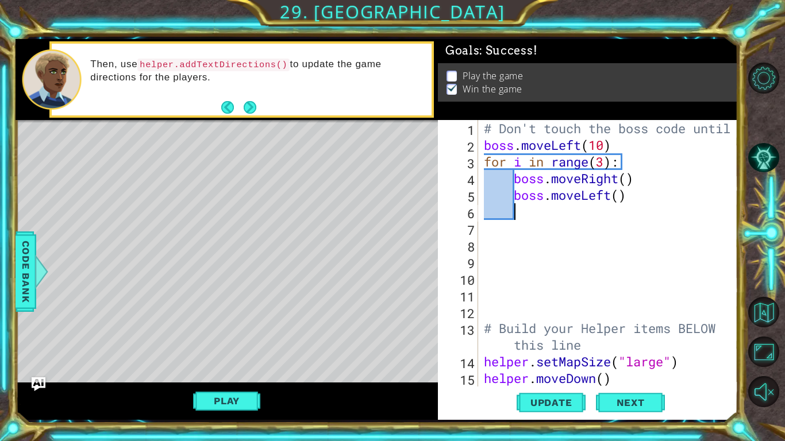
scroll to position [0, 0]
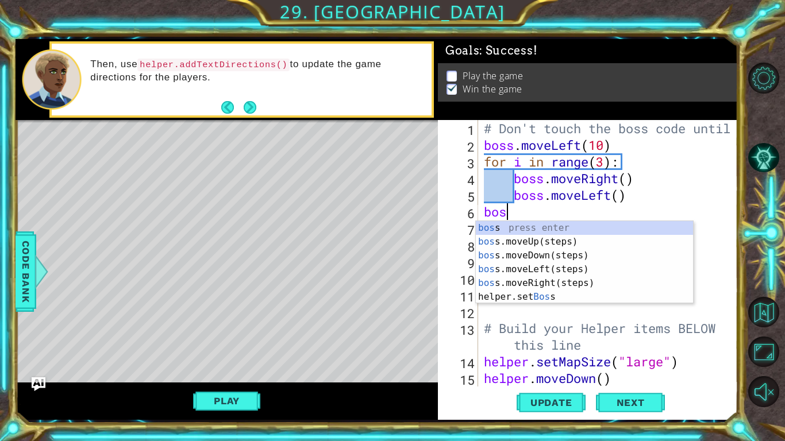
type textarea "boss"
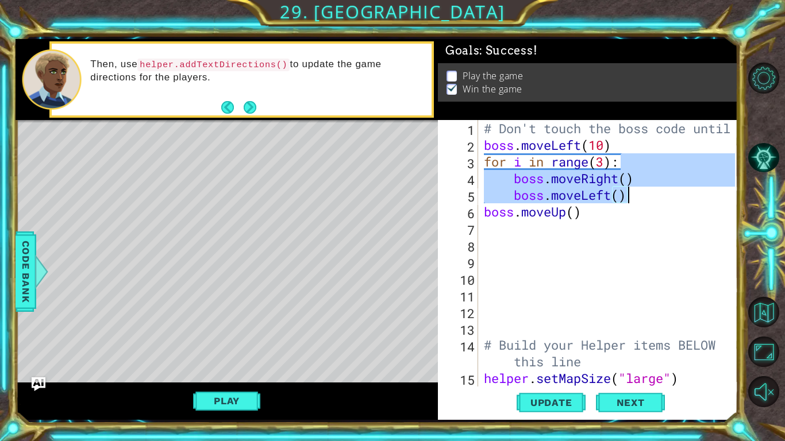
drag, startPoint x: 648, startPoint y: 157, endPoint x: 656, endPoint y: 192, distance: 36.5
click at [656, 192] on div "# Don't touch the boss code until boss . moveLeft ( 10 ) for i in range ( 3 ) :…" at bounding box center [610, 270] width 259 height 300
click at [484, 162] on div "# Don't touch the boss code until boss . moveLeft ( 10 ) for i in range ( 3 ) :…" at bounding box center [610, 270] width 259 height 300
drag, startPoint x: 484, startPoint y: 162, endPoint x: 653, endPoint y: 196, distance: 172.4
click at [653, 196] on div "# Don't touch the boss code until boss . moveLeft ( 10 ) for i in range ( 3 ) :…" at bounding box center [610, 270] width 259 height 300
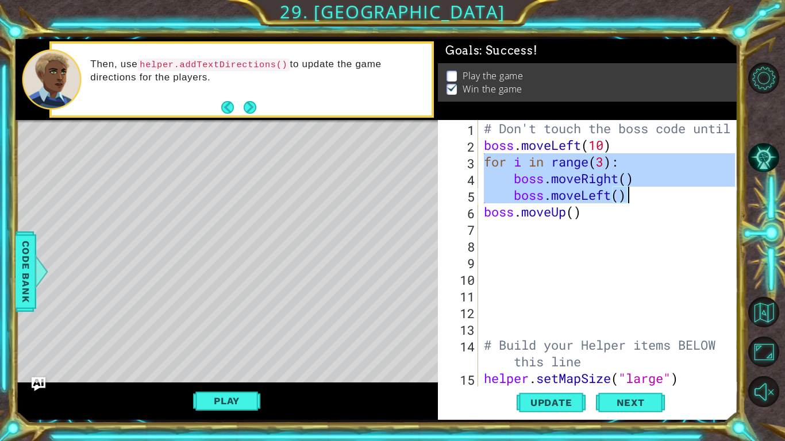
click at [612, 213] on div "# Don't touch the boss code until boss . moveLeft ( 10 ) for i in range ( 3 ) :…" at bounding box center [610, 270] width 259 height 300
type textarea "boss.moveUp()"
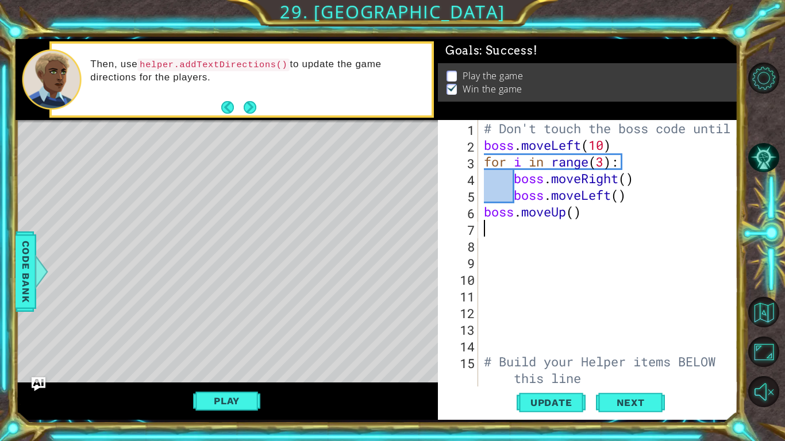
paste textarea "boss.moveLeft()"
type textarea "boss.moveLeft()"
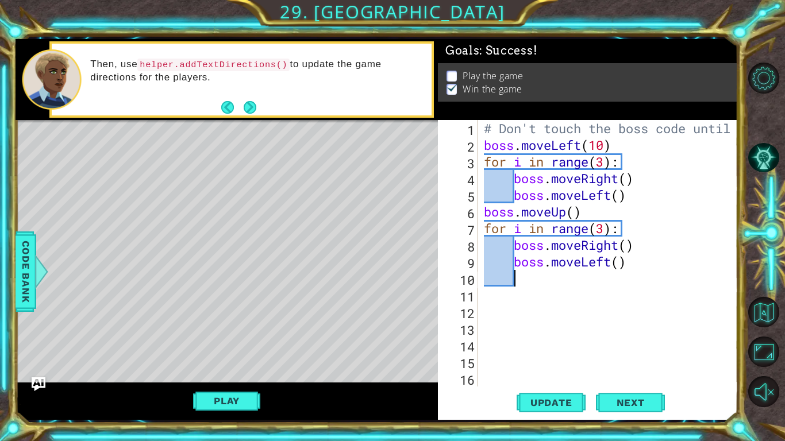
type textarea "m"
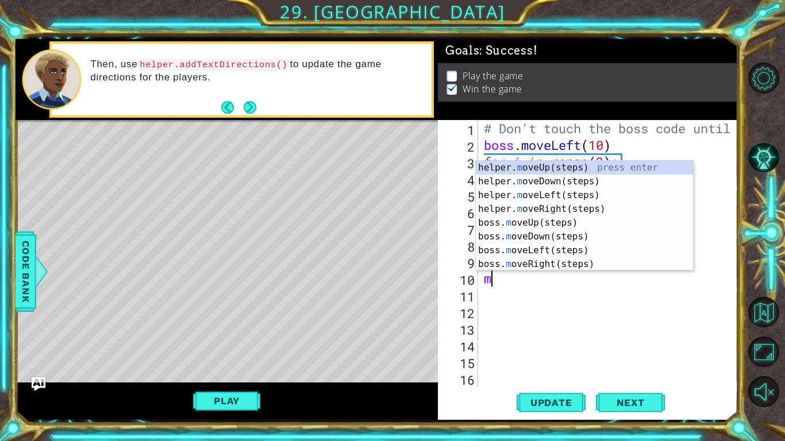
type textarea "move"
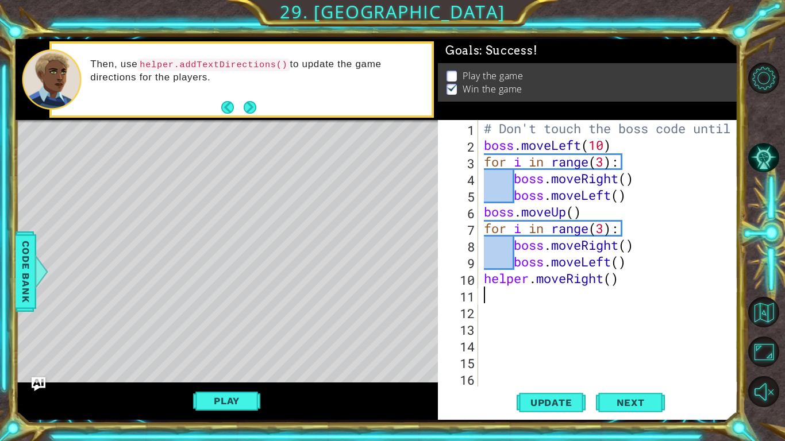
paste textarea "boss.moveLeft()"
type textarea "boss.moveLeft()"
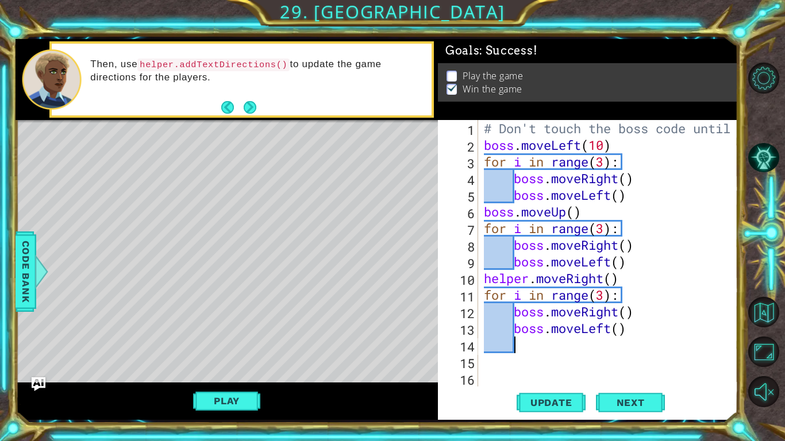
type textarea "m"
type textarea "bo"
click at [526, 277] on div "# Don't touch the boss code until boss . moveLeft ( 10 ) for i in range ( 3 ) :…" at bounding box center [610, 270] width 259 height 300
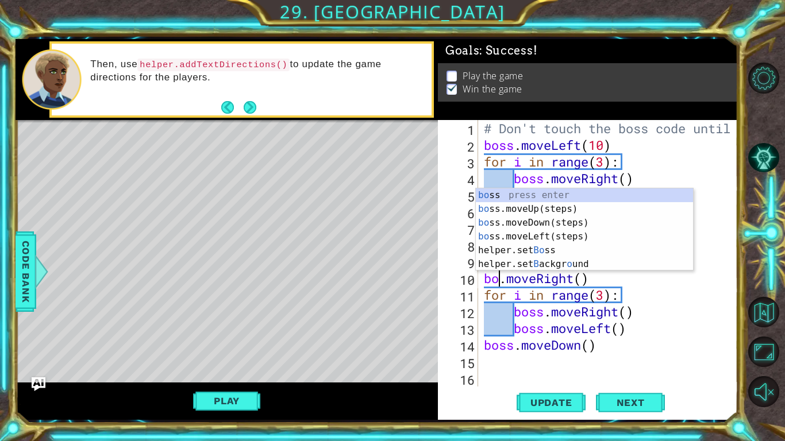
type textarea "boss.moveRight()"
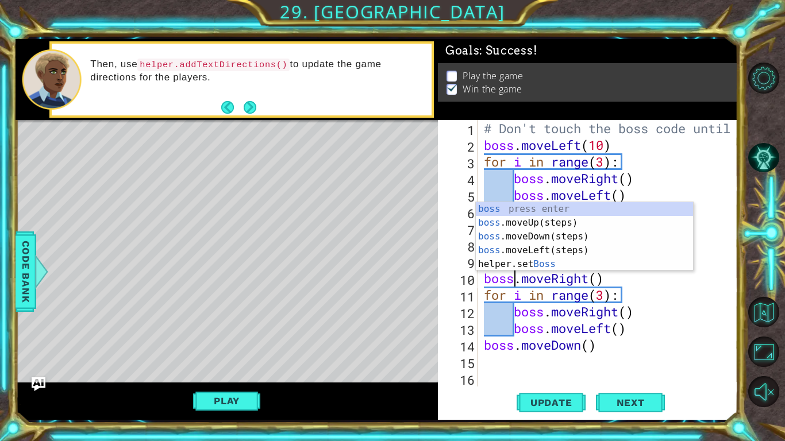
scroll to position [0, 1]
click at [617, 354] on div "# Don't touch the boss code until boss . moveLeft ( 10 ) for i in range ( 3 ) :…" at bounding box center [610, 270] width 259 height 300
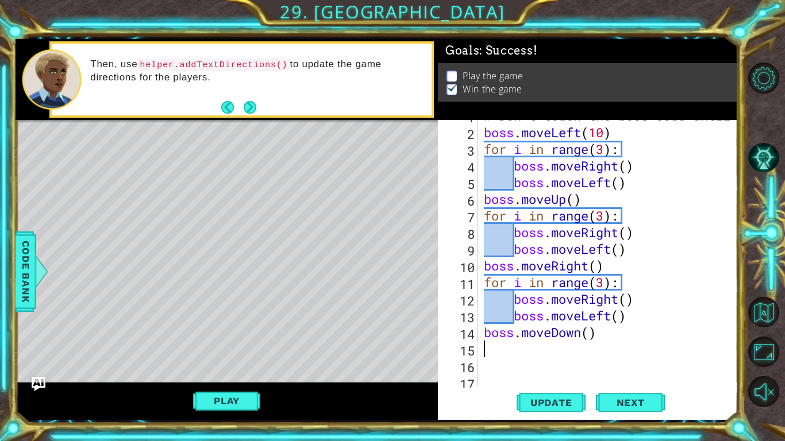
scroll to position [0, 0]
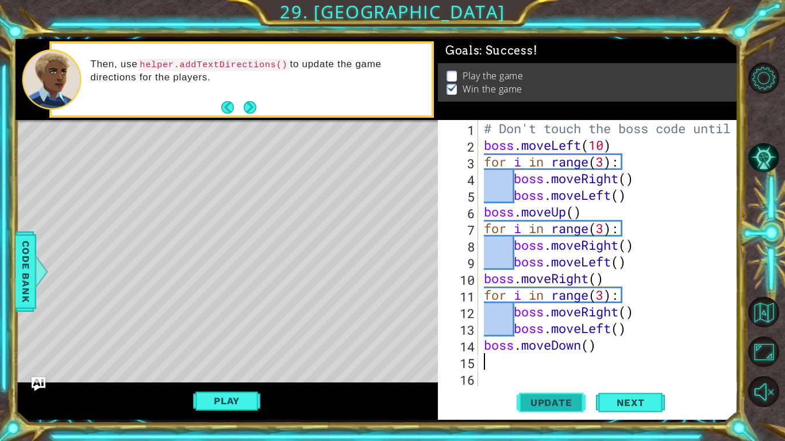
click at [565, 406] on span "Update" at bounding box center [551, 402] width 65 height 11
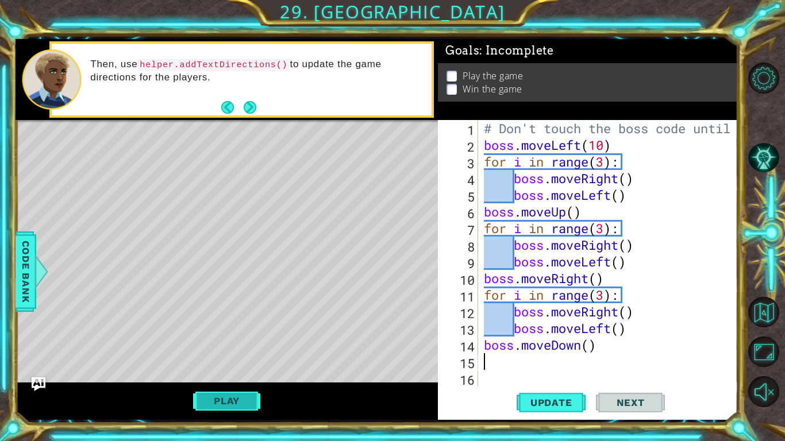
click at [224, 398] on button "Play" at bounding box center [226, 401] width 67 height 22
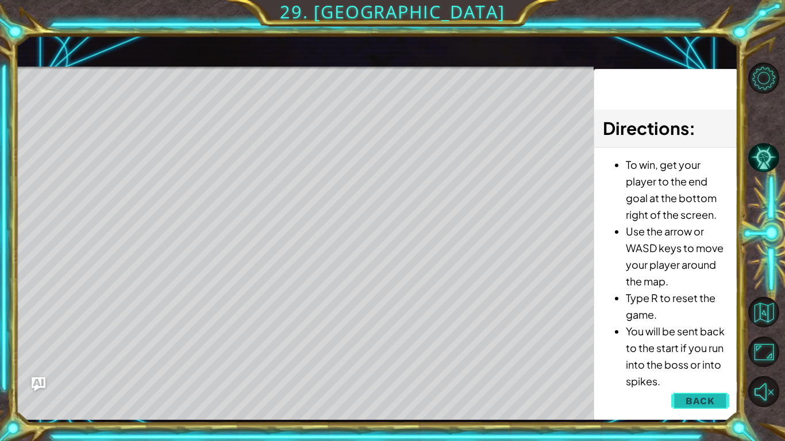
click at [708, 398] on span "Back" at bounding box center [699, 400] width 29 height 11
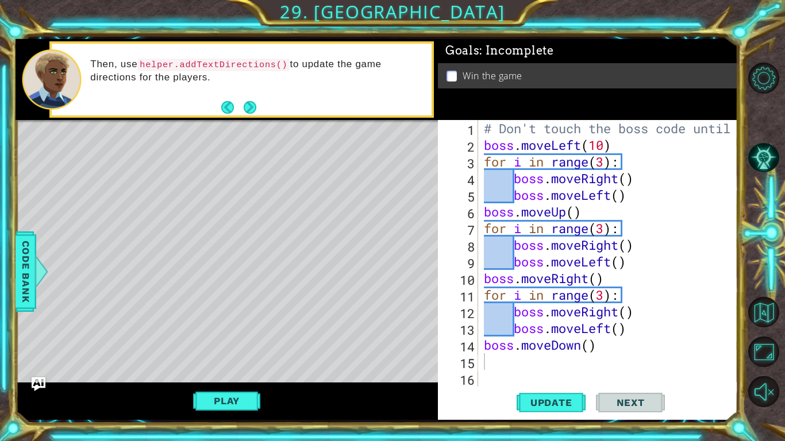
click at [577, 214] on div "# Don't touch the boss code until boss . moveLeft ( 10 ) for i in range ( 3 ) :…" at bounding box center [610, 270] width 259 height 300
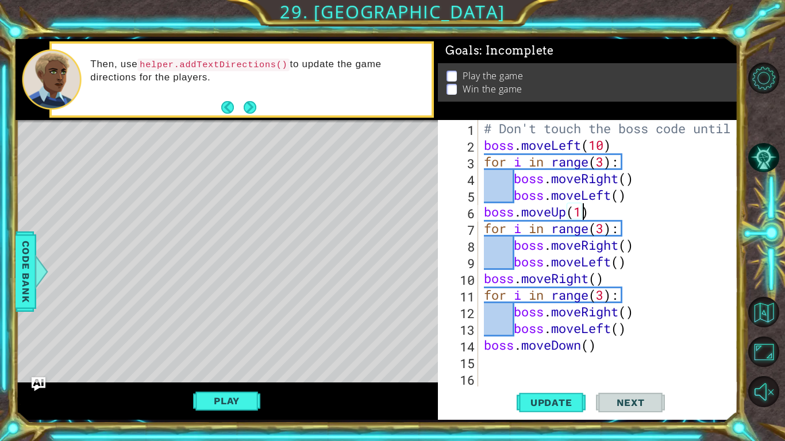
scroll to position [0, 5]
click at [601, 282] on div "# Don't touch the boss code until boss . moveLeft ( 10 ) for i in range ( 3 ) :…" at bounding box center [610, 270] width 259 height 300
click at [588, 345] on div "# Don't touch the boss code until boss . moveLeft ( 10 ) for i in range ( 3 ) :…" at bounding box center [610, 270] width 259 height 300
click at [543, 396] on button "Update" at bounding box center [550, 403] width 69 height 30
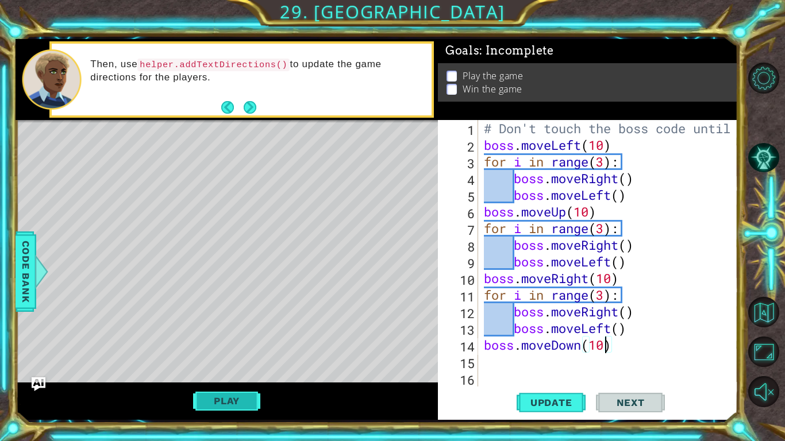
click at [239, 395] on button "Play" at bounding box center [226, 401] width 67 height 22
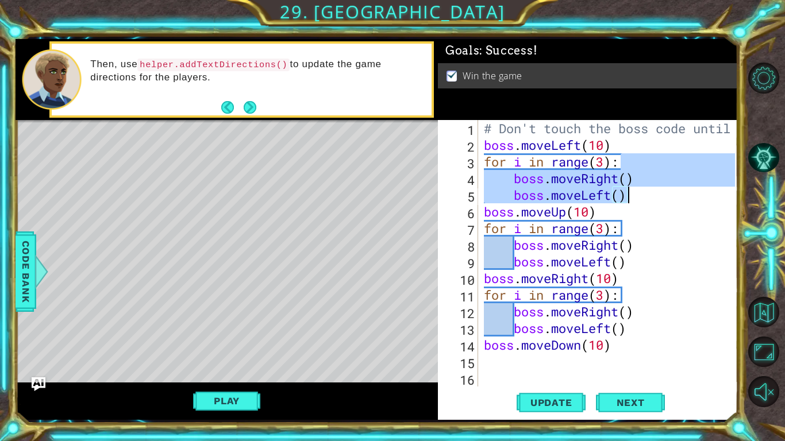
drag, startPoint x: 638, startPoint y: 160, endPoint x: 631, endPoint y: 178, distance: 19.1
click at [631, 178] on div "# Don't touch the boss code until boss . moveLeft ( 10 ) for i in range ( 3 ) :…" at bounding box center [610, 270] width 259 height 300
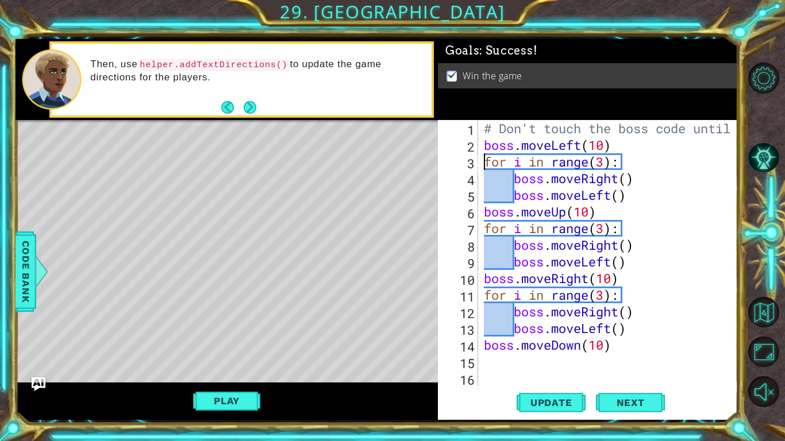
click at [485, 159] on div "# Don't touch the boss code until boss . moveLeft ( 10 ) for i in range ( 3 ) :…" at bounding box center [610, 270] width 259 height 300
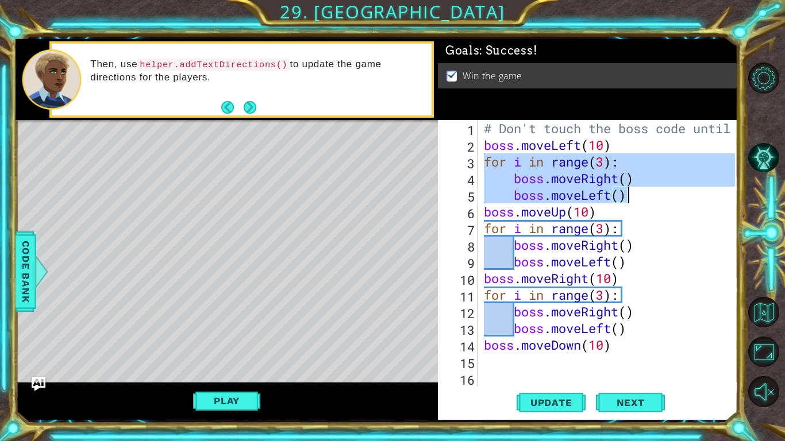
drag, startPoint x: 485, startPoint y: 159, endPoint x: 658, endPoint y: 197, distance: 177.0
click at [658, 197] on div "# Don't touch the boss code until boss . moveLeft ( 10 ) for i in range ( 3 ) :…" at bounding box center [610, 270] width 259 height 300
type textarea "boss.moveRight() boss.moveLeft()"
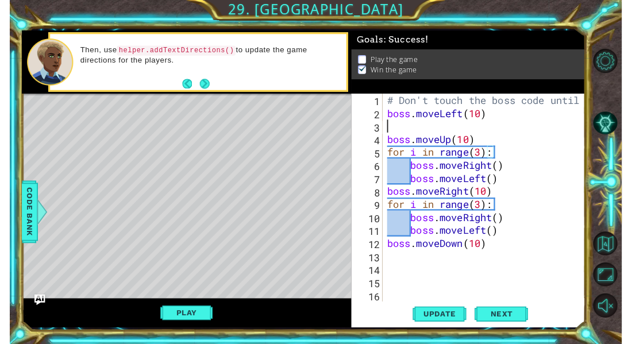
scroll to position [0, 0]
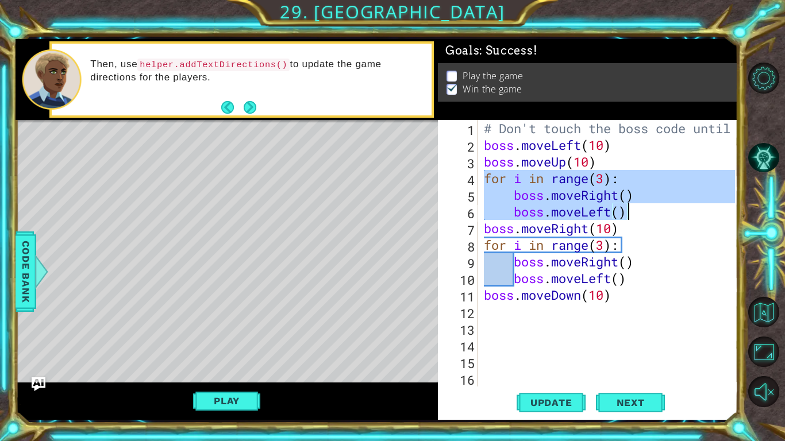
drag, startPoint x: 484, startPoint y: 179, endPoint x: 659, endPoint y: 211, distance: 178.2
click at [659, 211] on div "# Don't touch the boss code until boss . moveLeft ( 10 ) boss . moveUp ( 10 ) f…" at bounding box center [610, 270] width 259 height 300
type textarea "boss.moveRight() boss.moveLeft()"
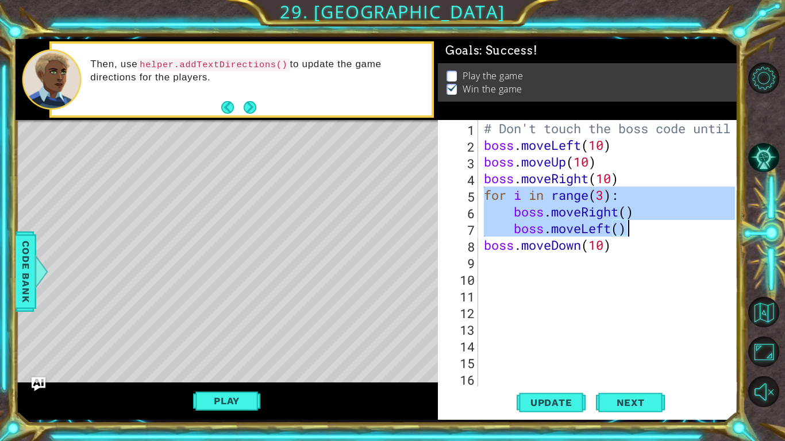
drag, startPoint x: 484, startPoint y: 192, endPoint x: 636, endPoint y: 230, distance: 156.9
click at [636, 230] on div "# Don't touch the boss code until boss . moveLeft ( 10 ) boss . moveUp ( 10 ) b…" at bounding box center [610, 278] width 259 height 317
type textarea "boss.moveRight() boss.moveLeft()"
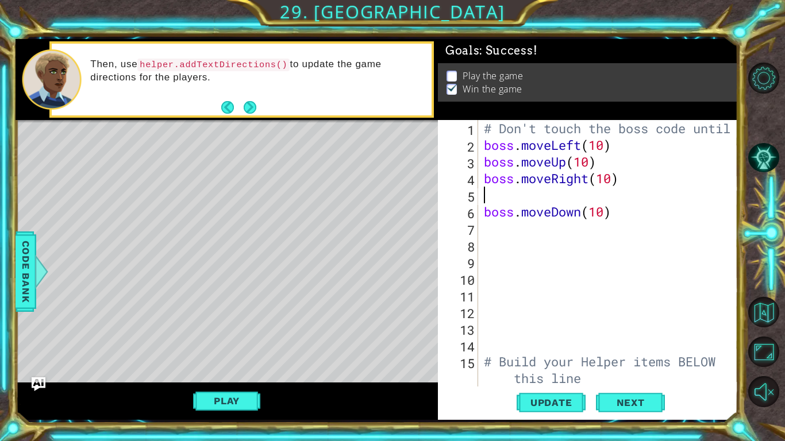
type textarea "boss.moveRight(10)"
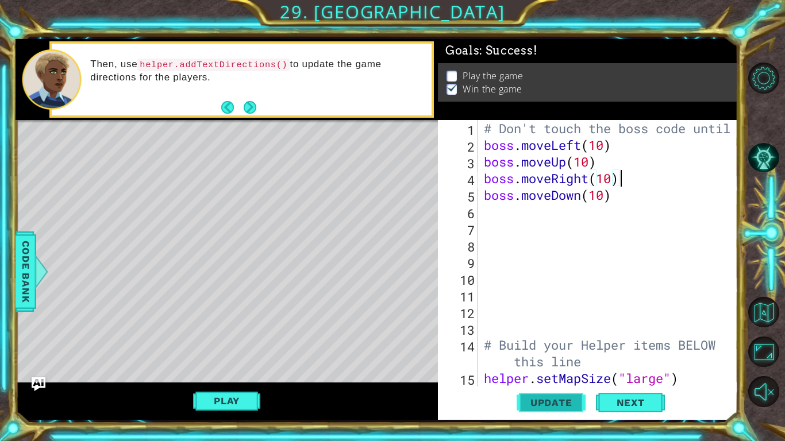
click at [561, 402] on span "Update" at bounding box center [551, 402] width 65 height 11
click at [607, 295] on div "# Don't touch the boss code until boss . moveLeft ( 10 ) boss . moveUp ( 10 ) b…" at bounding box center [610, 270] width 259 height 300
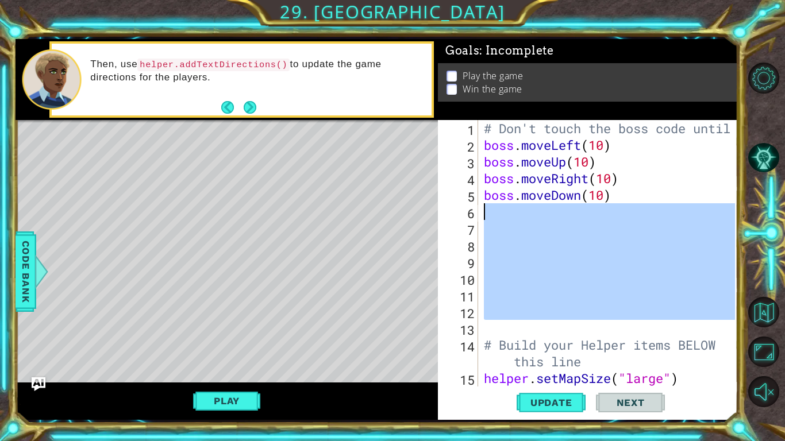
drag, startPoint x: 542, startPoint y: 327, endPoint x: 485, endPoint y: 215, distance: 125.4
click at [485, 215] on div "# Don't touch the boss code until boss . moveLeft ( 10 ) boss . moveUp ( 10 ) b…" at bounding box center [610, 270] width 259 height 300
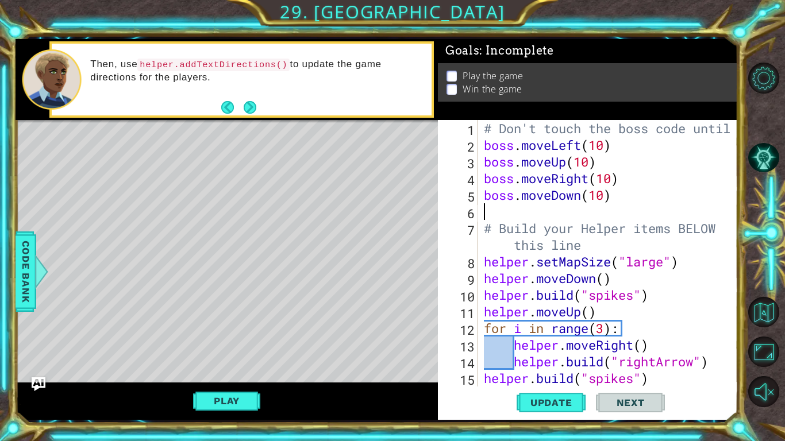
type textarea "boss.moveDown(10)"
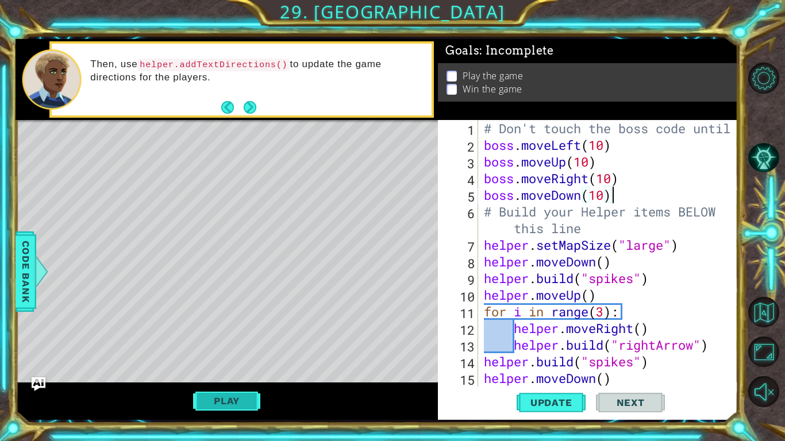
click at [223, 395] on button "Play" at bounding box center [226, 401] width 67 height 22
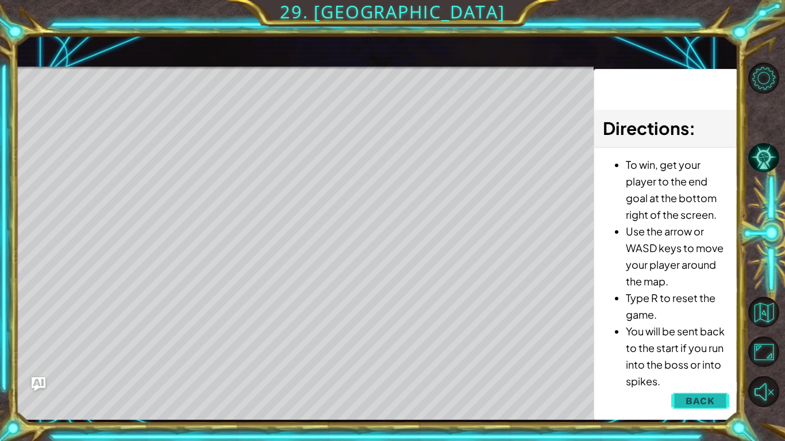
click at [680, 400] on button "Back" at bounding box center [700, 401] width 58 height 23
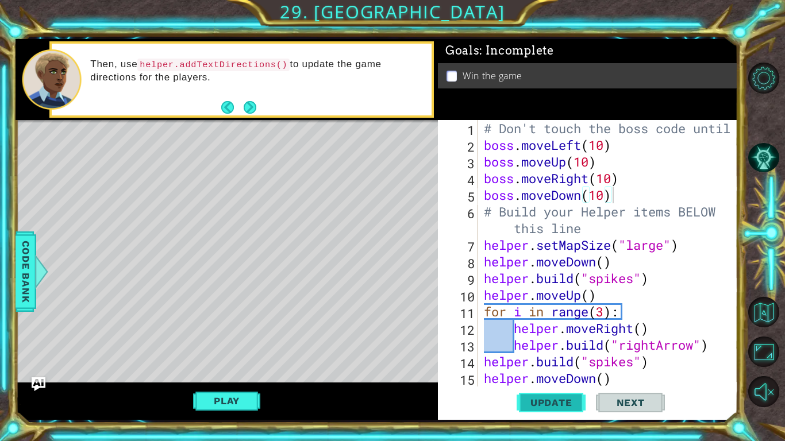
click at [550, 403] on span "Update" at bounding box center [551, 402] width 65 height 11
